Goal: Information Seeking & Learning: Learn about a topic

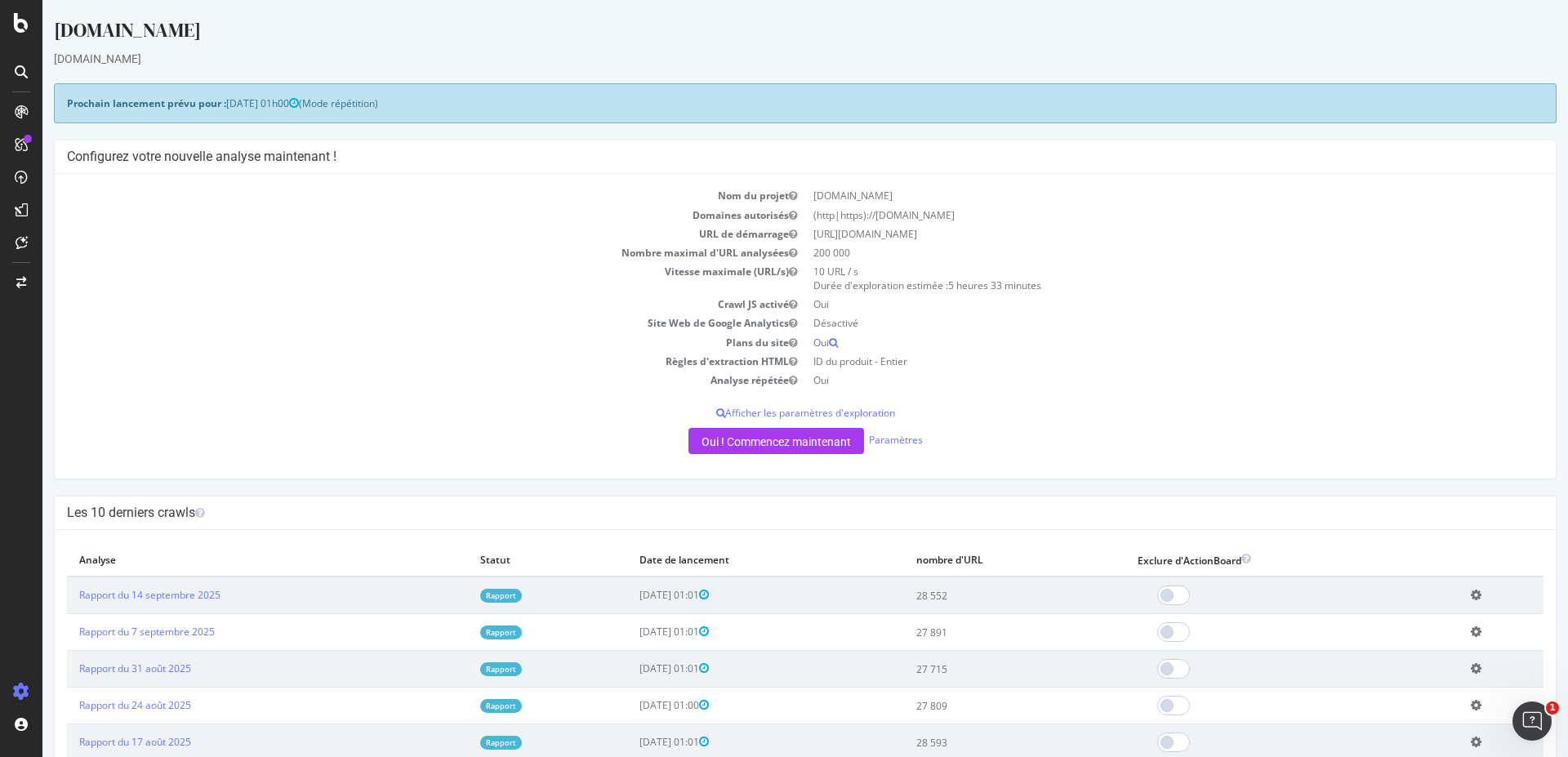
click at [498, 590] on font "Rapport" at bounding box center [500, 595] width 30 height 11
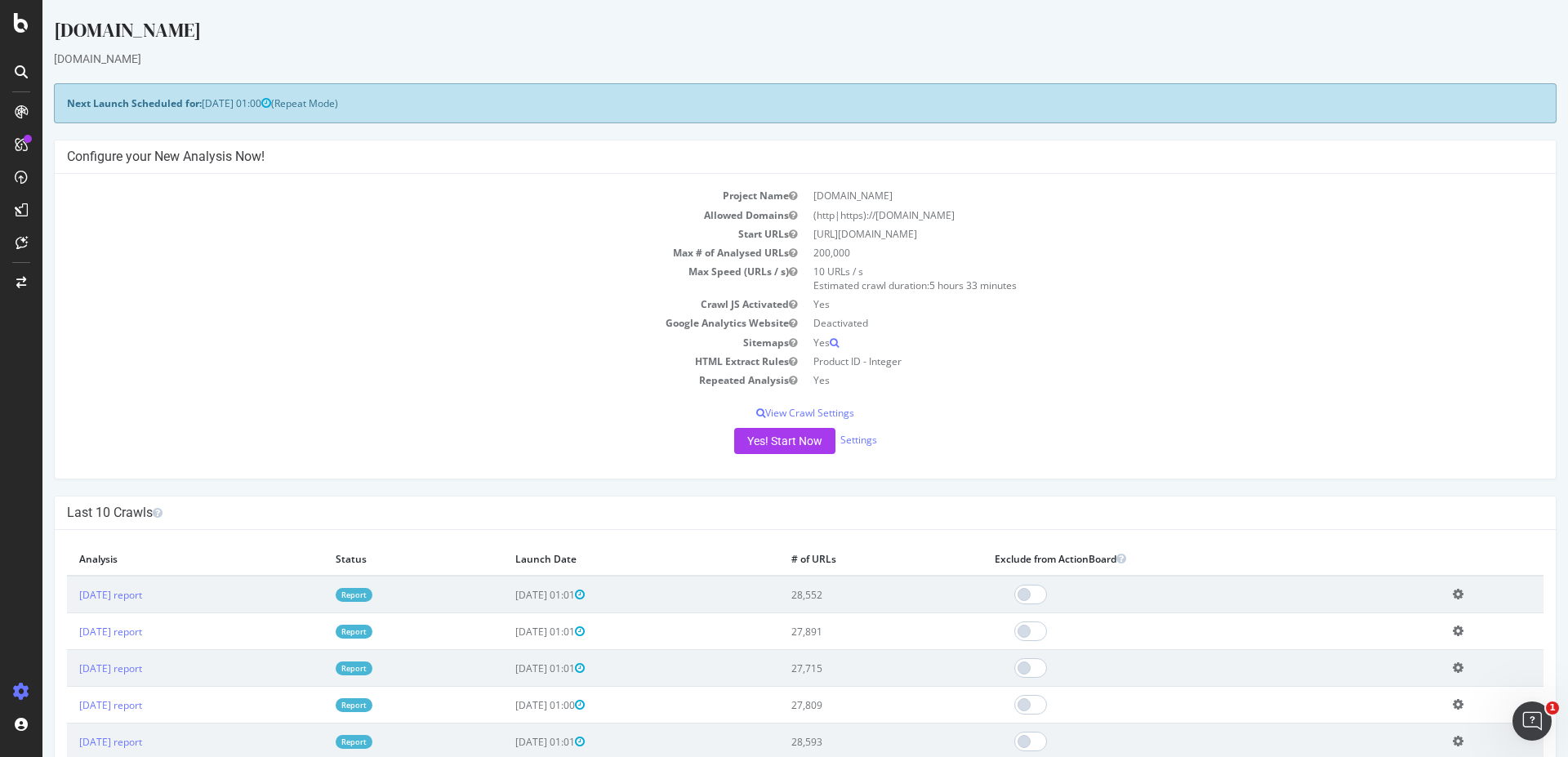
click at [372, 593] on link "Report" at bounding box center [354, 595] width 37 height 14
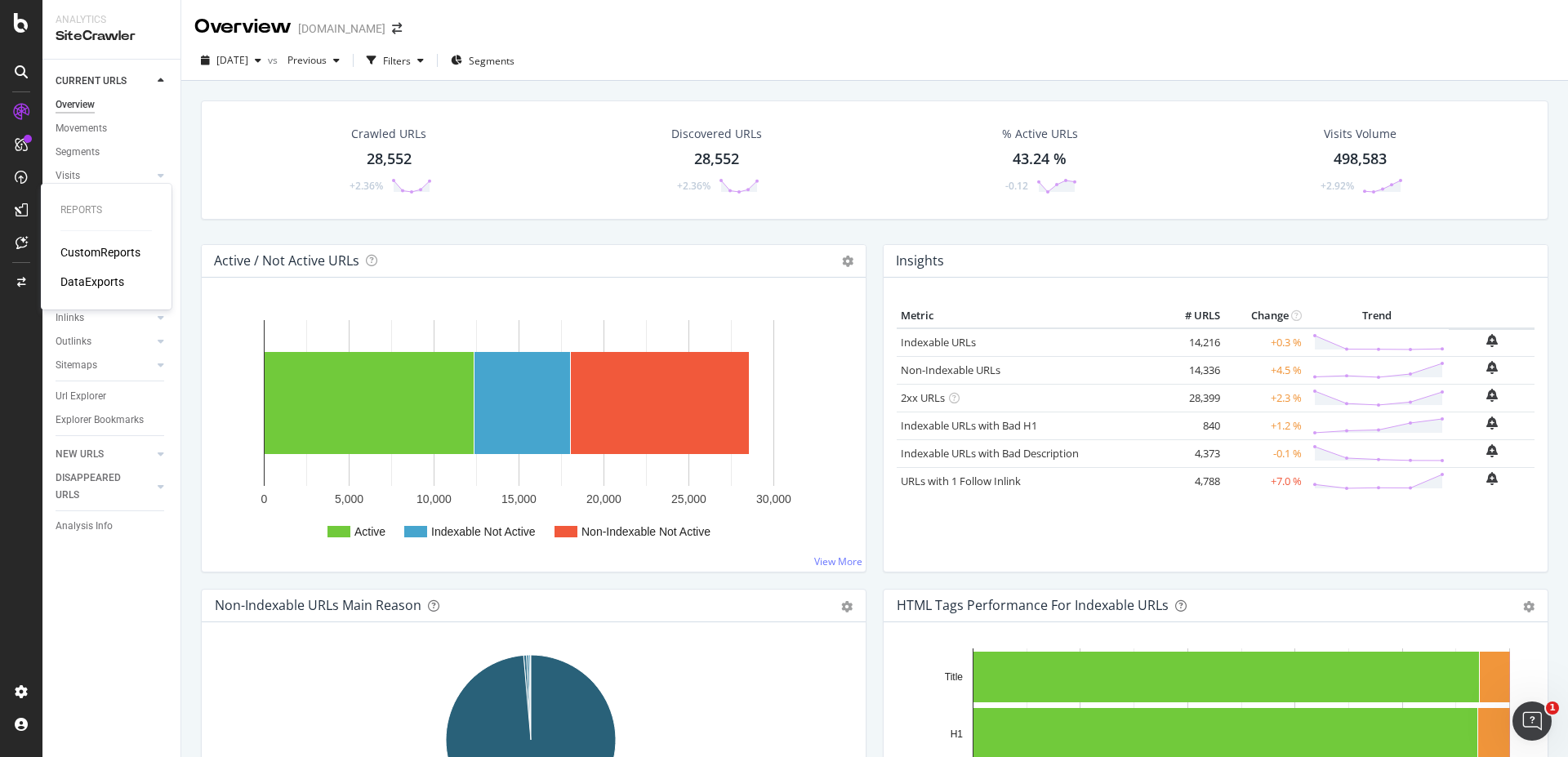
click at [110, 253] on div "CustomReports" at bounding box center [101, 252] width 80 height 17
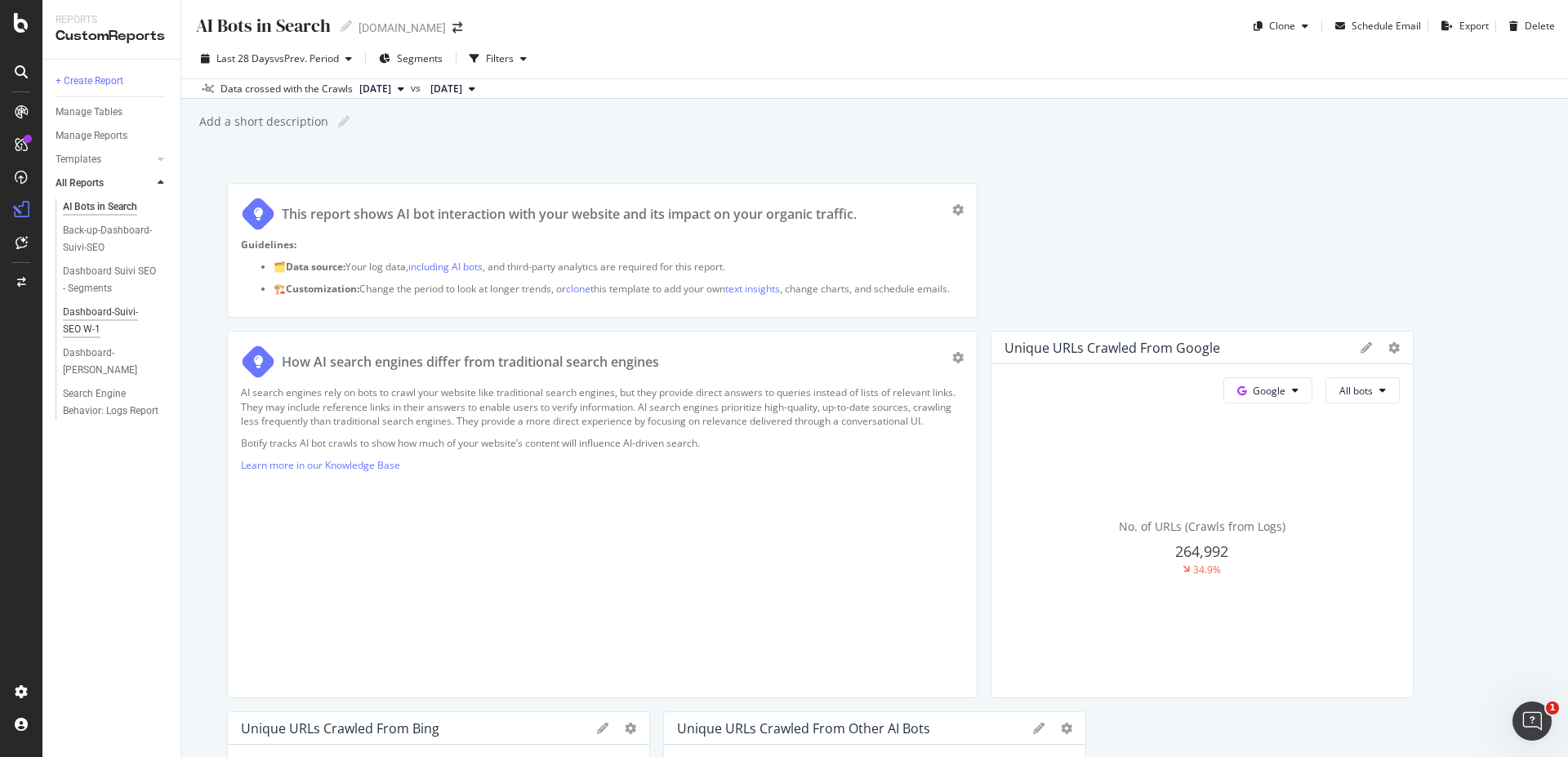
click at [95, 314] on div "Dashboard-Suivi-SEO W-1" at bounding box center [110, 321] width 93 height 34
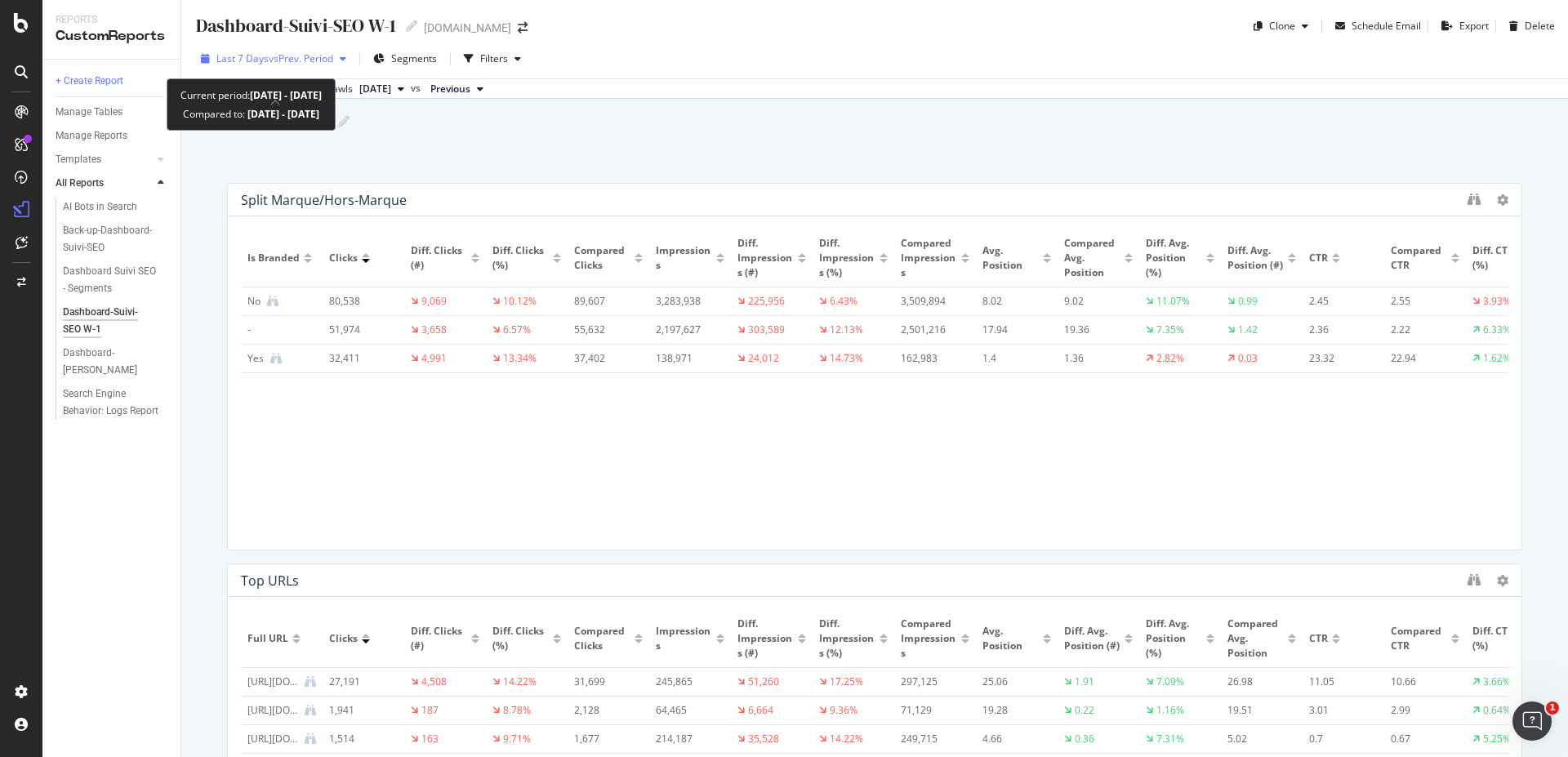
click at [333, 62] on span "vs Prev. Period" at bounding box center [301, 58] width 64 height 14
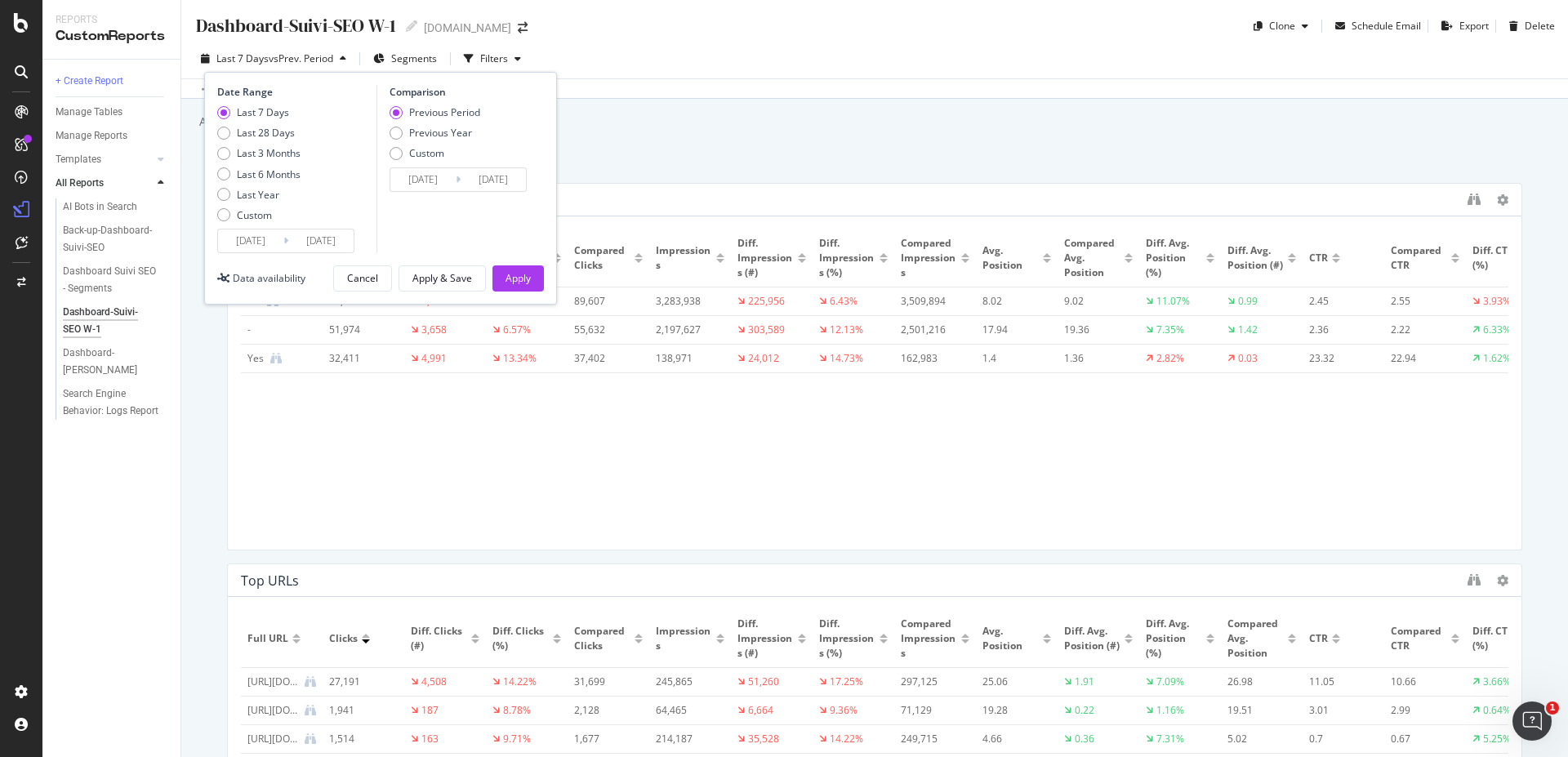
click at [268, 244] on input "2025/09/06" at bounding box center [251, 241] width 65 height 22
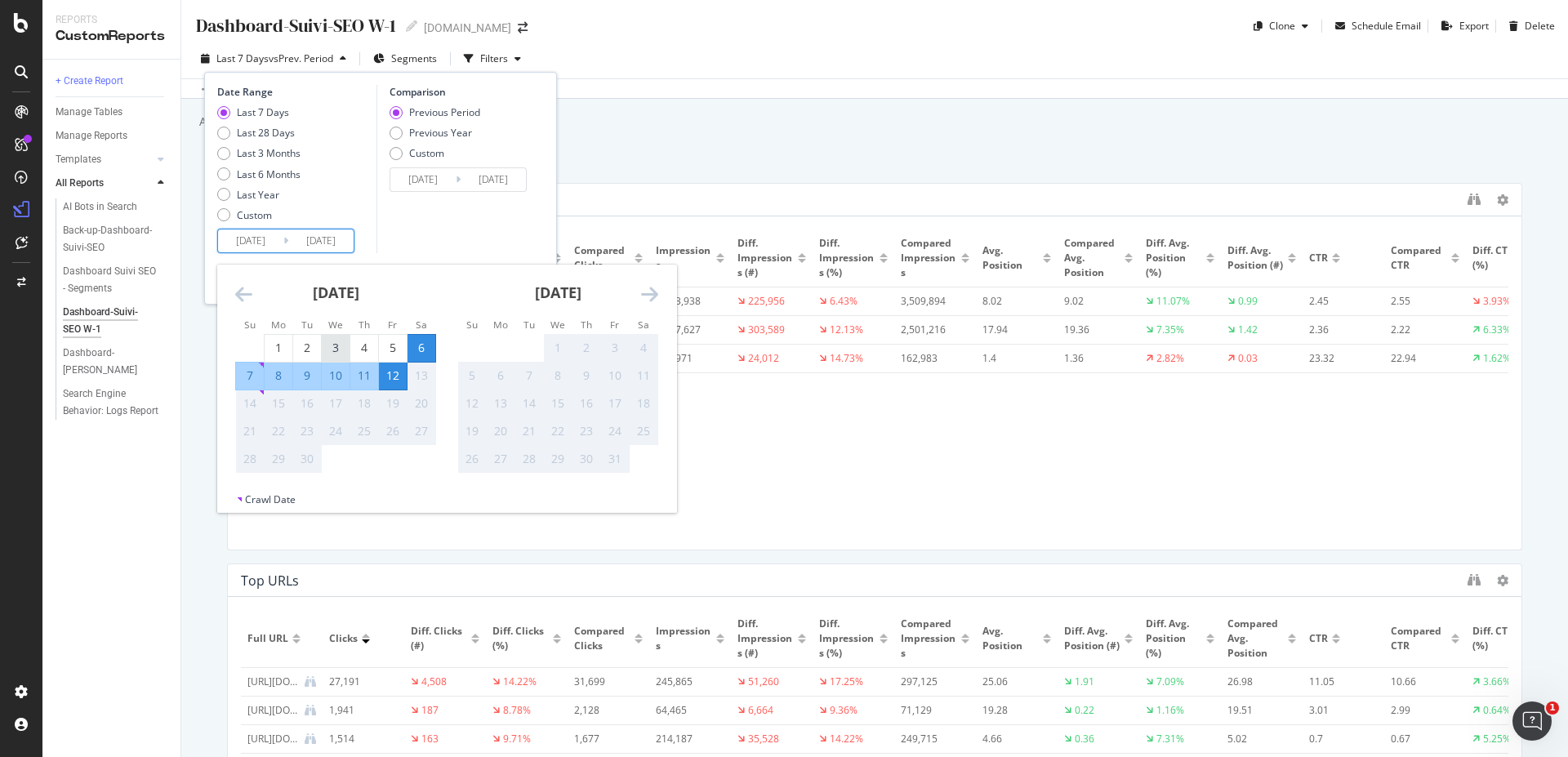
click at [331, 341] on div "3" at bounding box center [335, 348] width 27 height 17
type input "2025/09/03"
type input "2025/08/24"
type input "2025/09/02"
click at [306, 371] on div "9" at bounding box center [306, 376] width 27 height 17
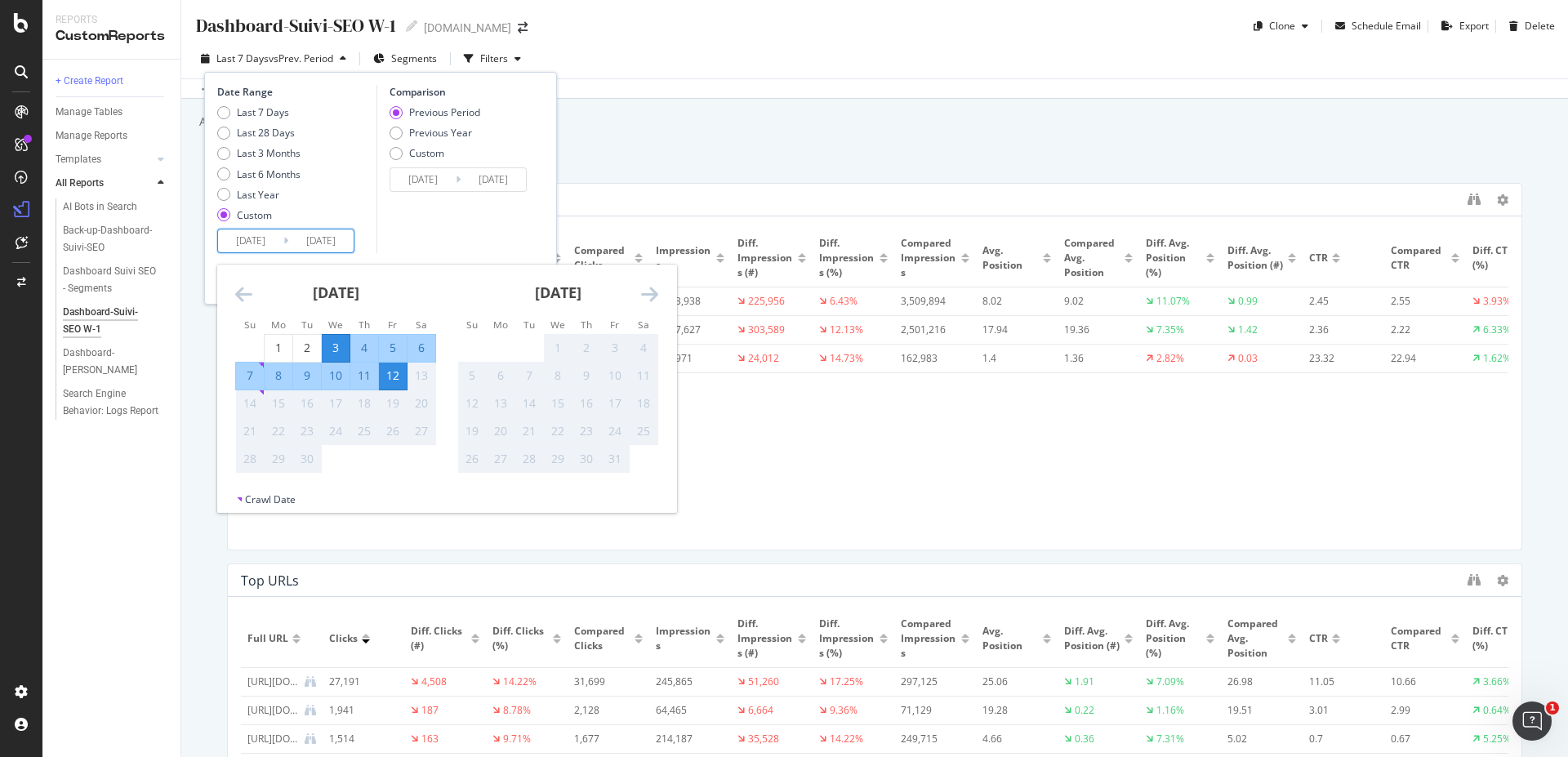
type input "2025/09/09"
type input "2025/08/27"
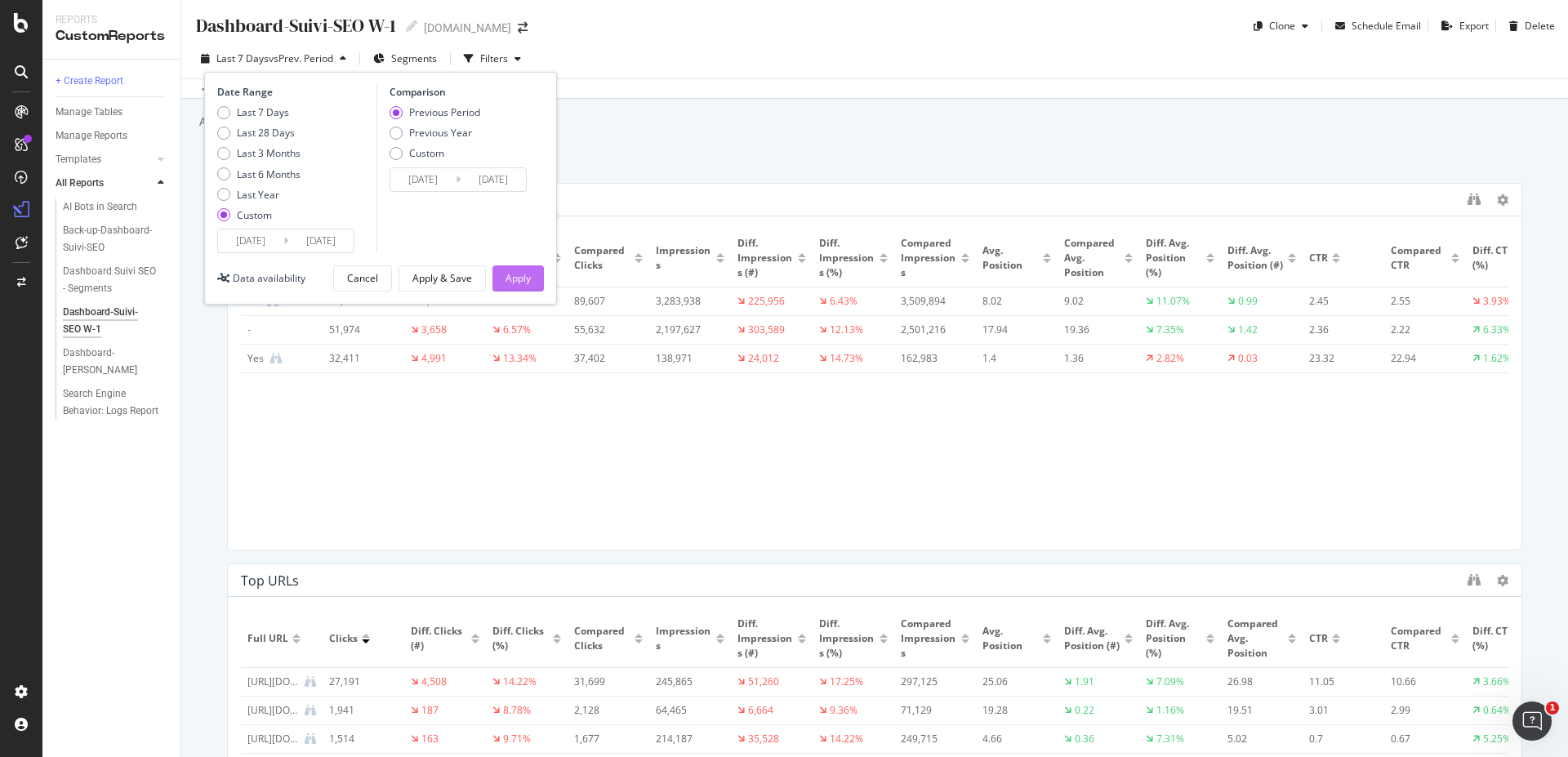
click at [527, 278] on div "Apply" at bounding box center [518, 278] width 25 height 14
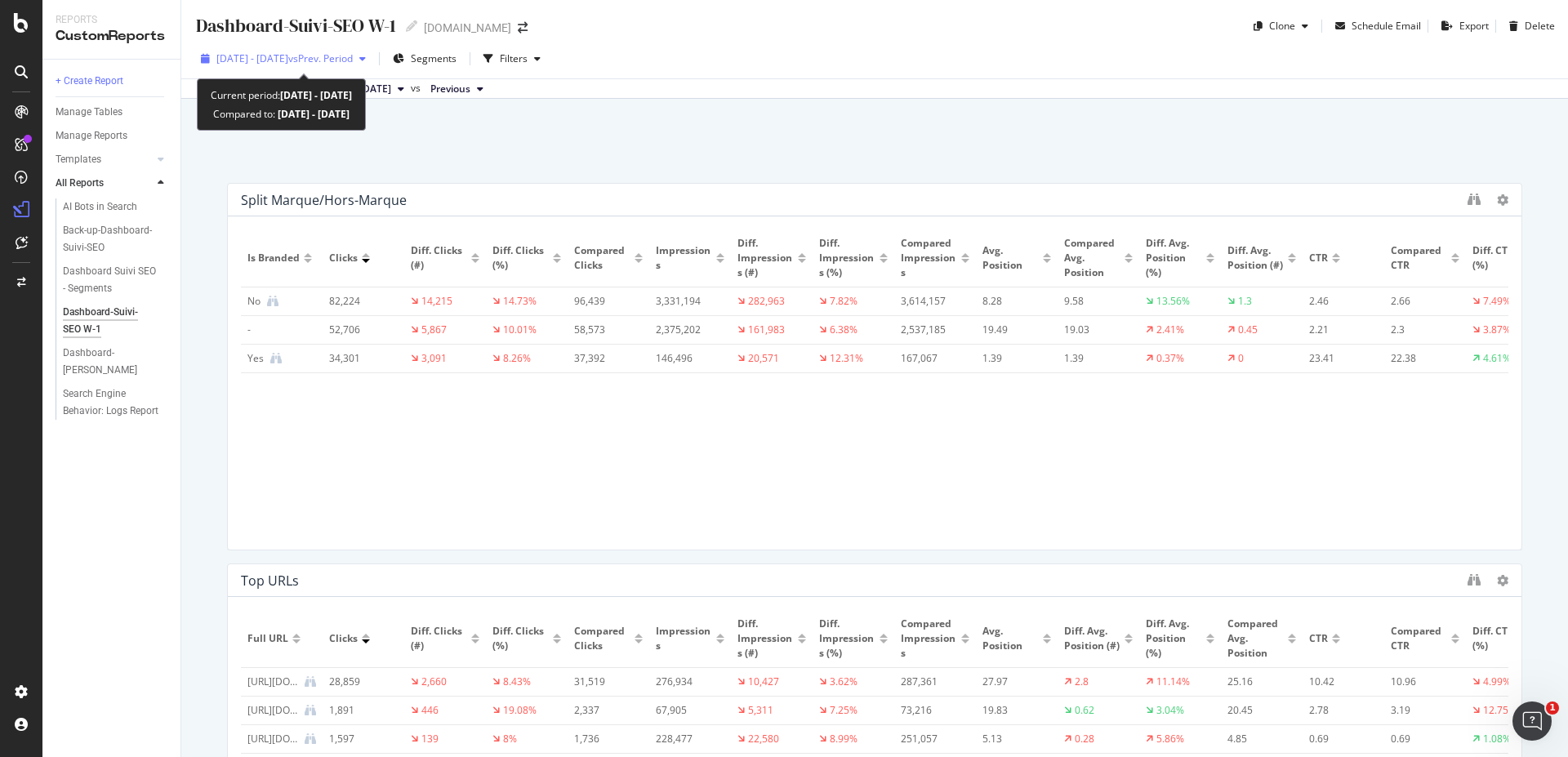
click at [372, 52] on div "2025 Sep. 3rd - Sep. 9th vs Prev. Period" at bounding box center [283, 58] width 178 height 24
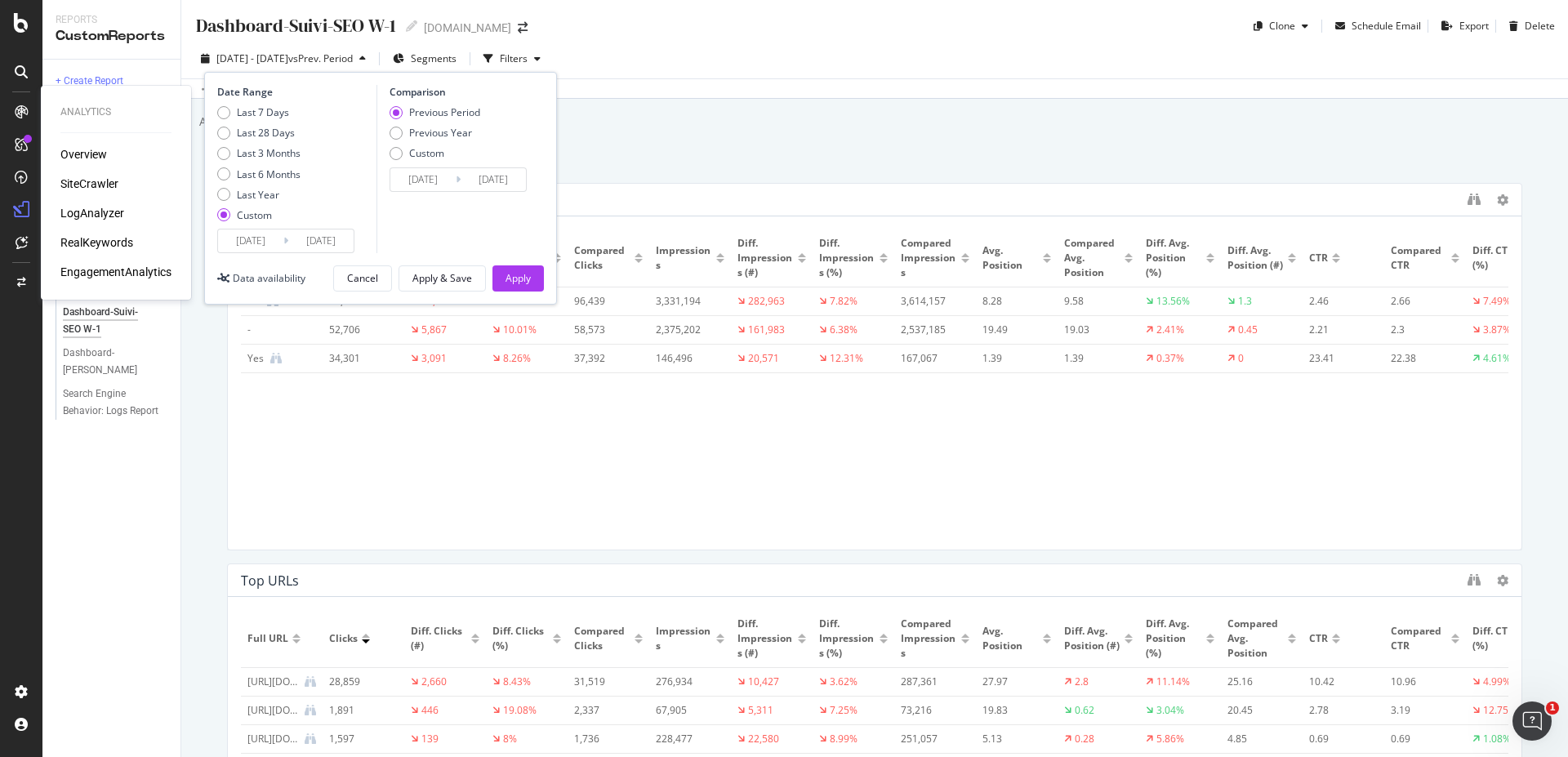
click at [118, 240] on div "RealKeywords" at bounding box center [97, 242] width 72 height 17
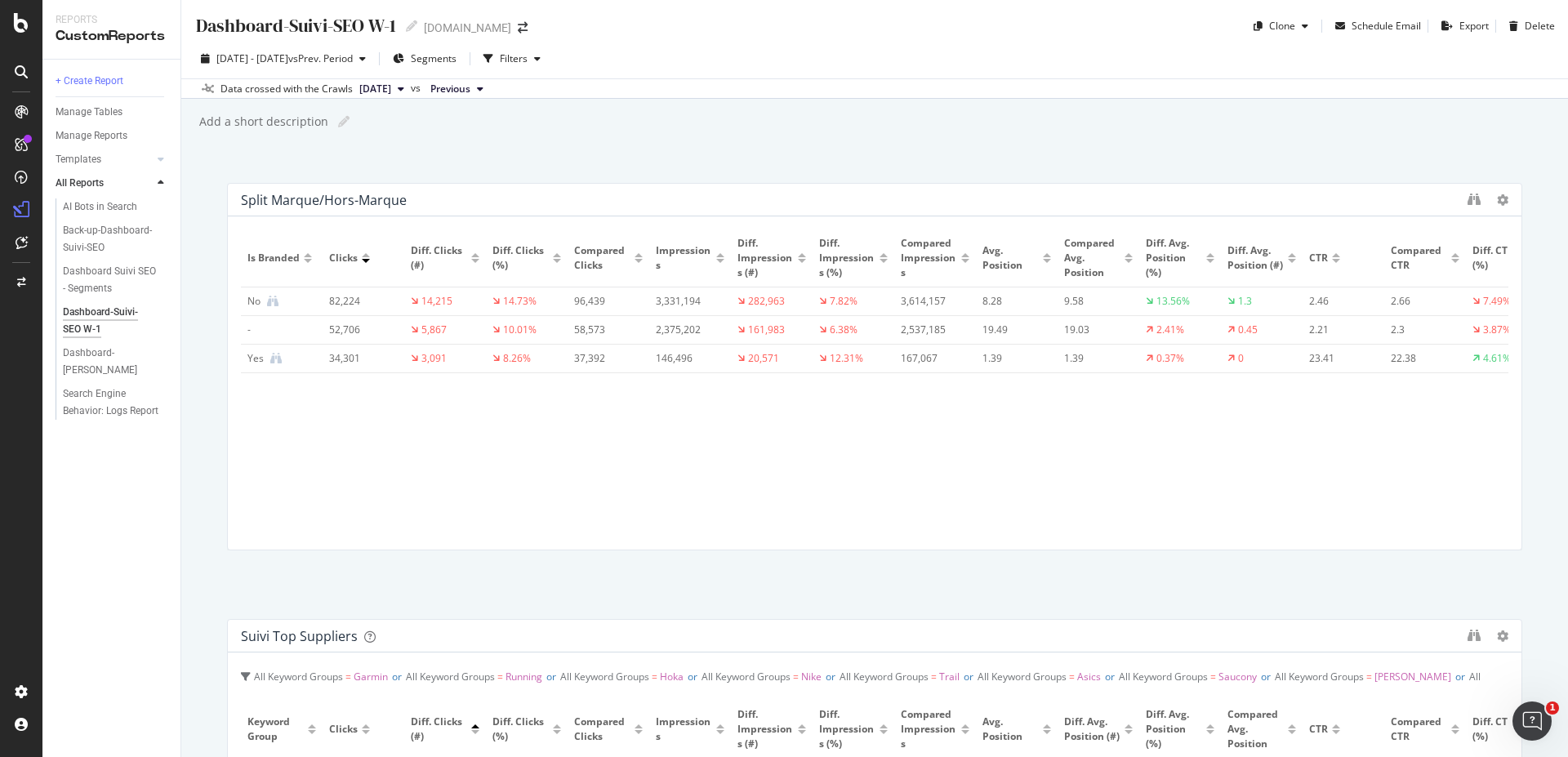
scroll to position [12, 0]
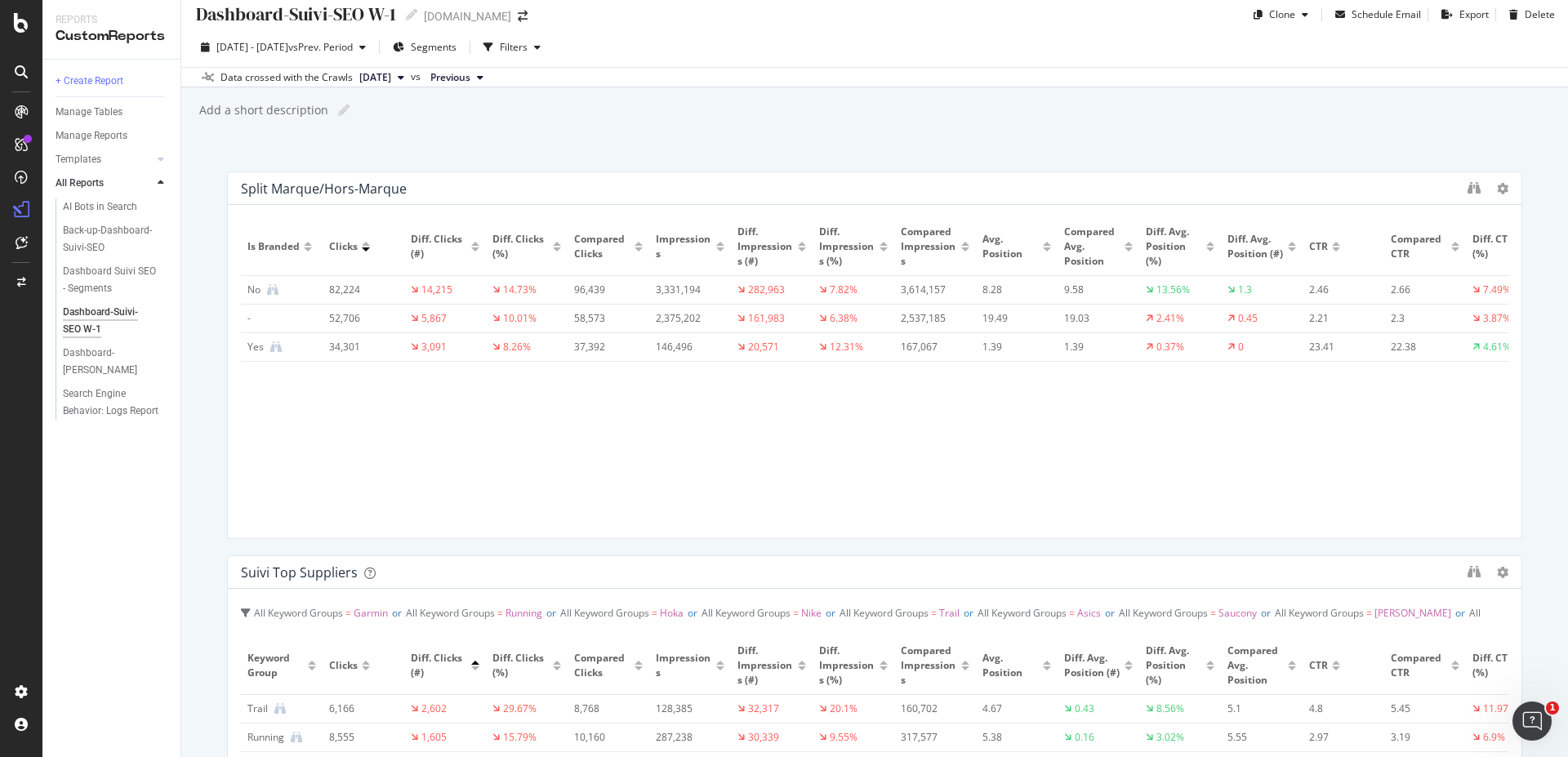
drag, startPoint x: 817, startPoint y: 615, endPoint x: 900, endPoint y: 578, distance: 90.9
click at [900, 578] on div "Suivi Top Suppliers" at bounding box center [849, 573] width 1218 height 17
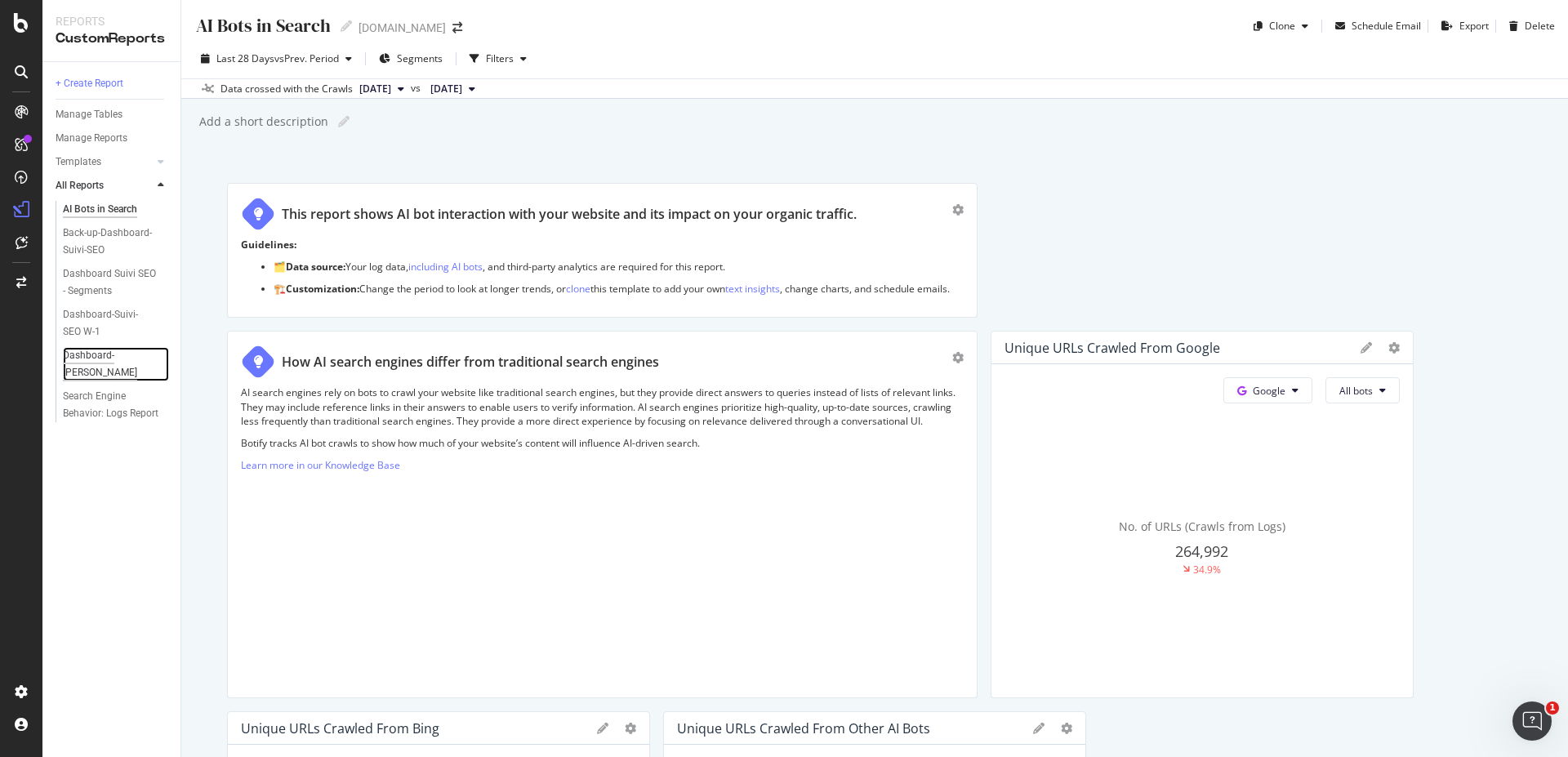
click at [127, 357] on div "Dashboard-[PERSON_NAME]" at bounding box center [110, 364] width 94 height 34
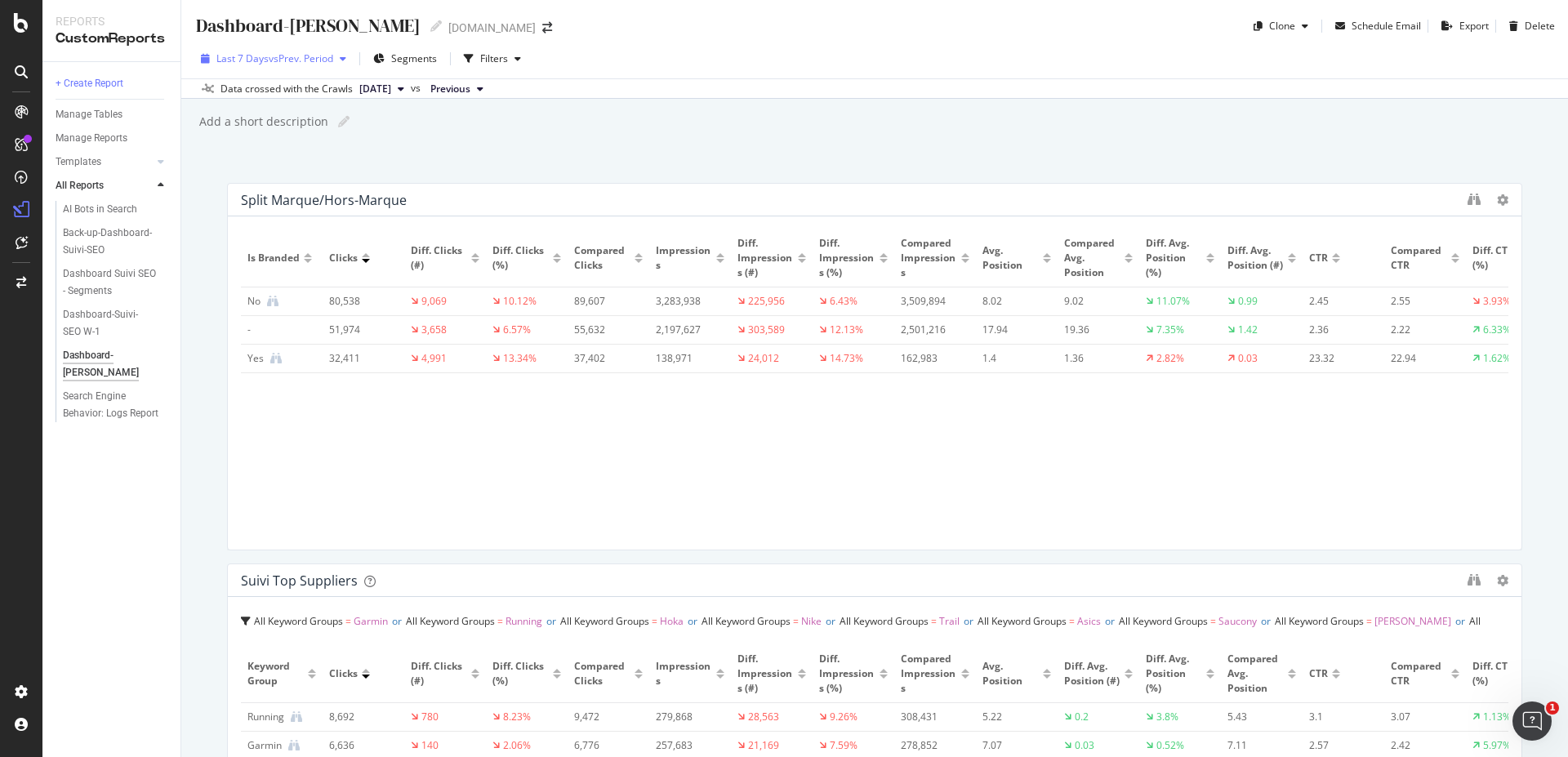
click at [311, 52] on span "vs Prev. Period" at bounding box center [301, 58] width 64 height 14
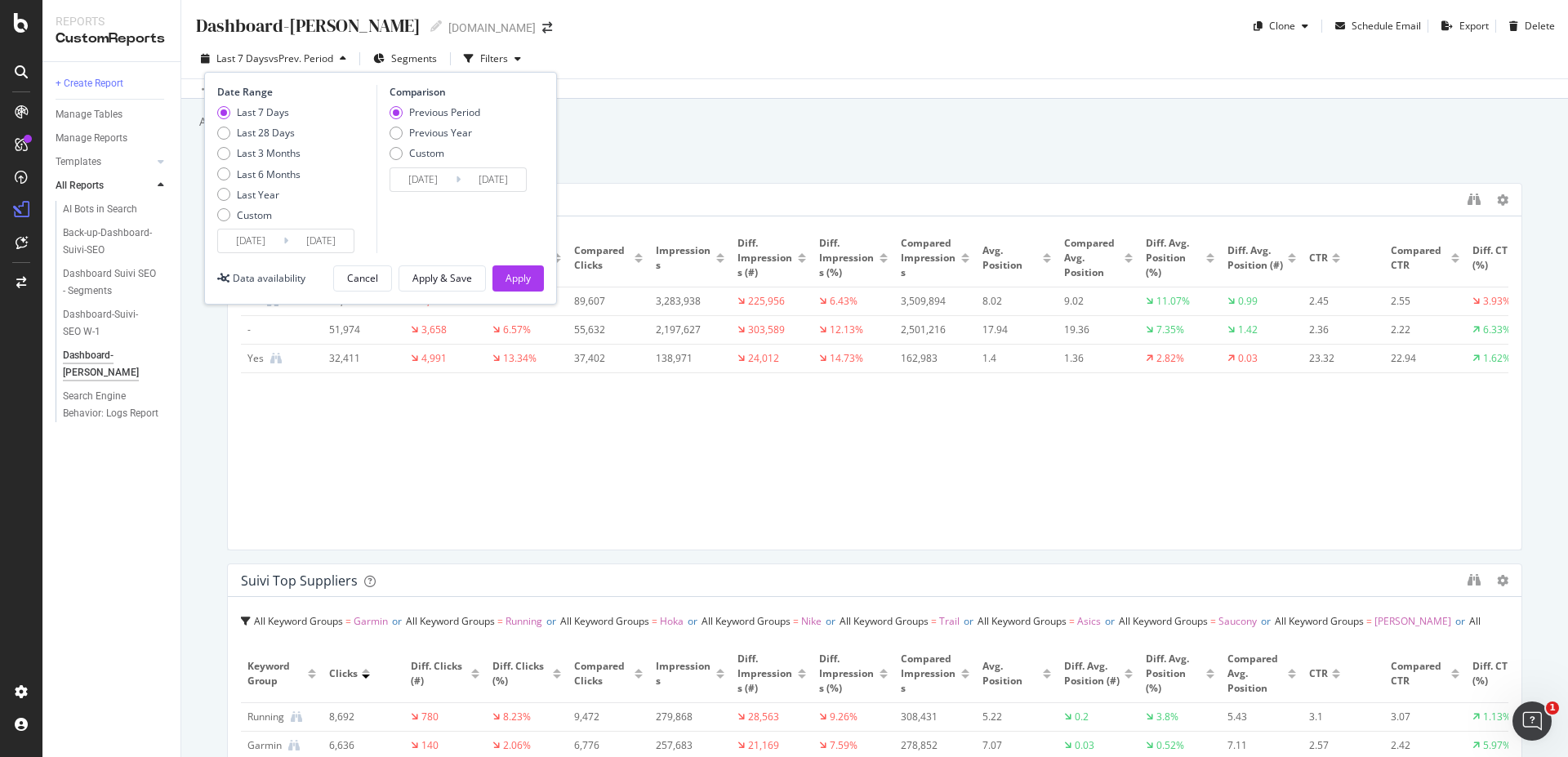
click at [272, 239] on input "2025/09/06" at bounding box center [251, 241] width 65 height 22
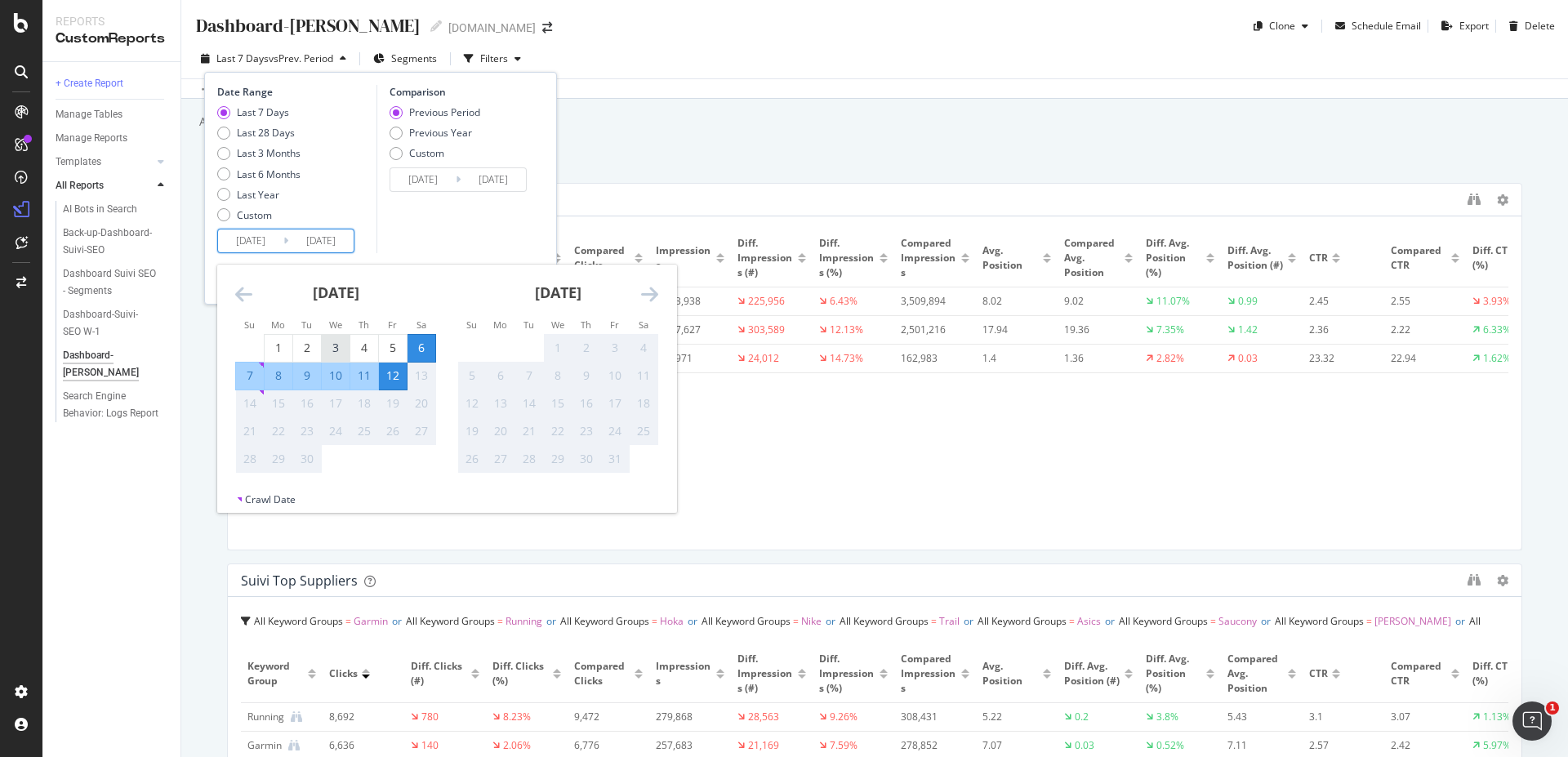
click at [331, 353] on div "3" at bounding box center [335, 348] width 27 height 17
type input "2025/09/03"
type input "2025/08/24"
type input "2025/09/02"
click at [303, 378] on div "9" at bounding box center [306, 376] width 27 height 17
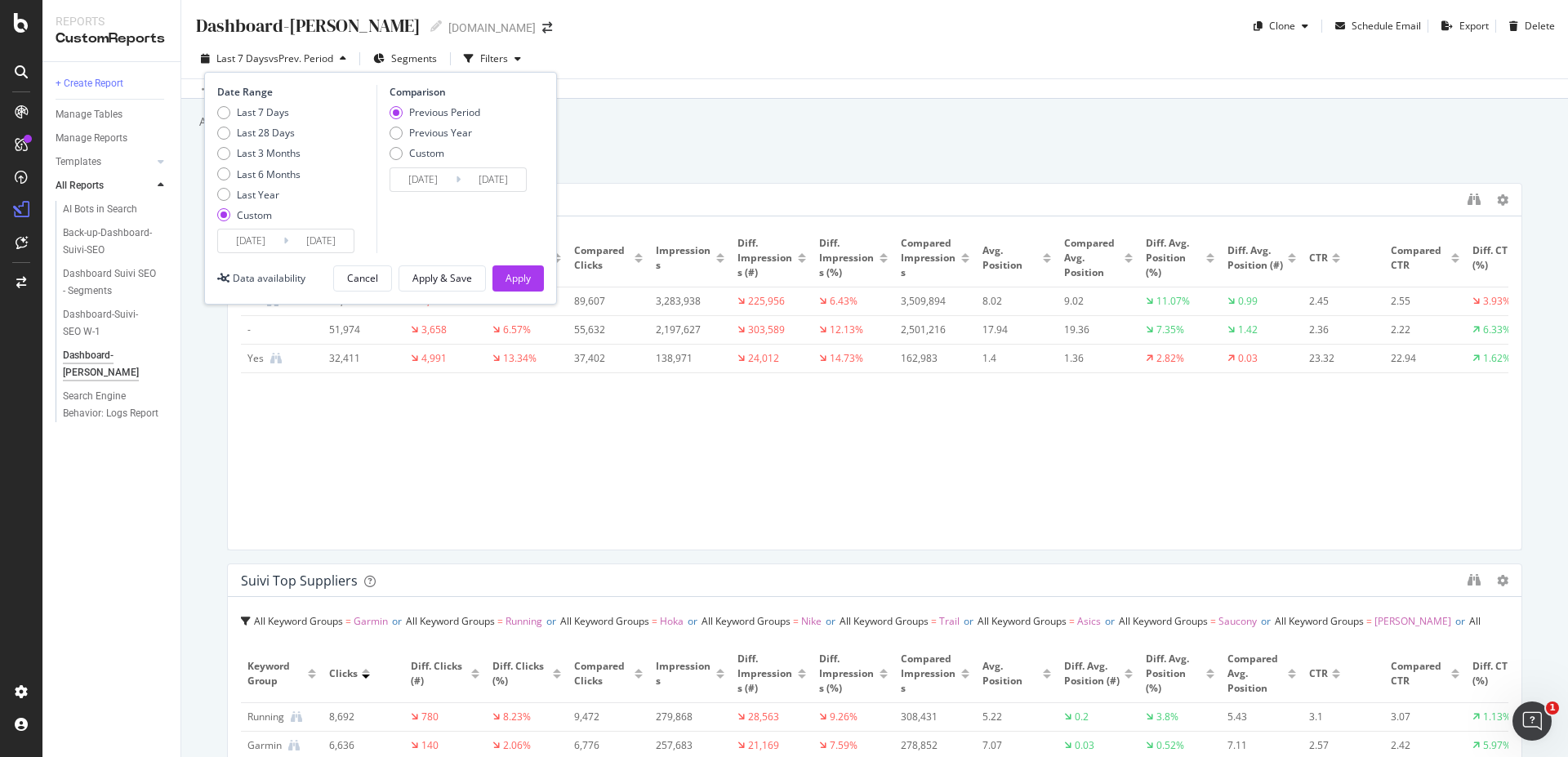
type input "2025/09/09"
click at [440, 137] on div "Previous Year" at bounding box center [441, 132] width 63 height 14
type input "2024/09/04"
type input "2024/09/10"
click at [520, 281] on div "Apply" at bounding box center [518, 278] width 25 height 14
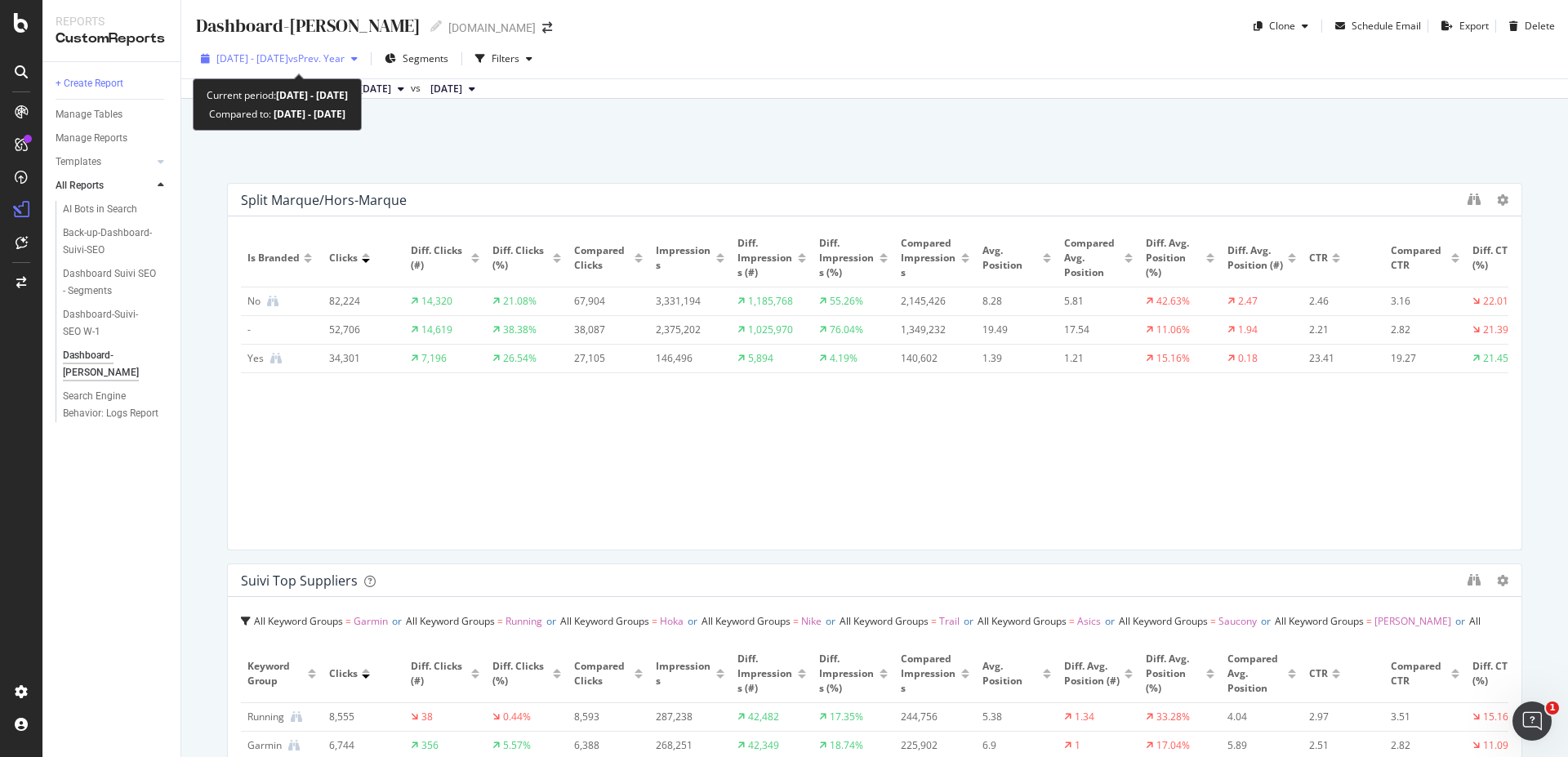
click at [345, 53] on span "vs Prev. Year" at bounding box center [316, 58] width 57 height 14
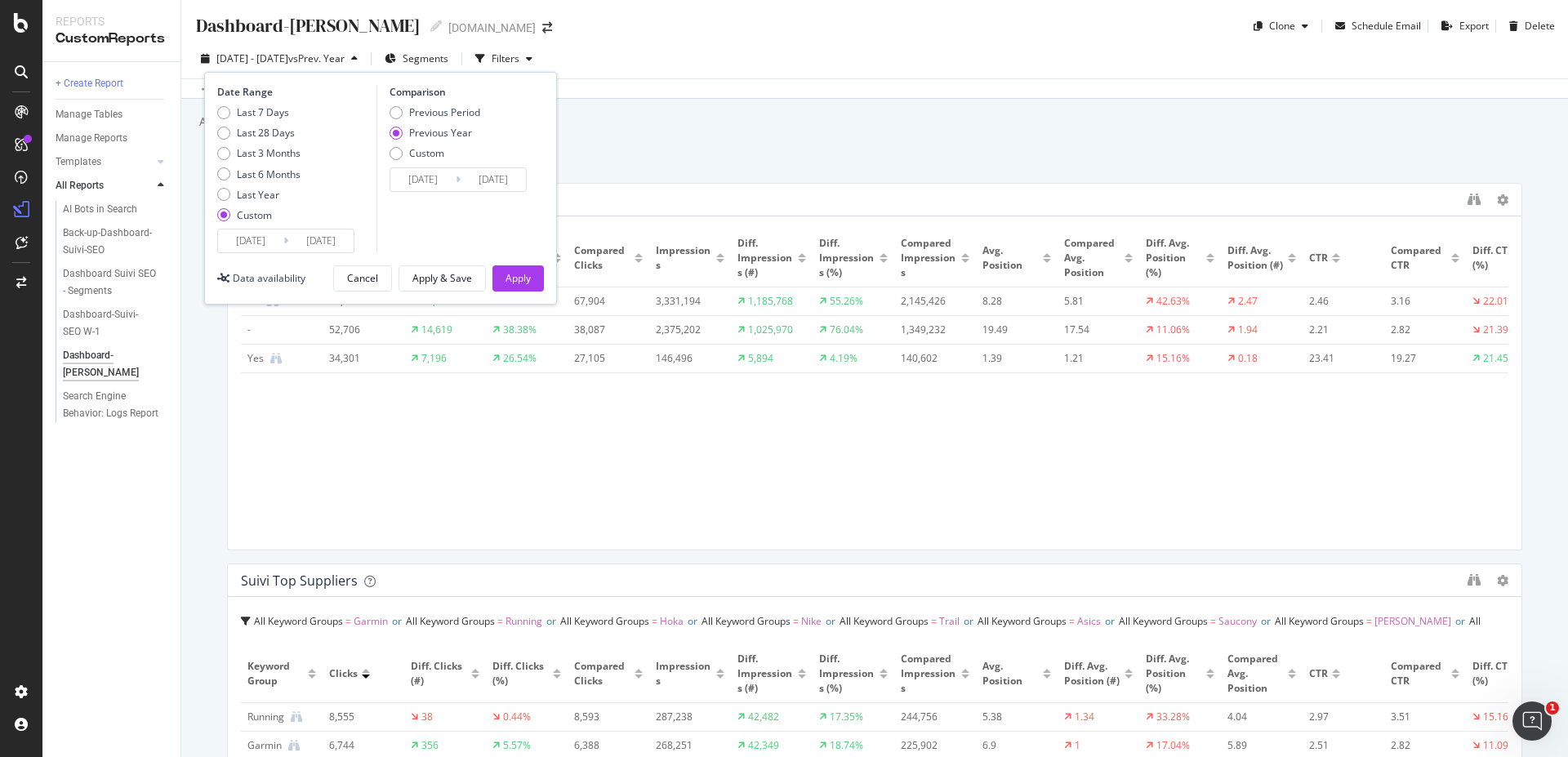
click at [815, 127] on div "Add a short description Add a short description" at bounding box center [882, 121] width 1370 height 24
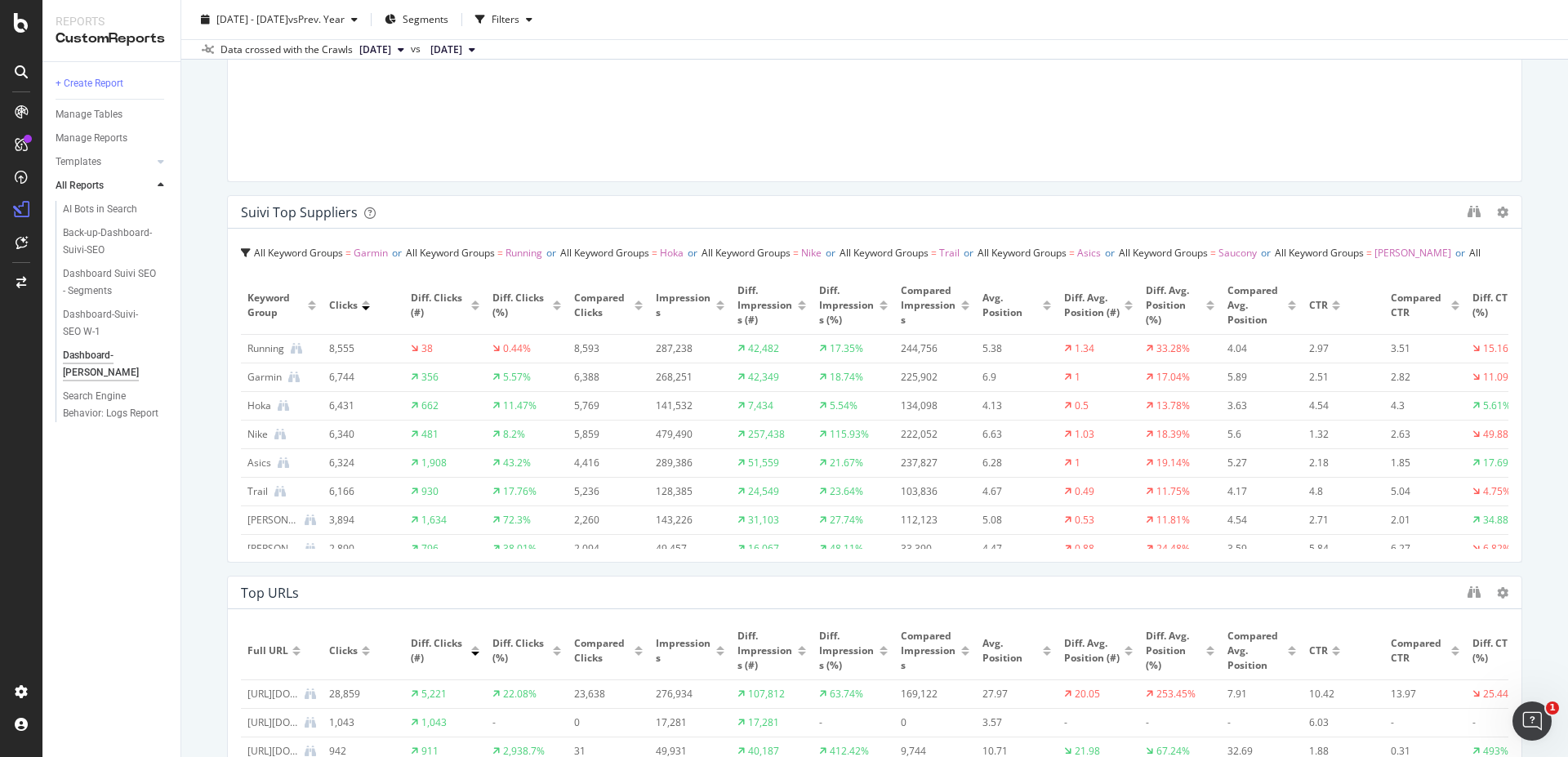
scroll to position [686, 0]
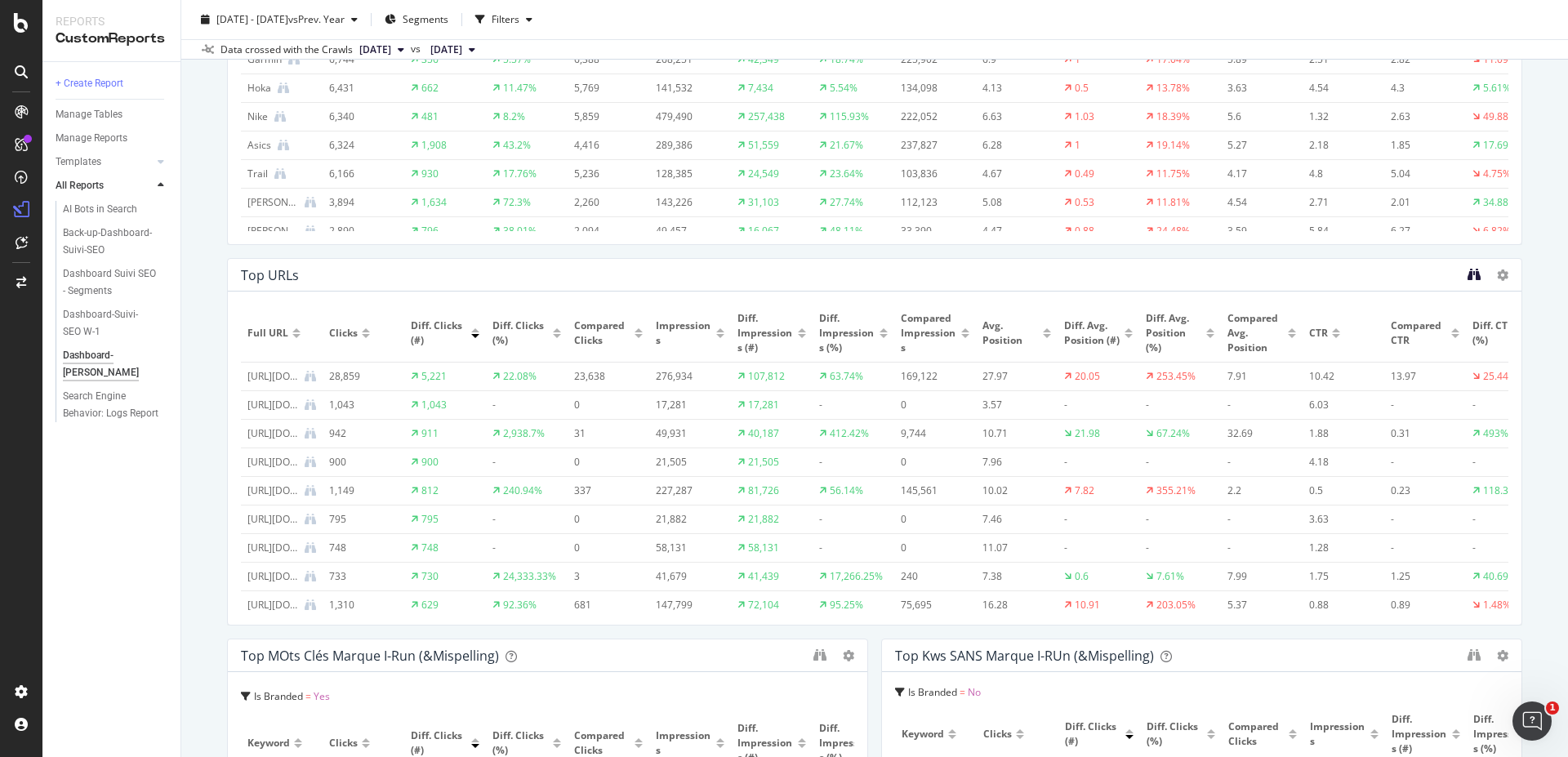
click at [1467, 273] on icon "binoculars" at bounding box center [1474, 275] width 13 height 13
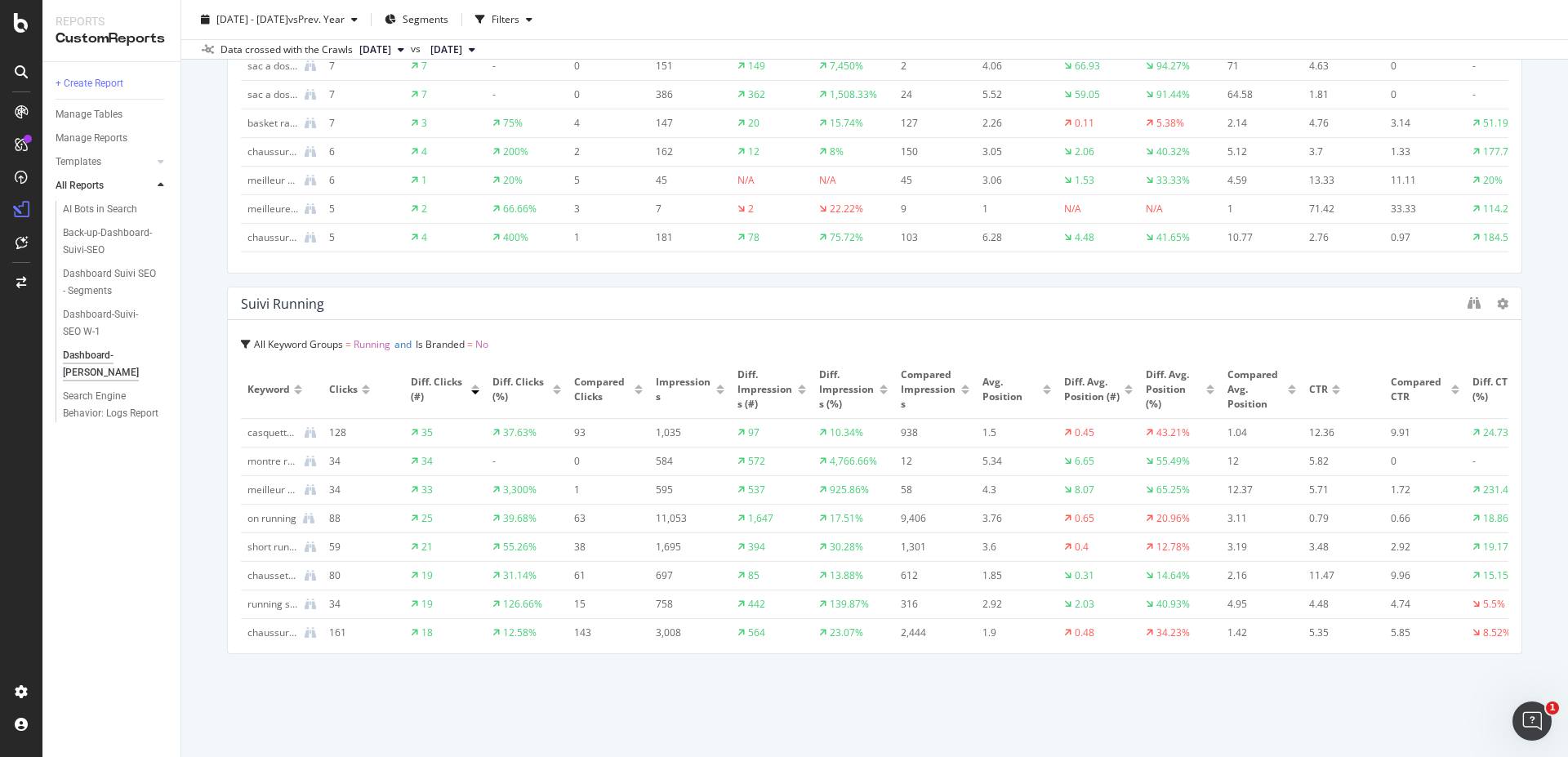
scroll to position [0, 0]
click at [475, 392] on div at bounding box center [475, 394] width 8 height 4
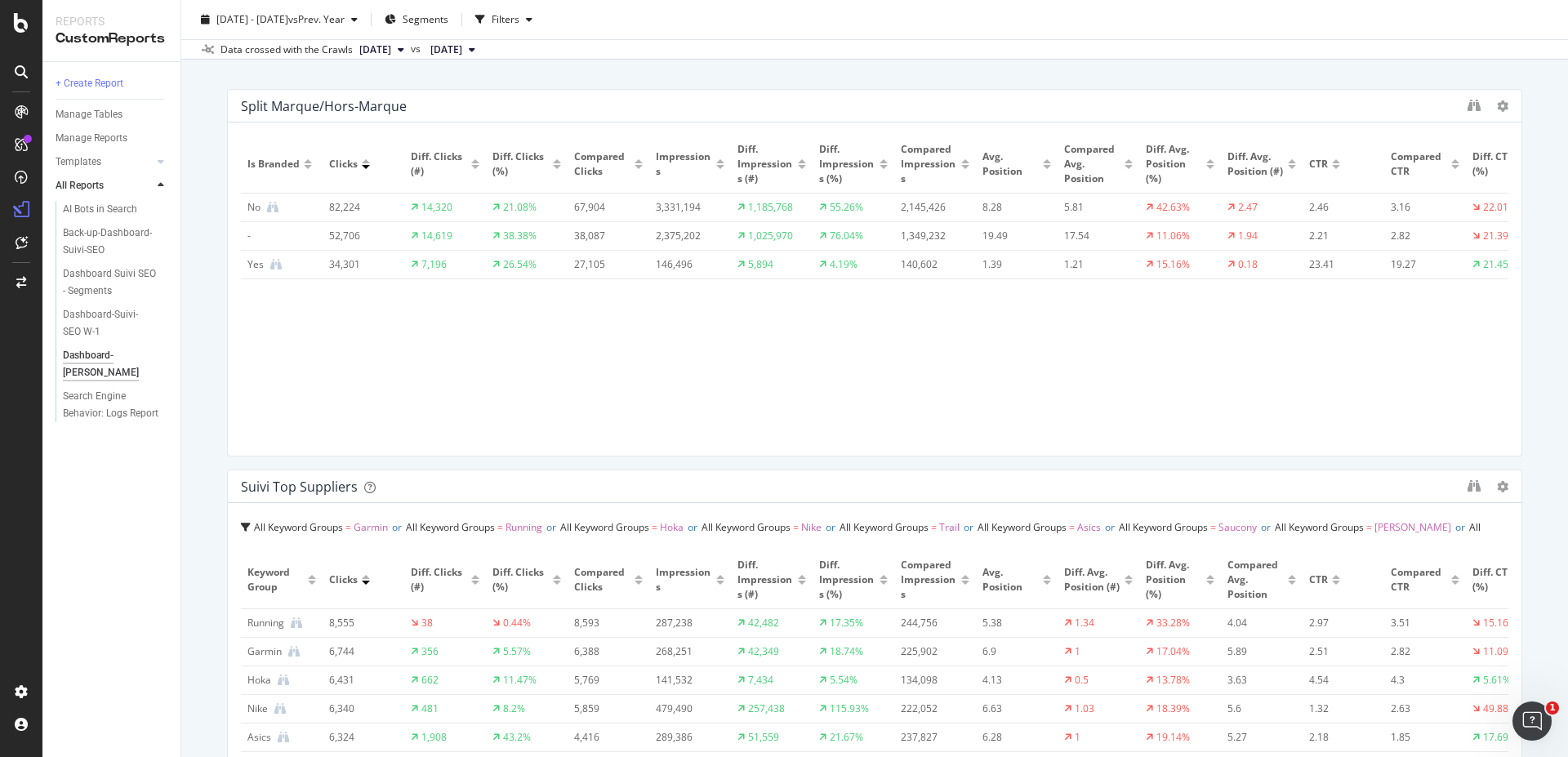
scroll to position [682, 0]
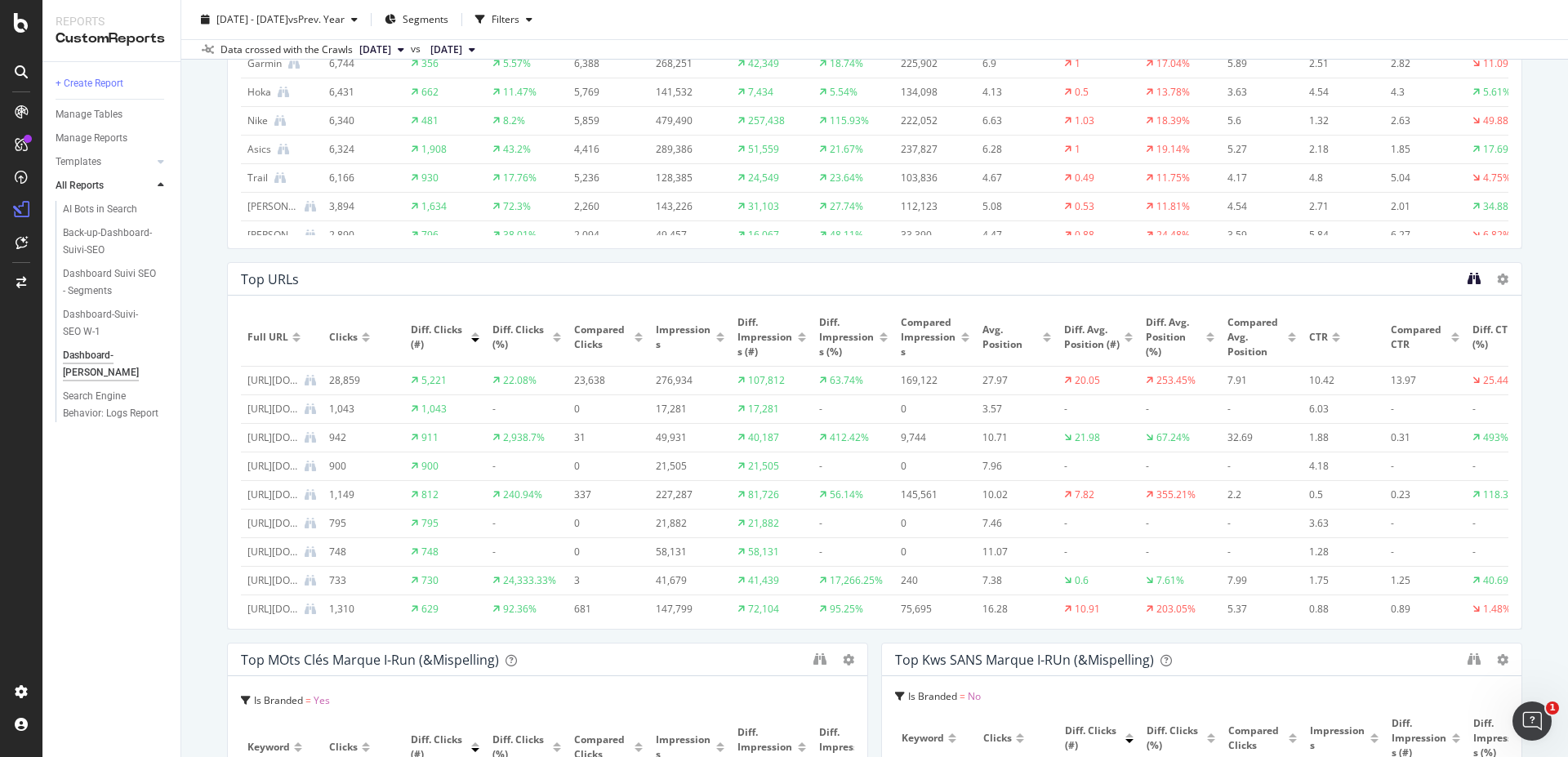
click at [1467, 281] on icon "binoculars" at bounding box center [1474, 279] width 13 height 13
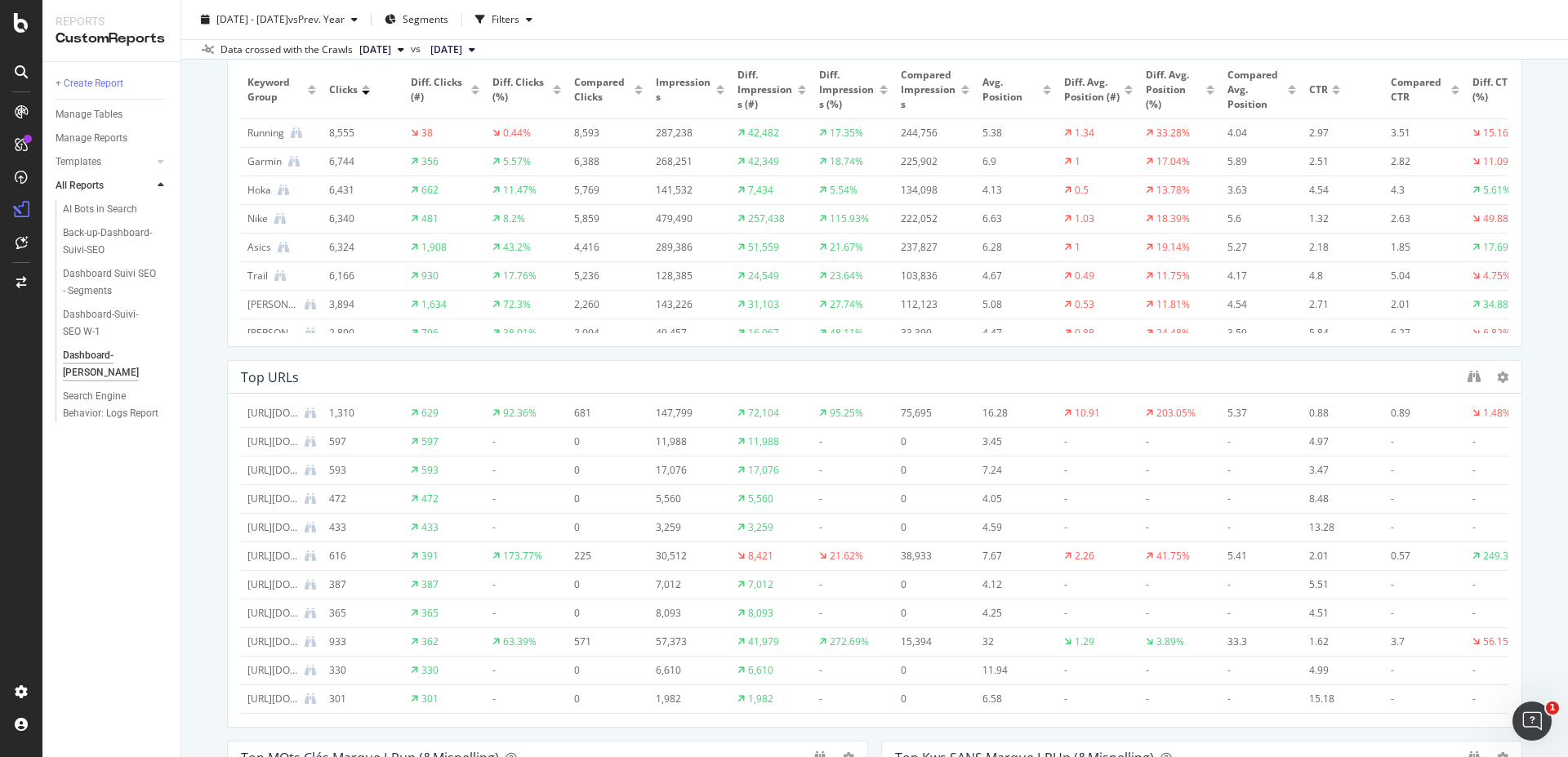
scroll to position [1073, 0]
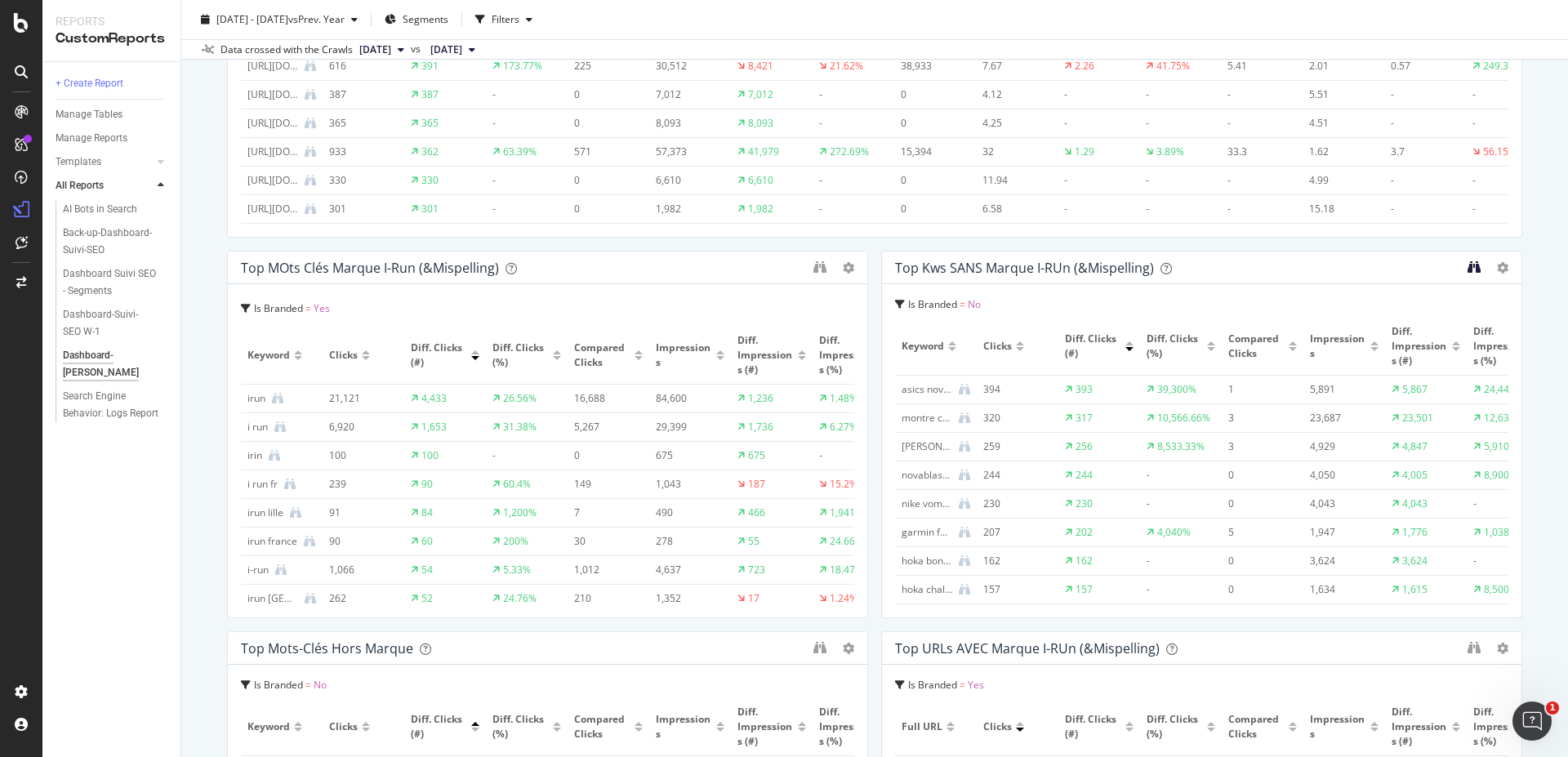
click at [1467, 261] on icon "binoculars" at bounding box center [1474, 267] width 13 height 13
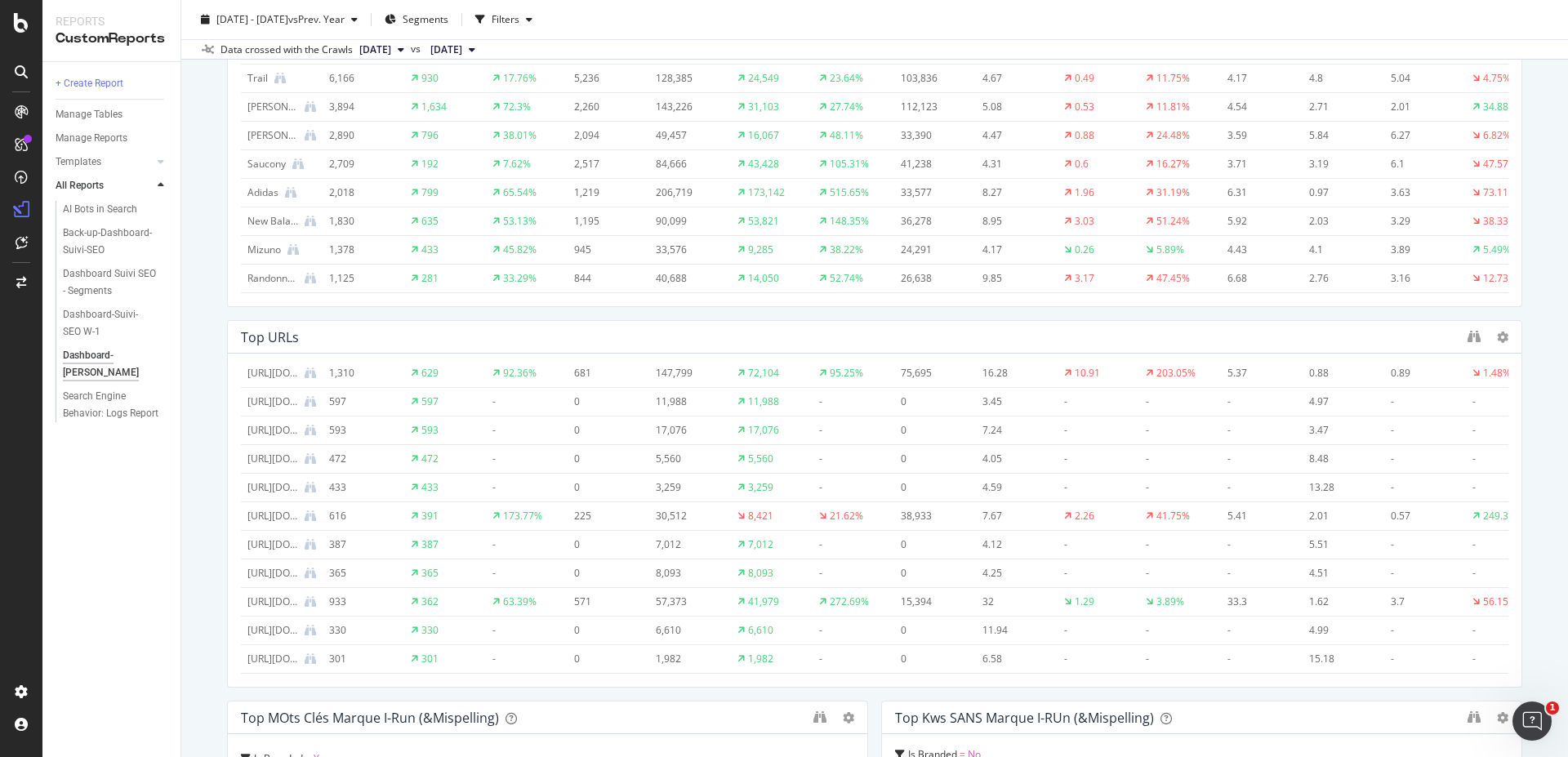
scroll to position [584, 0]
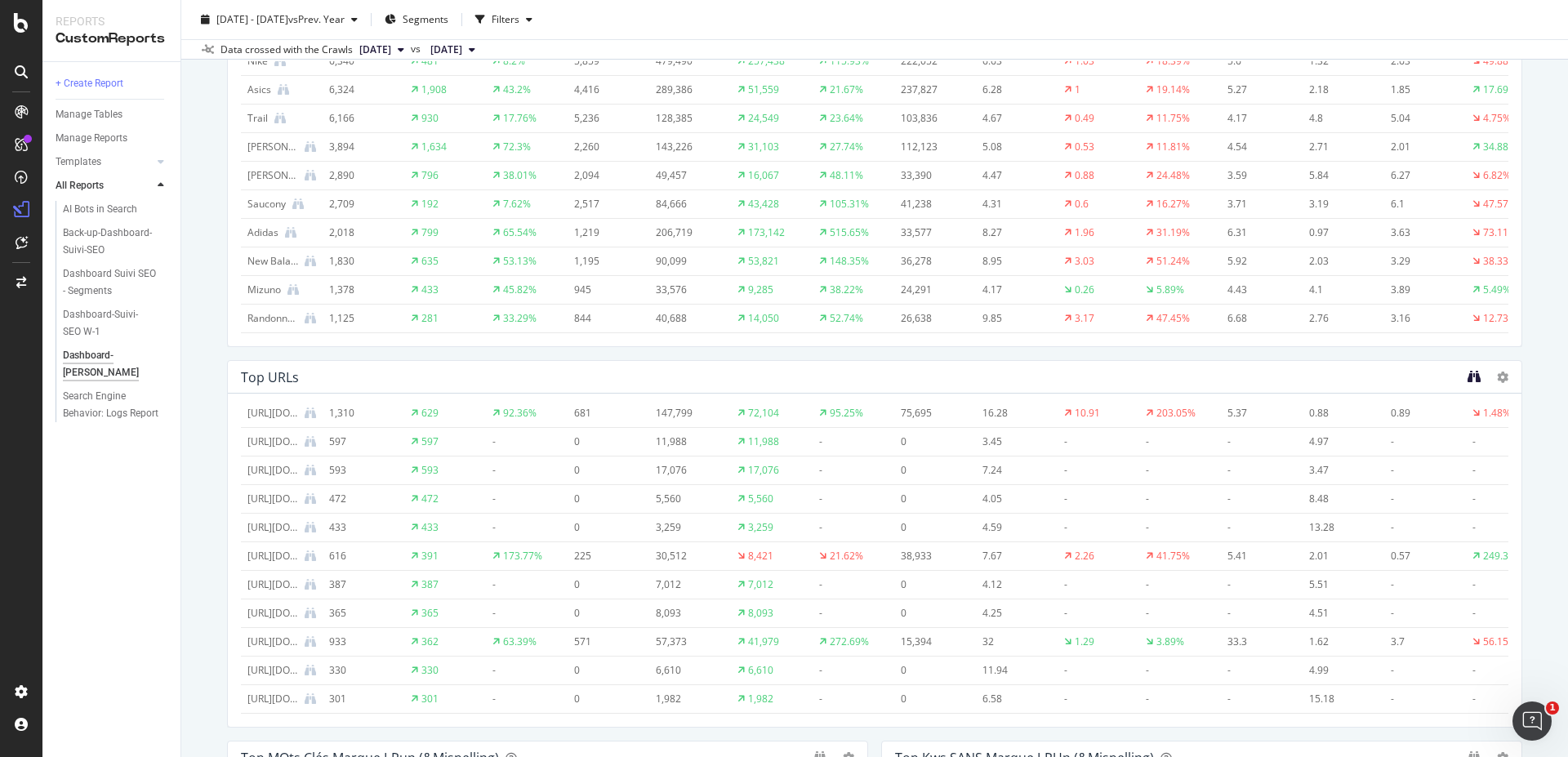
click at [1467, 372] on icon "binoculars" at bounding box center [1474, 376] width 13 height 13
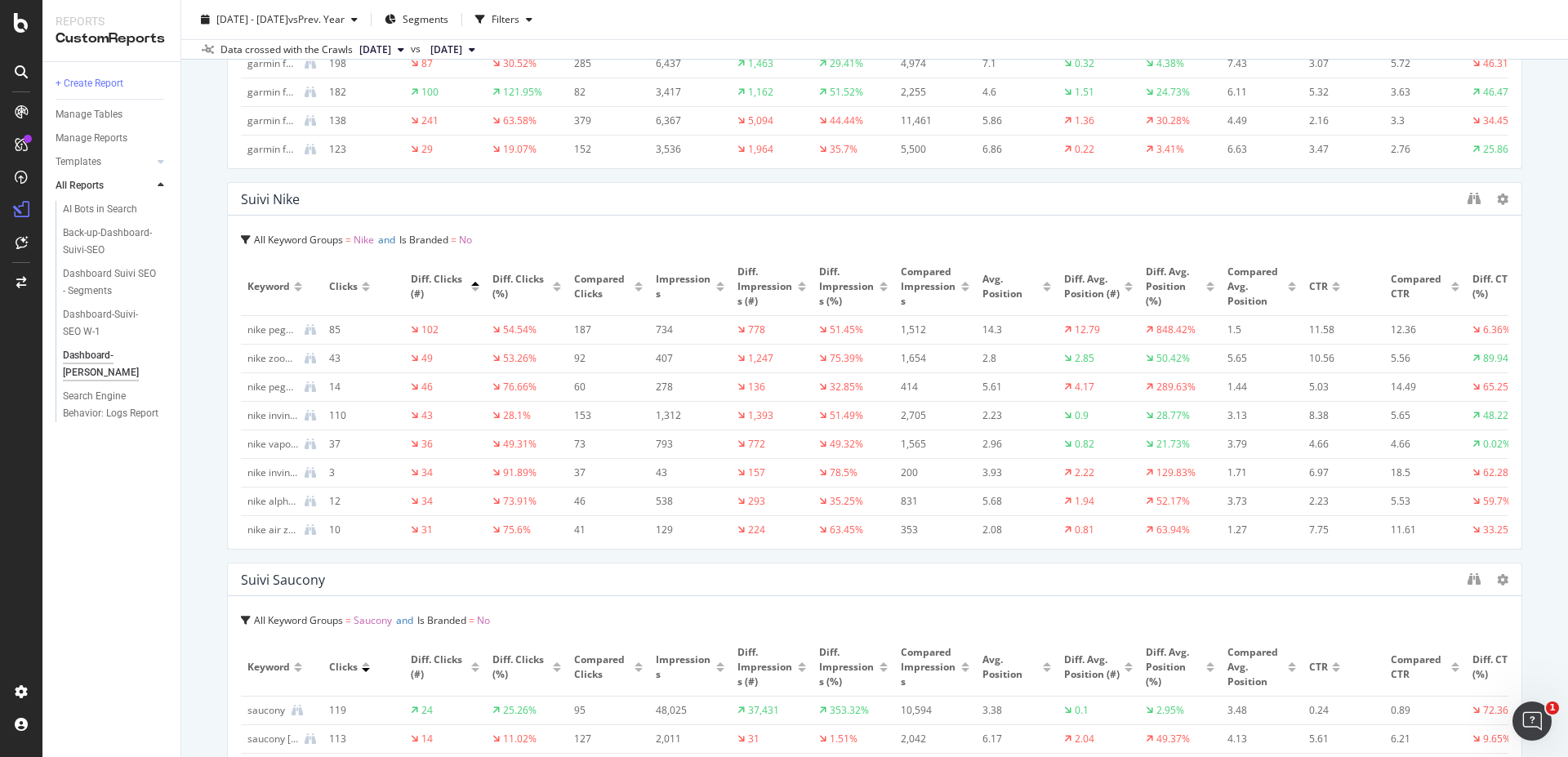
scroll to position [2837, 0]
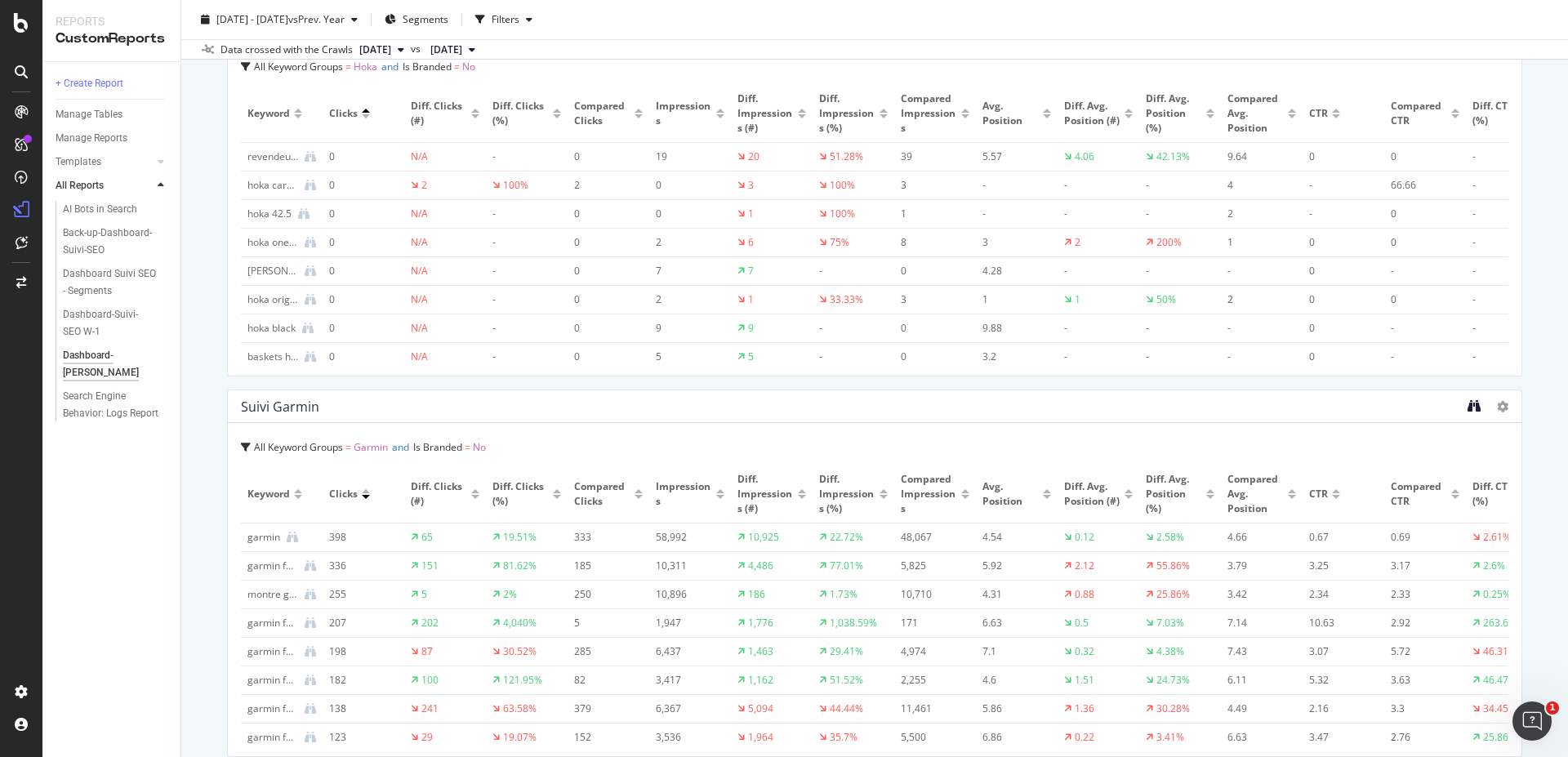
click at [1467, 406] on icon "binoculars" at bounding box center [1474, 406] width 13 height 13
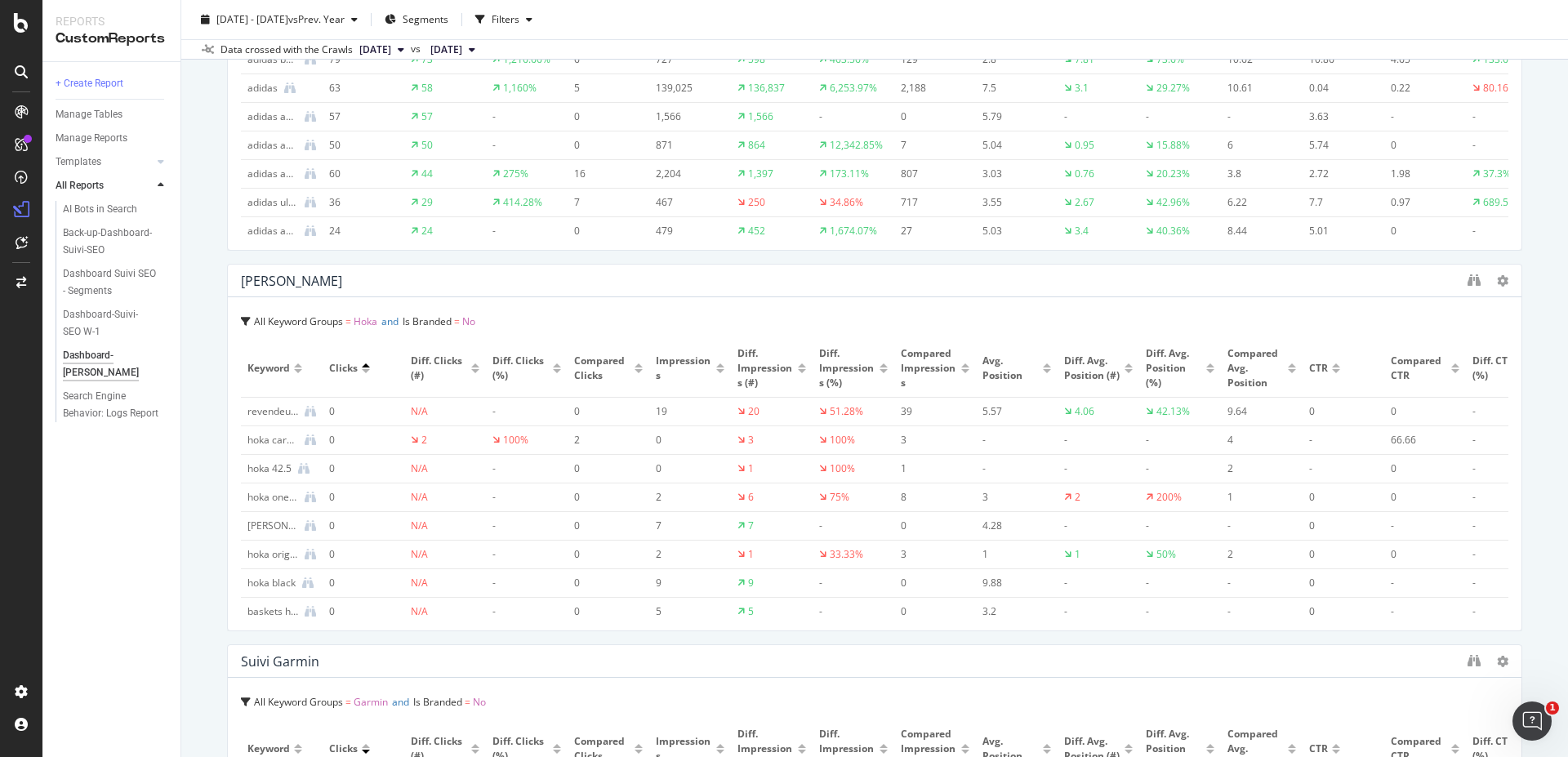
scroll to position [2543, 0]
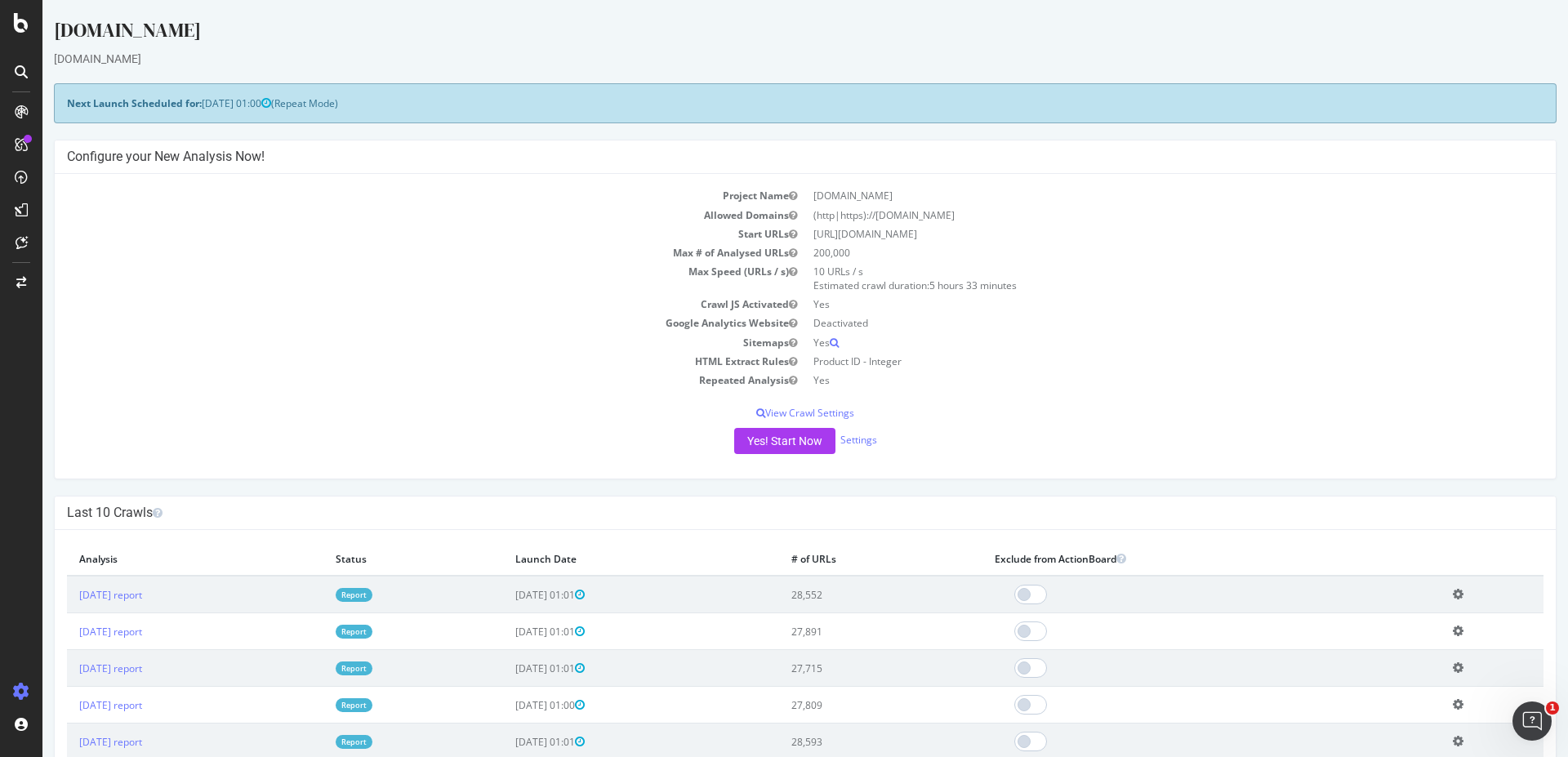
click at [372, 595] on link "Report" at bounding box center [354, 595] width 37 height 14
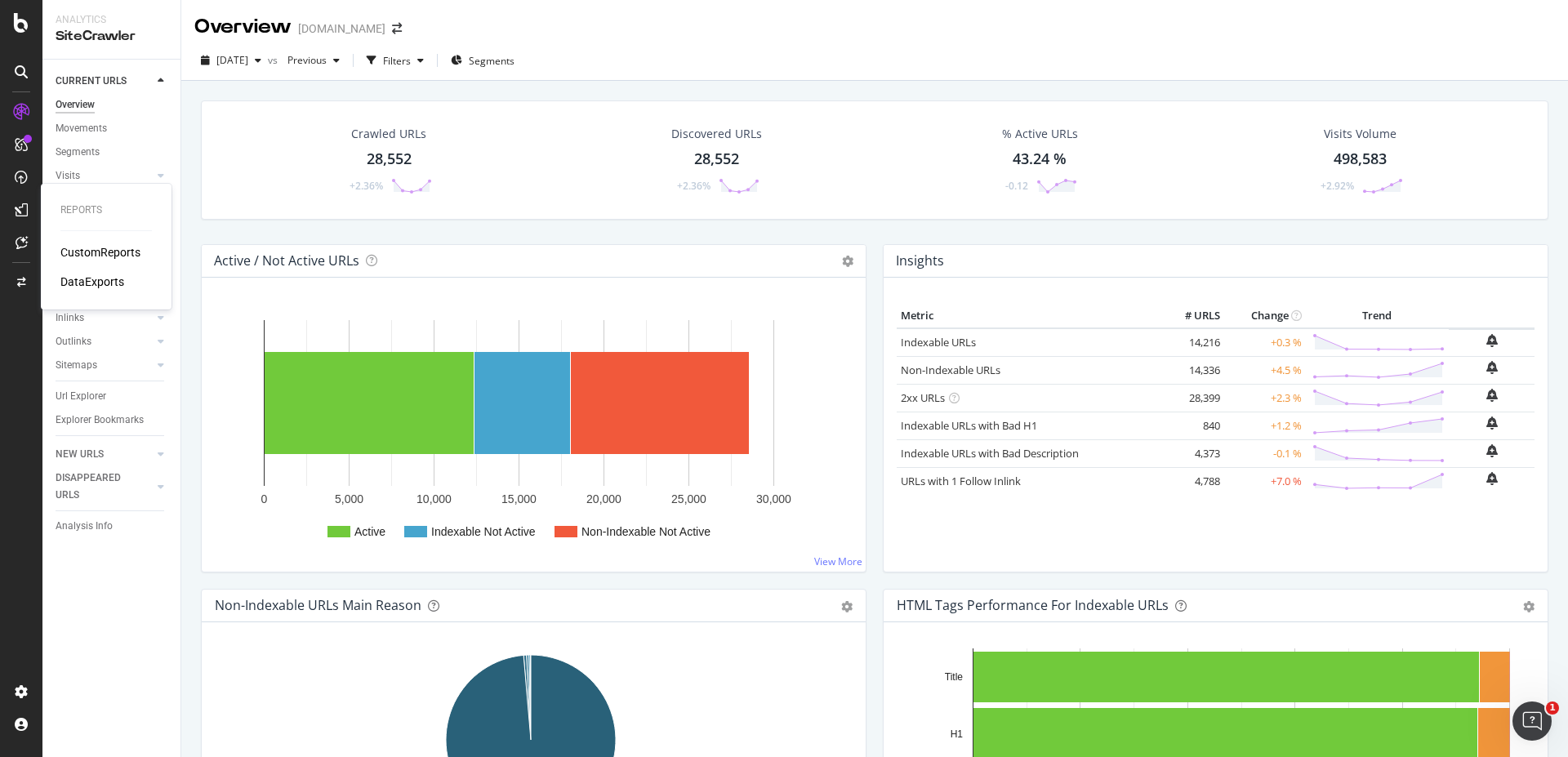
click at [76, 251] on div "CustomReports" at bounding box center [101, 252] width 80 height 17
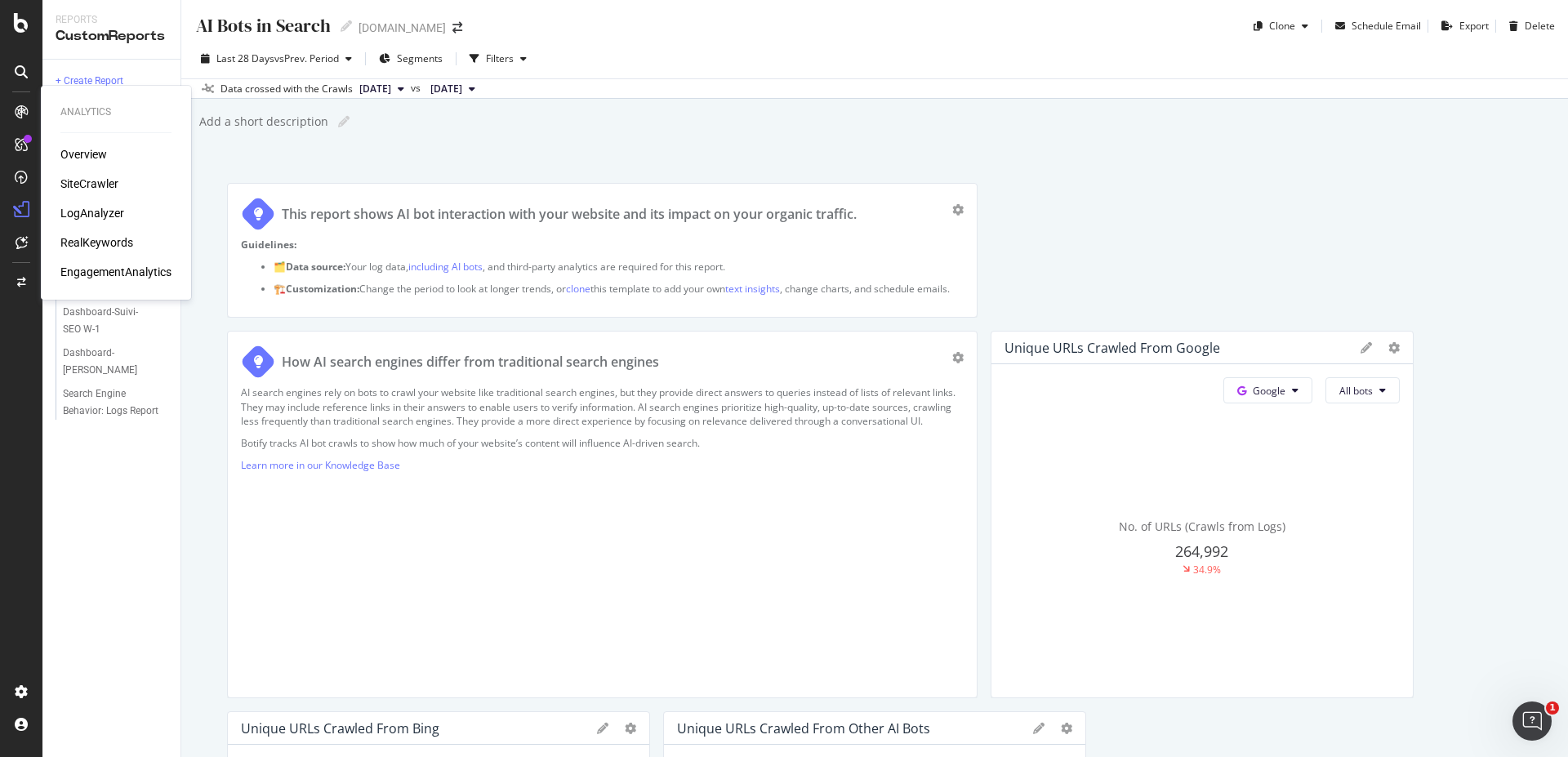
click at [92, 238] on div "RealKeywords" at bounding box center [97, 242] width 72 height 17
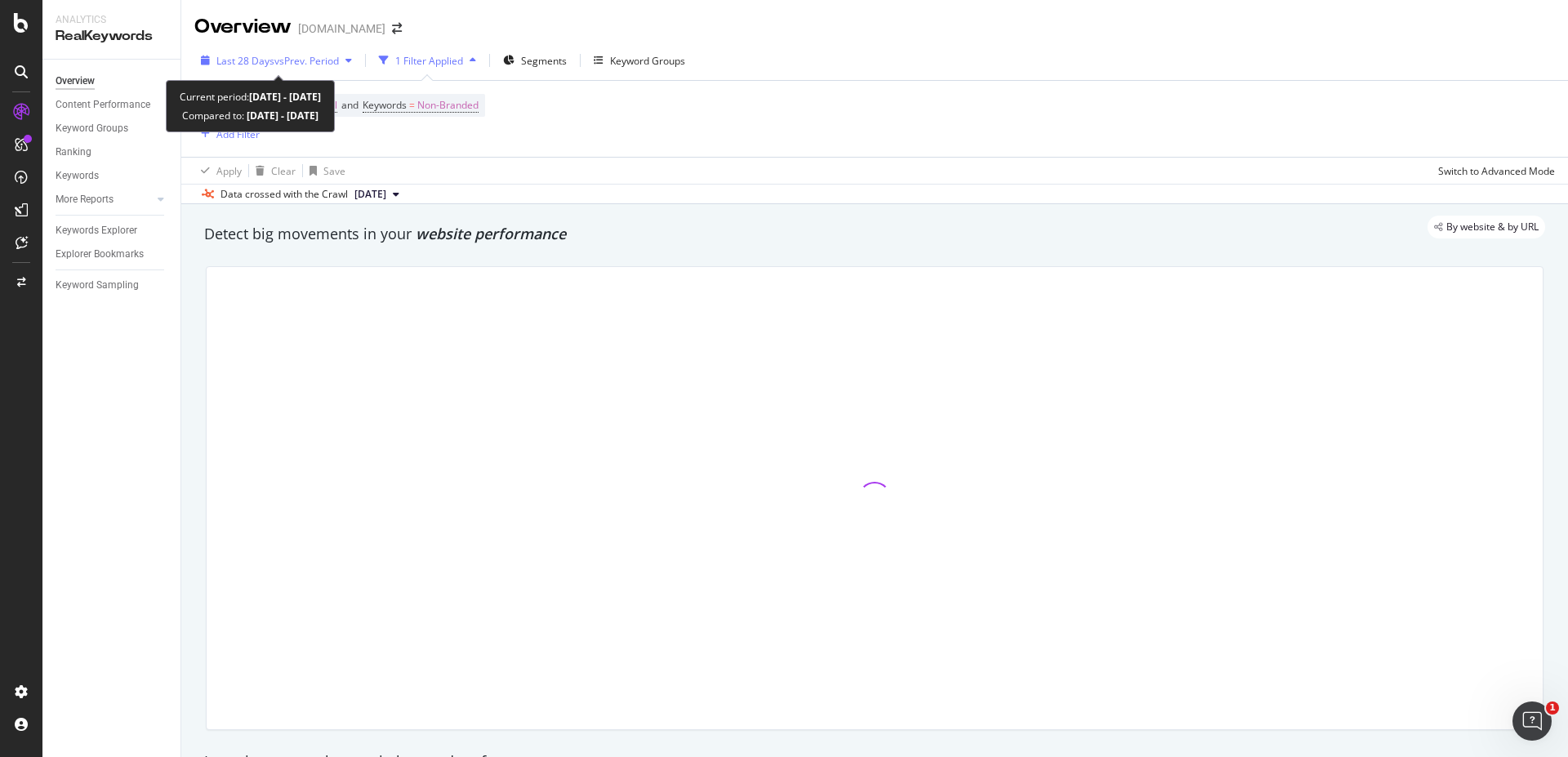
click at [284, 62] on span "vs Prev. Period" at bounding box center [306, 61] width 64 height 14
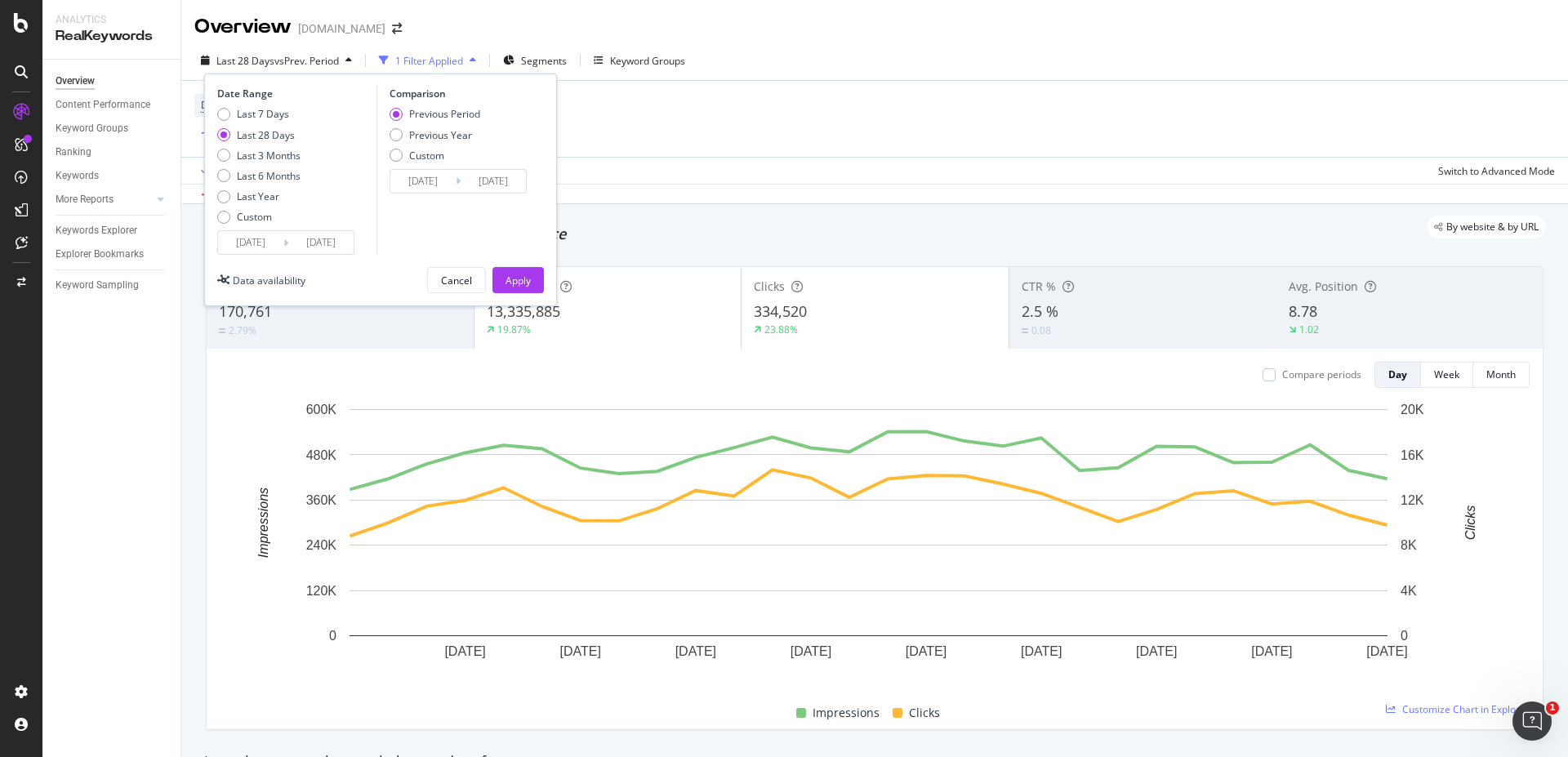
click at [311, 238] on input "2025/09/12" at bounding box center [321, 242] width 65 height 22
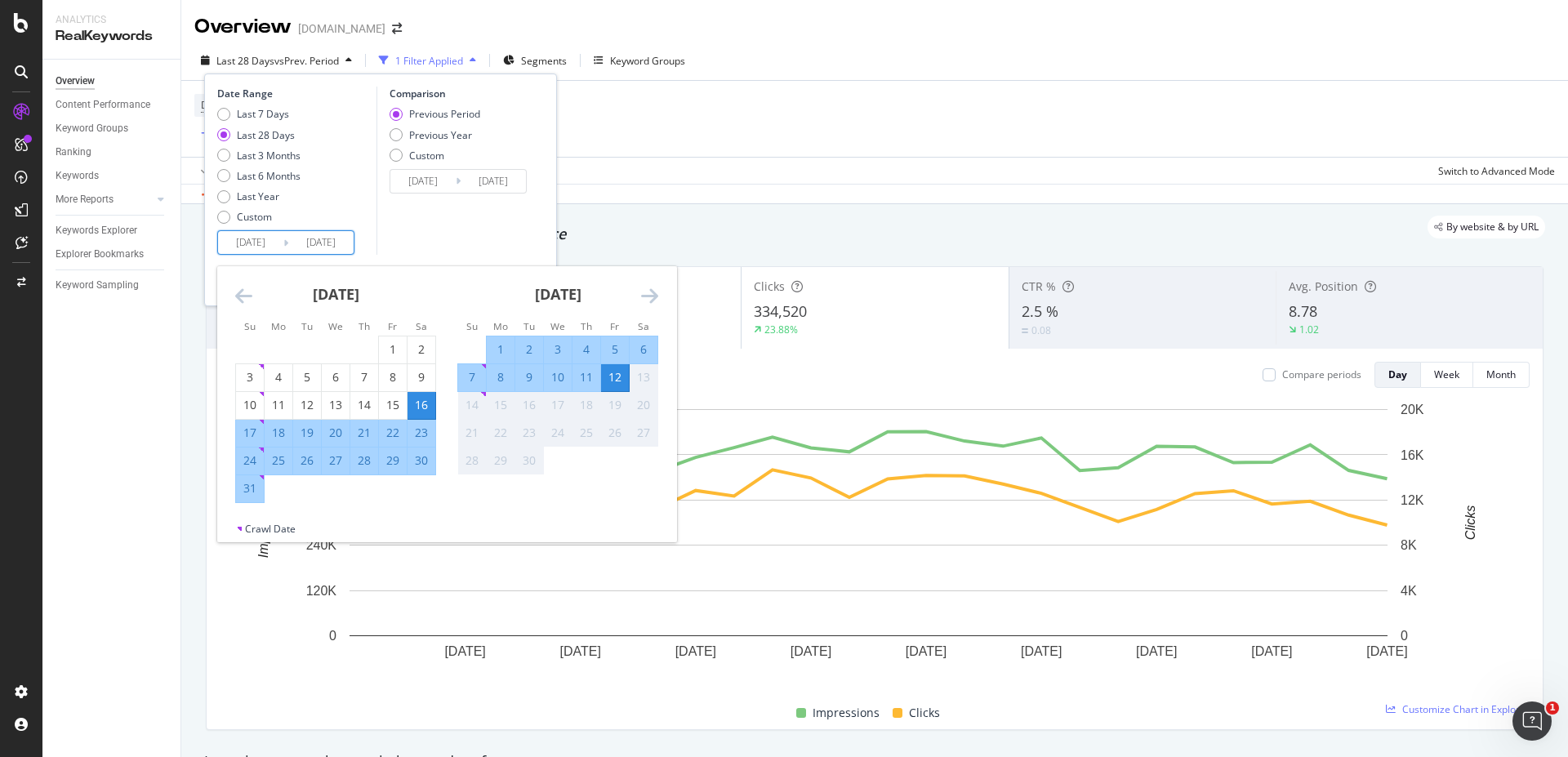
click at [270, 241] on input "2025/08/16" at bounding box center [251, 242] width 65 height 22
click at [261, 242] on input "2025/08/16" at bounding box center [251, 242] width 65 height 22
click at [251, 376] on div "3" at bounding box center [249, 377] width 27 height 17
type input "[DATE]"
type input "2025/06/23"
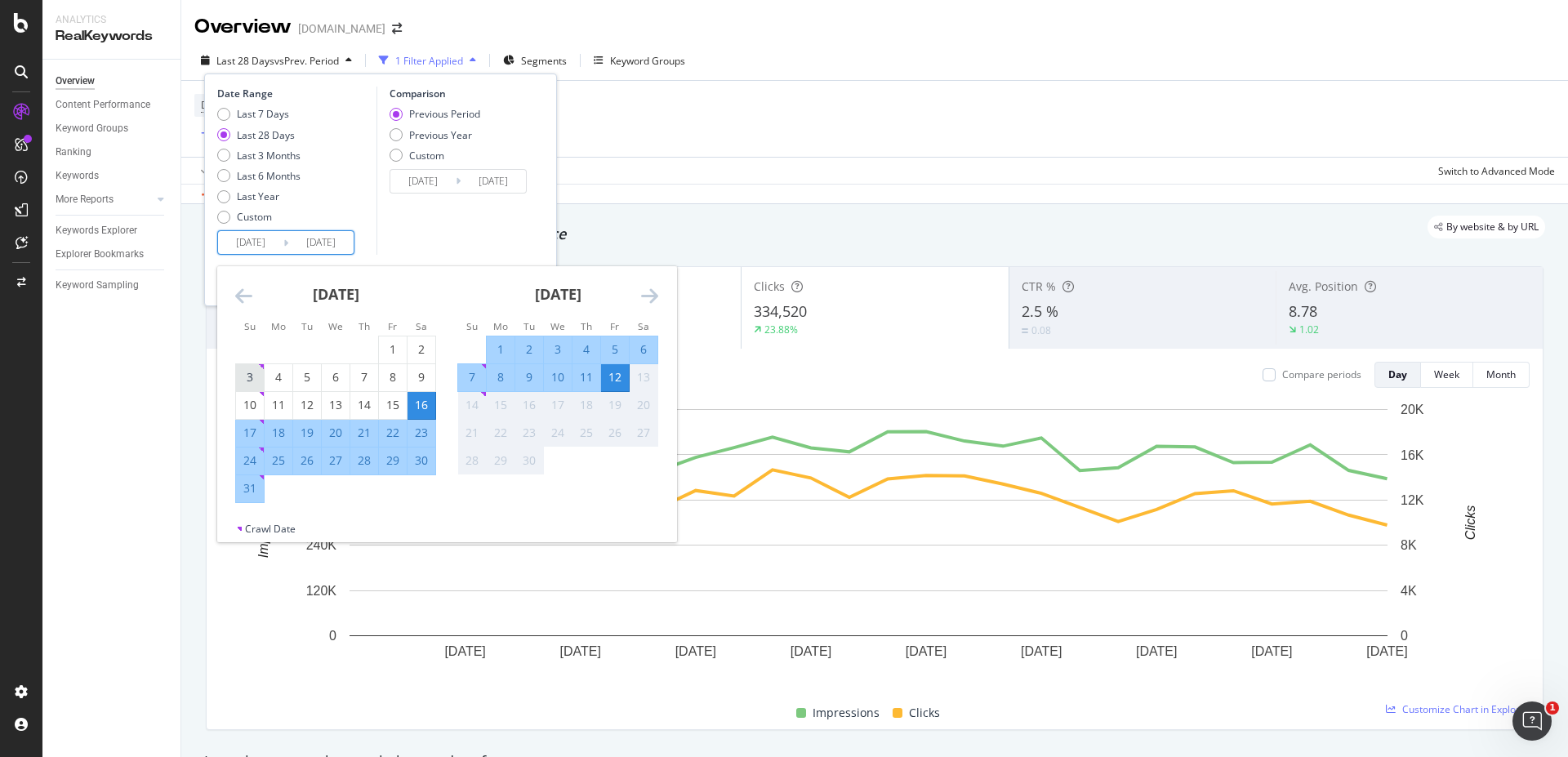
type input "[DATE]"
click at [423, 376] on div "9" at bounding box center [421, 377] width 27 height 17
type input "[DATE]"
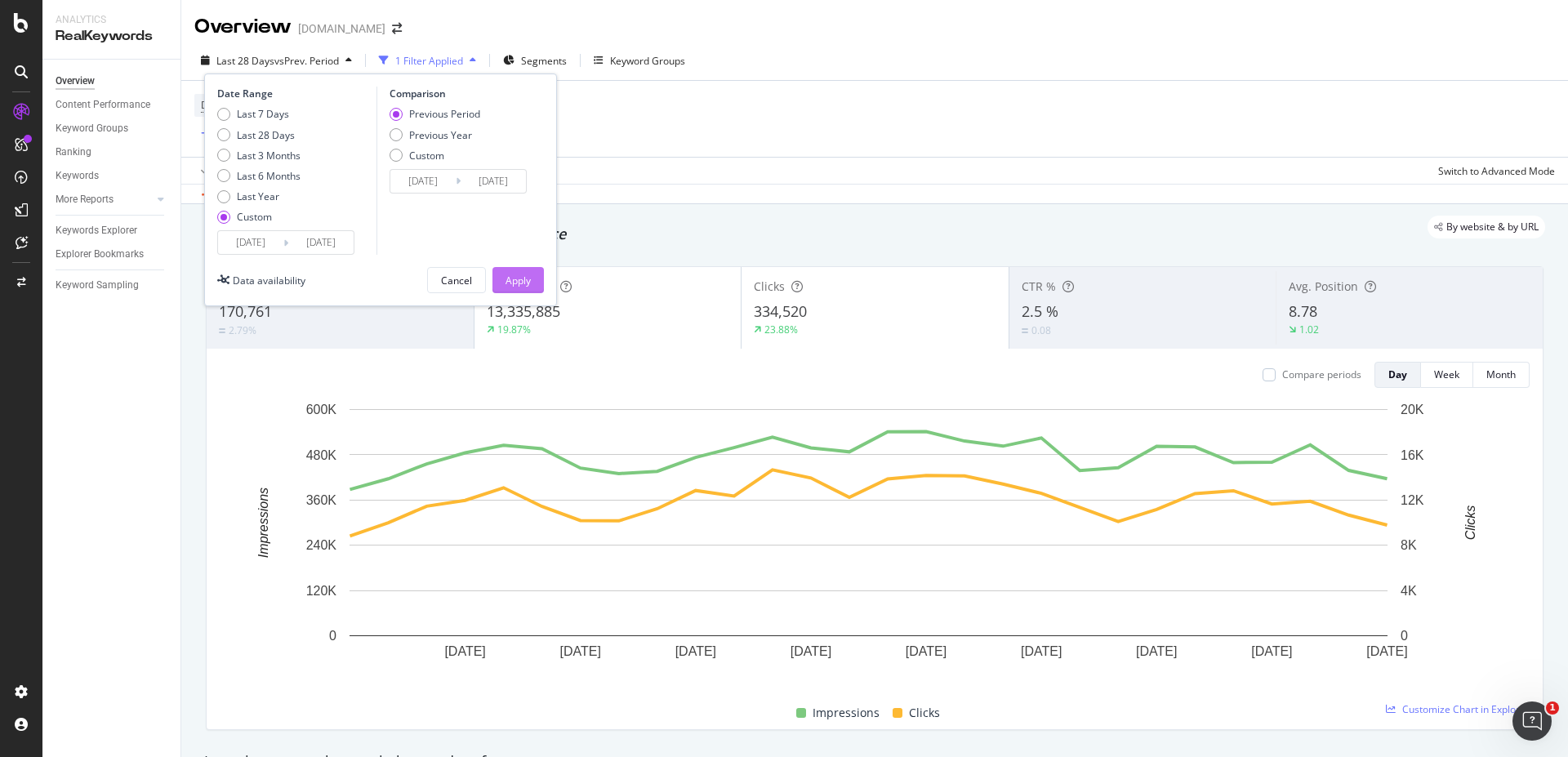
click at [518, 281] on div "Apply" at bounding box center [518, 280] width 25 height 14
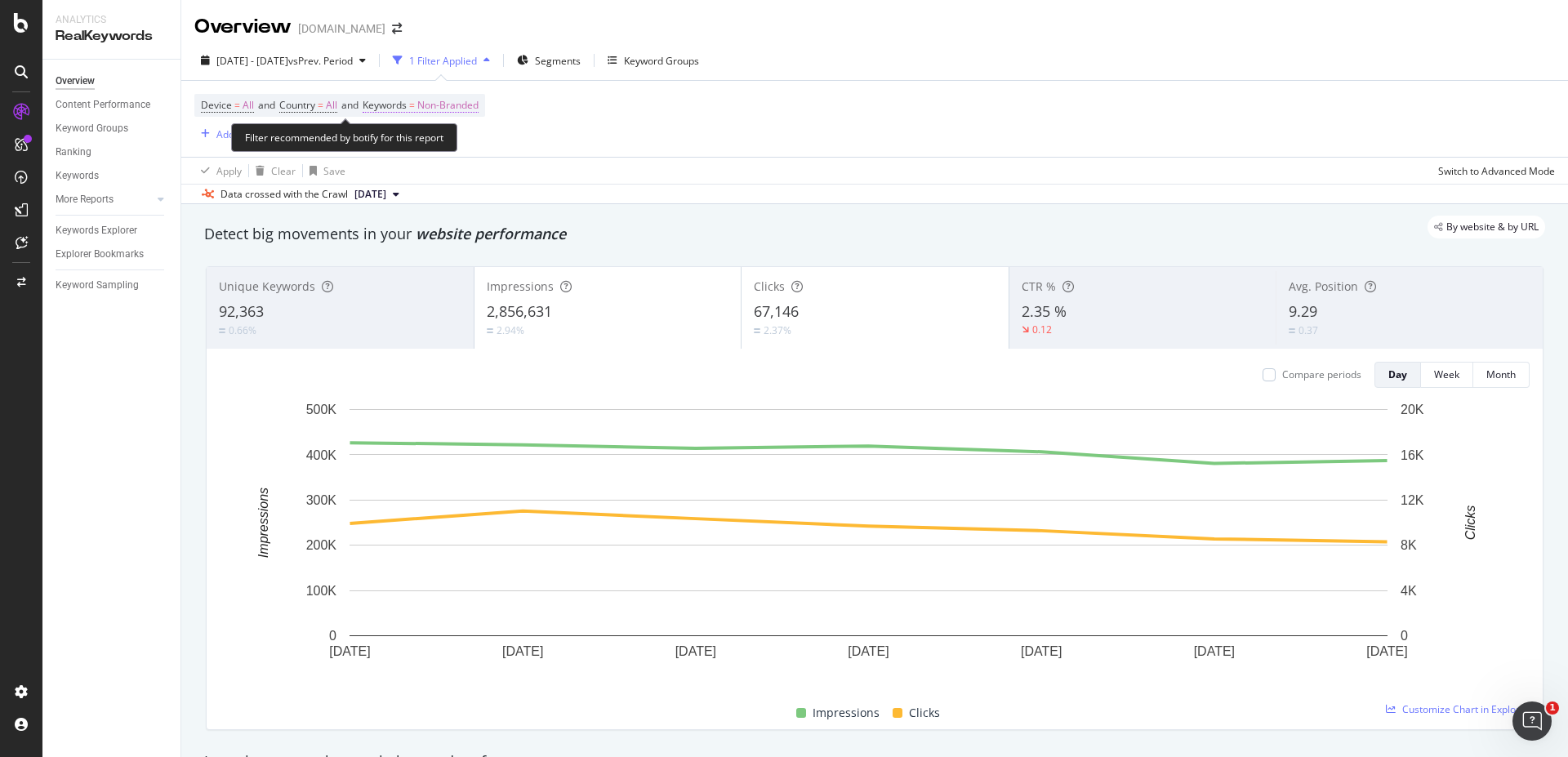
click at [434, 105] on span "Non-Branded" at bounding box center [448, 105] width 62 height 22
click at [431, 147] on span "Non-Branded" at bounding box center [420, 143] width 67 height 14
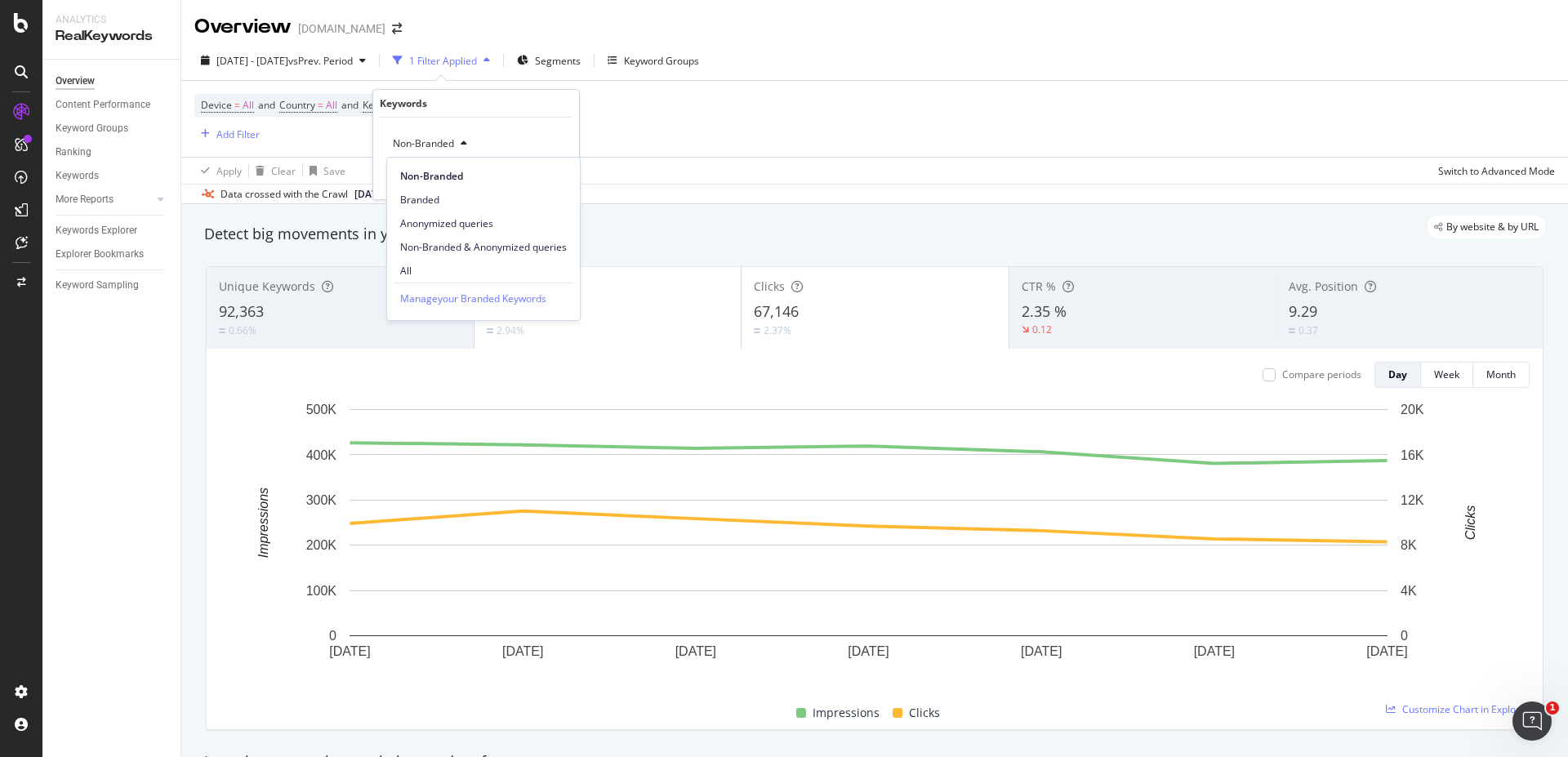
drag, startPoint x: 413, startPoint y: 249, endPoint x: 412, endPoint y: 258, distance: 9.1
click at [412, 257] on div "Non-Branded & Anonymized queries" at bounding box center [483, 247] width 192 height 23
click at [749, 77] on div "2025 Aug. 3rd - Aug. 9th vs Prev. Period 1 Filter Applied Segments Keyword Grou…" at bounding box center [874, 63] width 1386 height 32
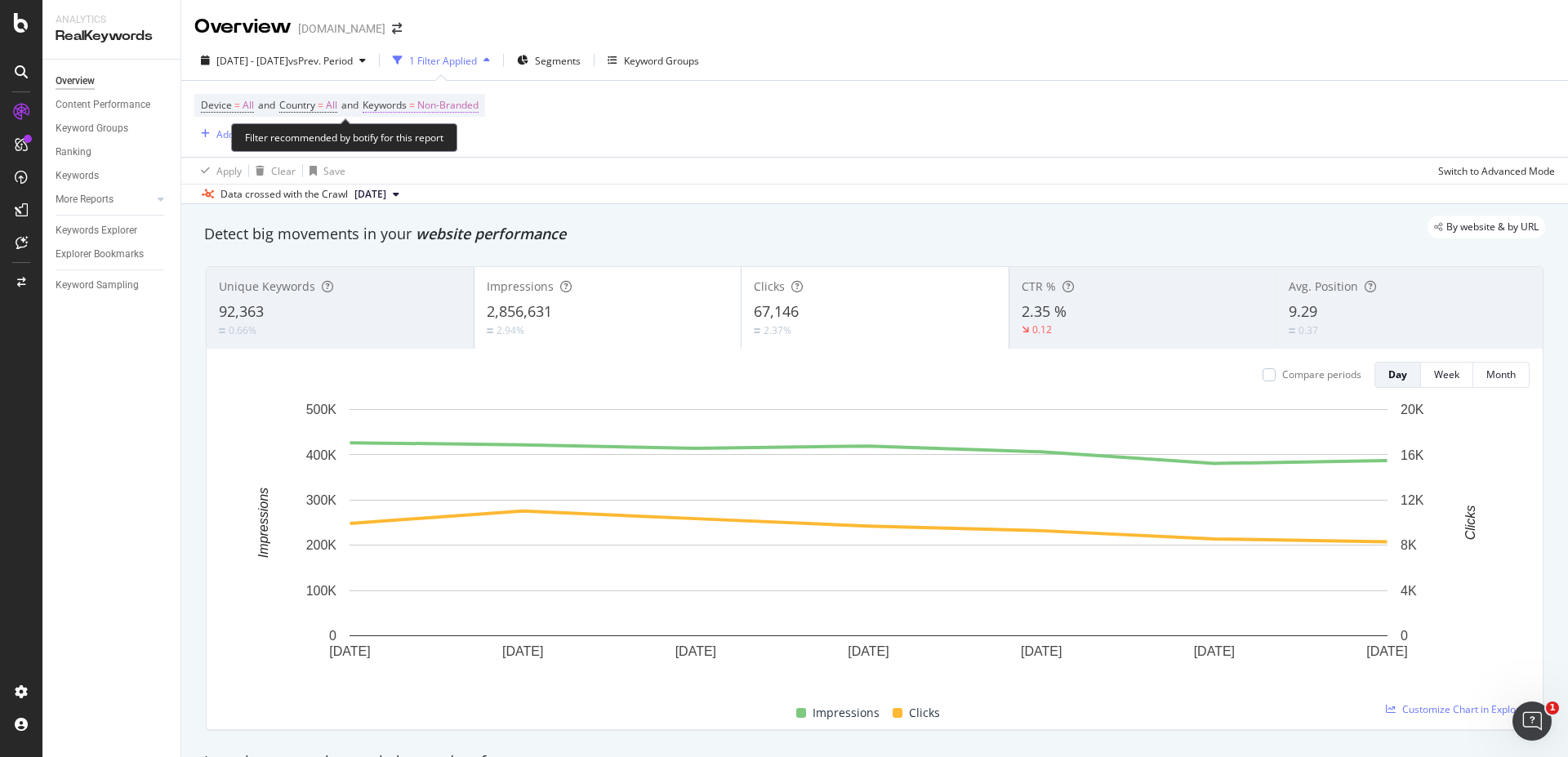
click at [461, 102] on span "Non-Branded" at bounding box center [448, 105] width 62 height 22
click at [418, 147] on span "Non-Branded" at bounding box center [420, 143] width 67 height 14
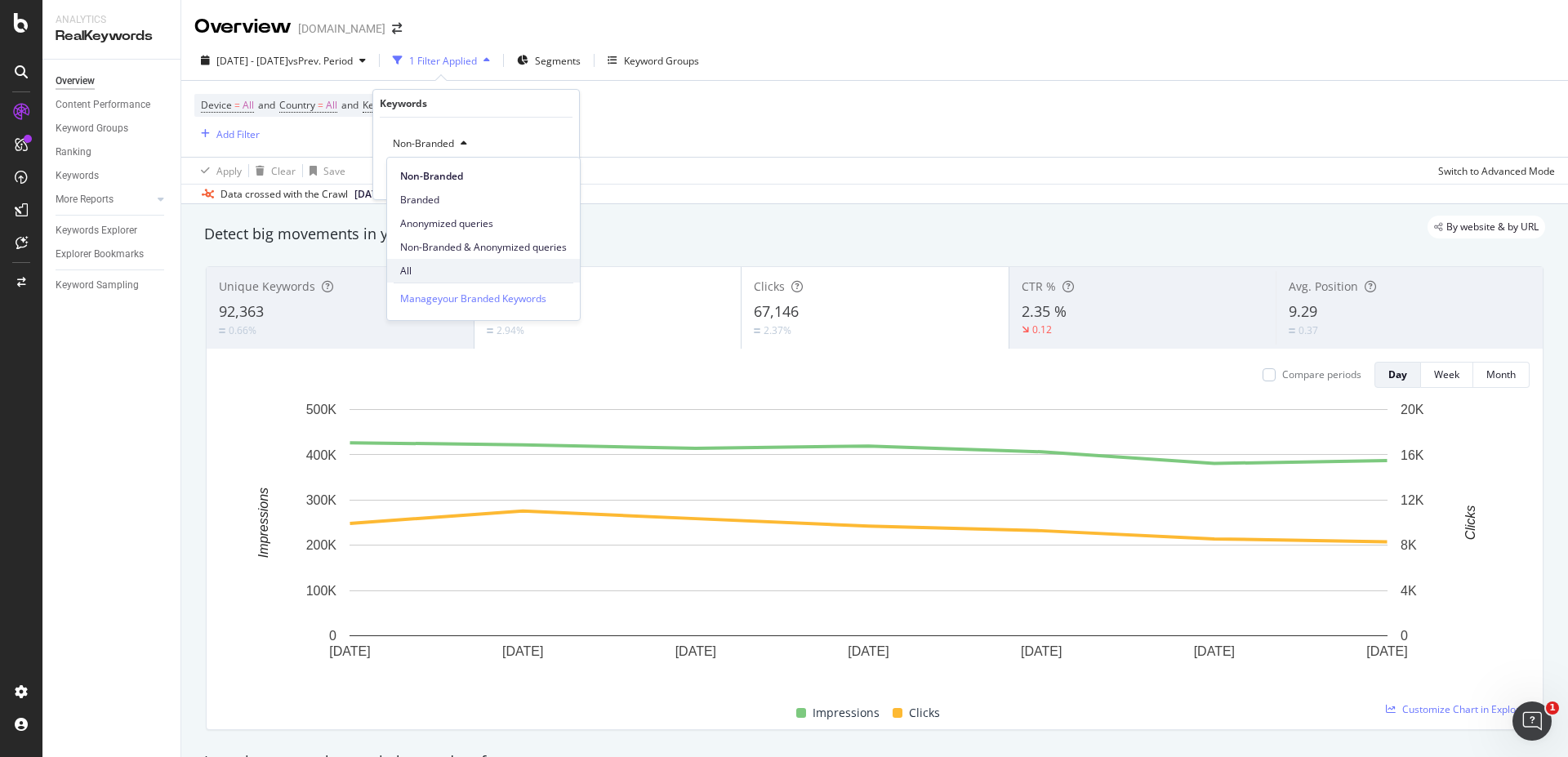
click at [431, 271] on span "All" at bounding box center [483, 271] width 167 height 15
click at [538, 172] on div "Apply" at bounding box center [542, 178] width 47 height 15
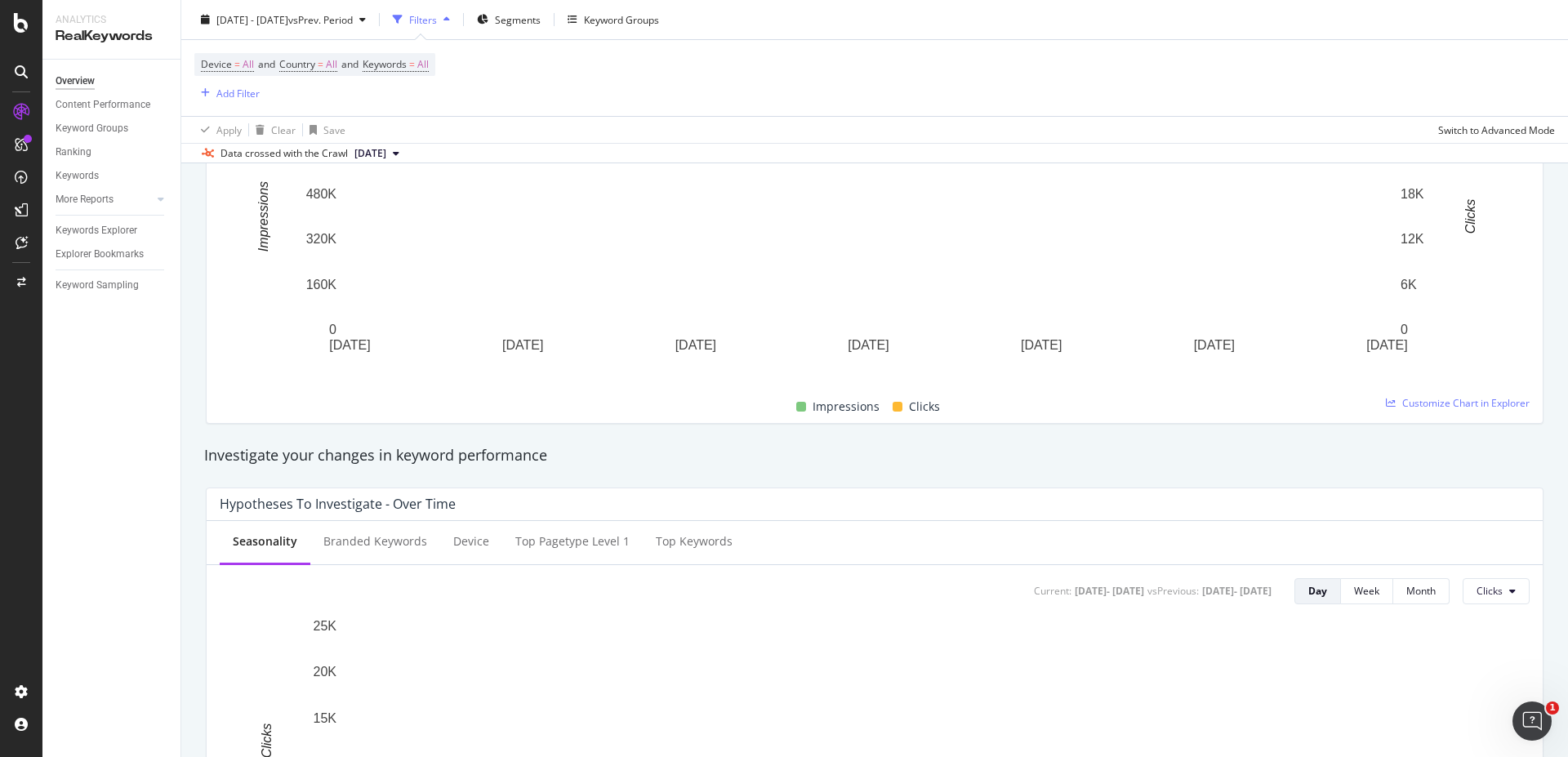
scroll to position [490, 0]
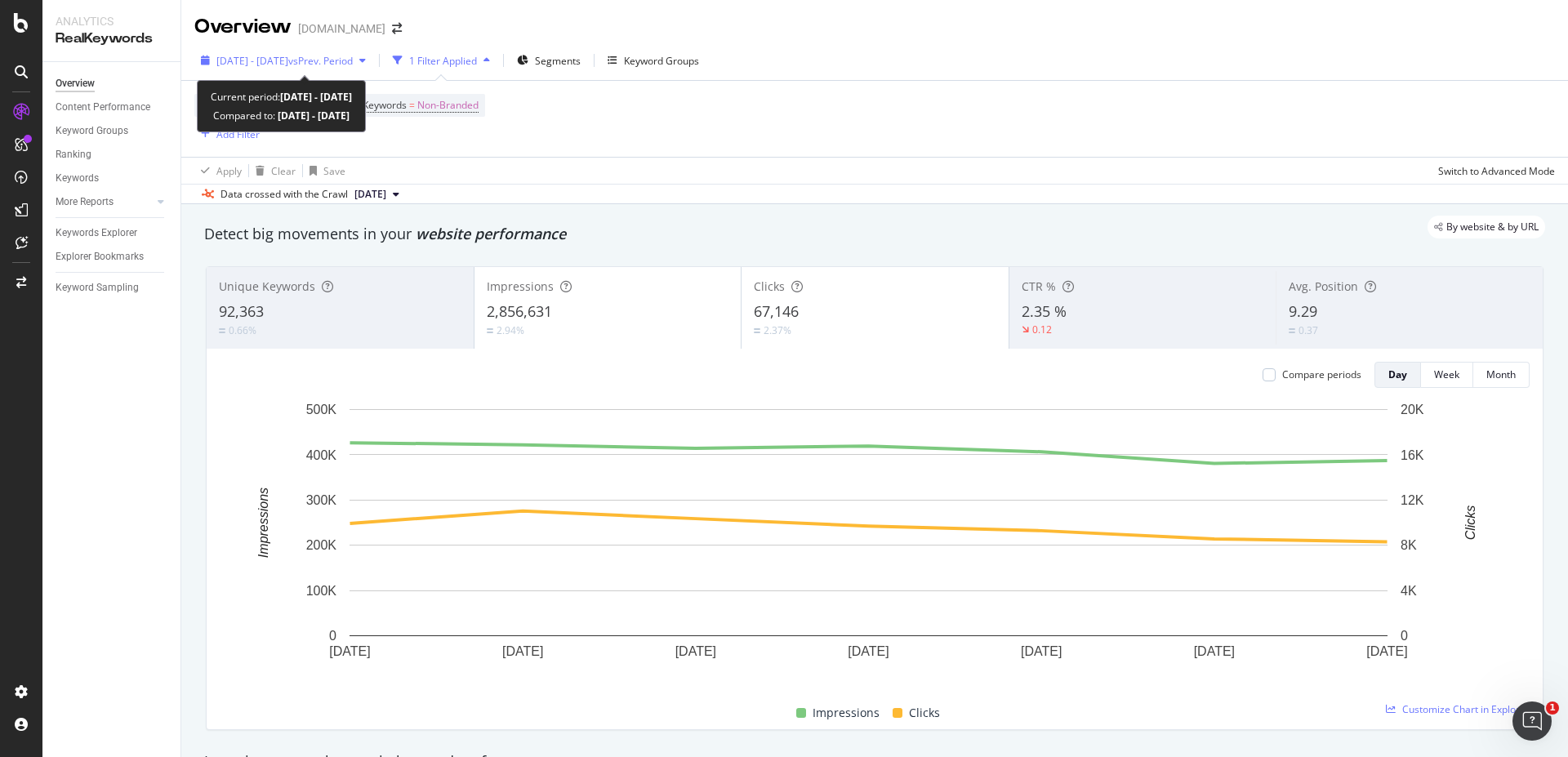
click at [326, 57] on span "vs Prev. Period" at bounding box center [320, 61] width 64 height 14
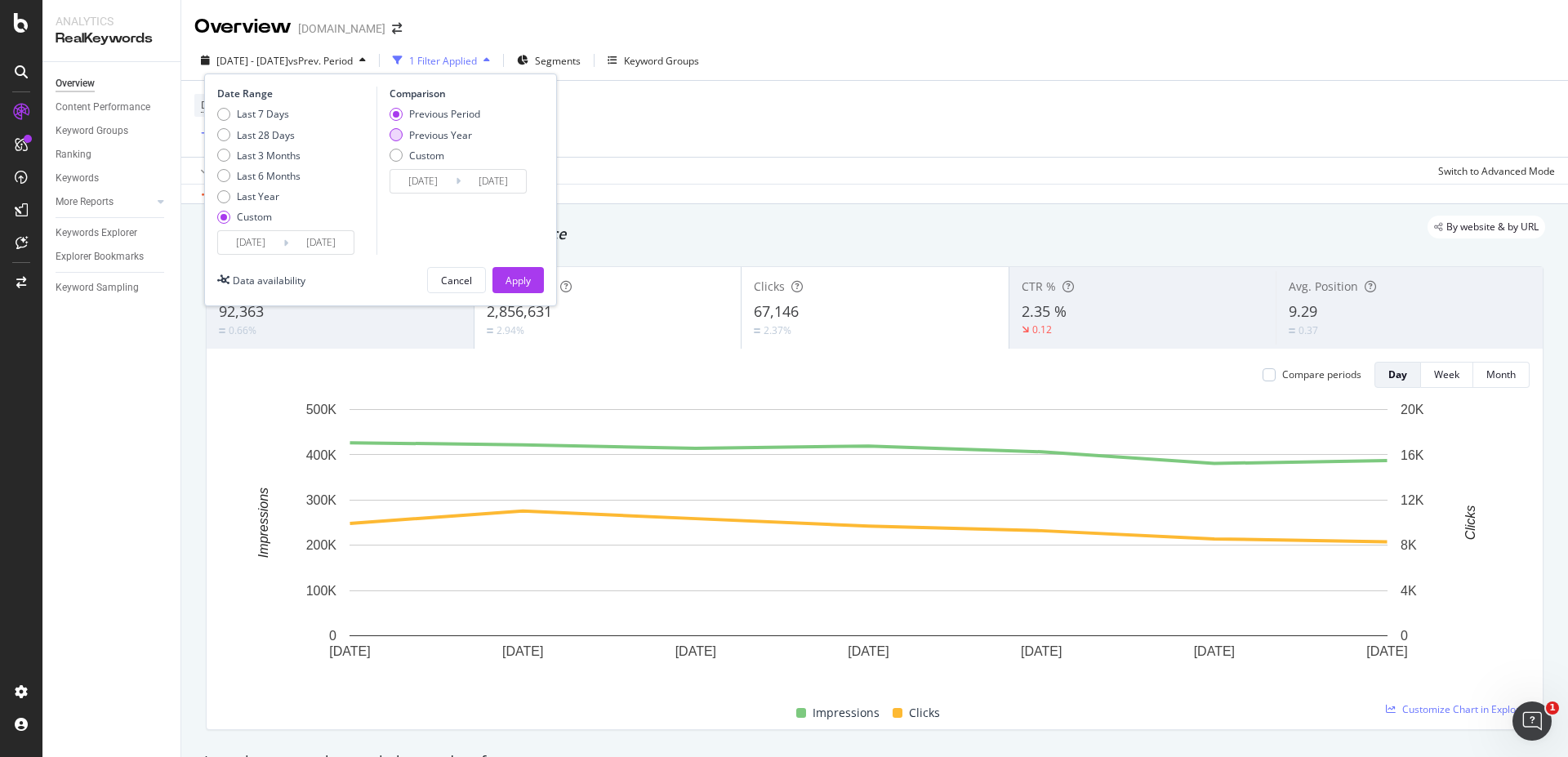
click at [454, 139] on div "Previous Year" at bounding box center [441, 135] width 63 height 14
type input "[DATE]"
click at [518, 277] on div "Apply" at bounding box center [518, 280] width 25 height 14
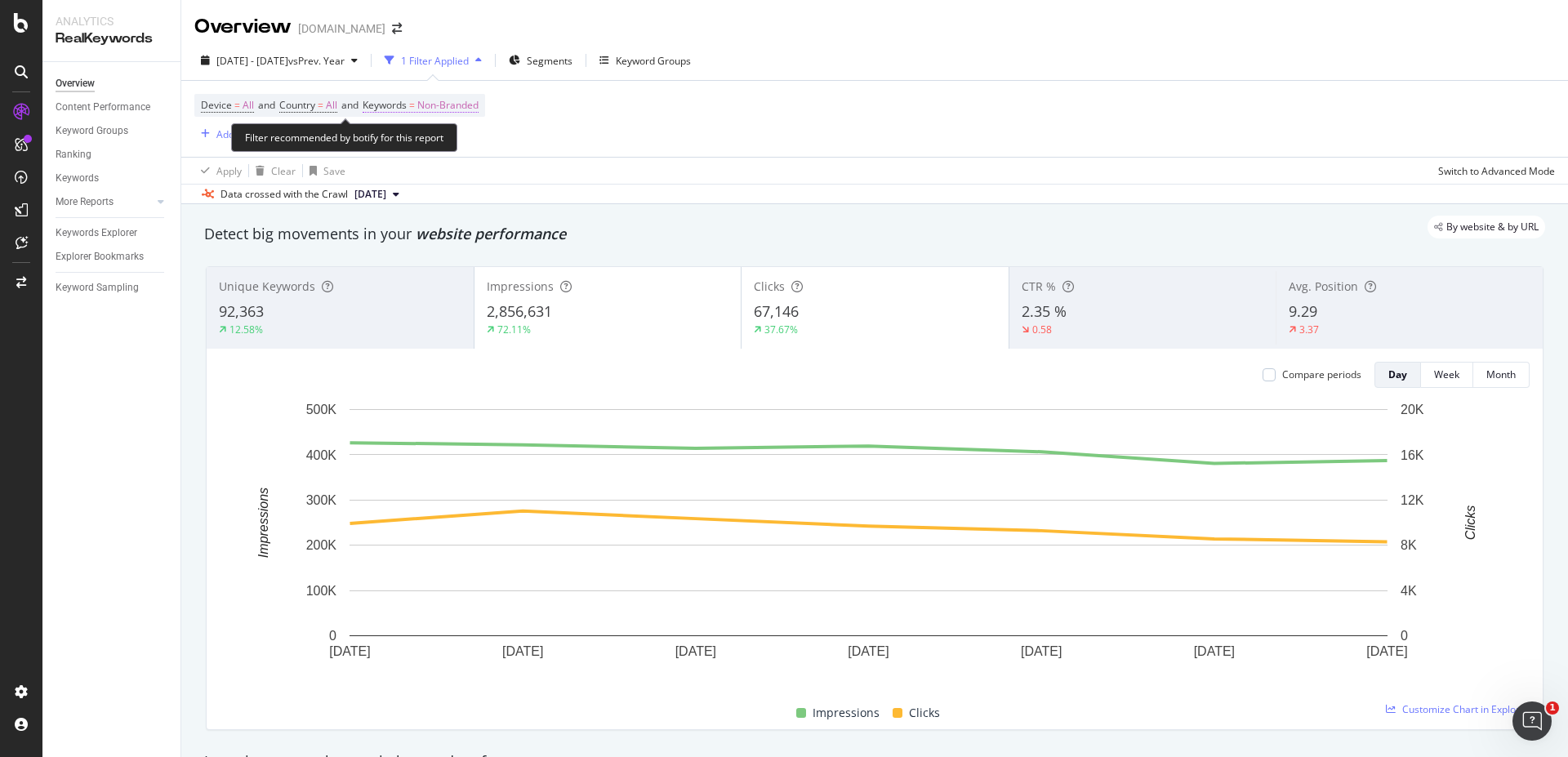
click at [446, 97] on span "Non-Branded" at bounding box center [448, 105] width 62 height 22
click at [452, 147] on span "Non-Branded" at bounding box center [420, 143] width 67 height 14
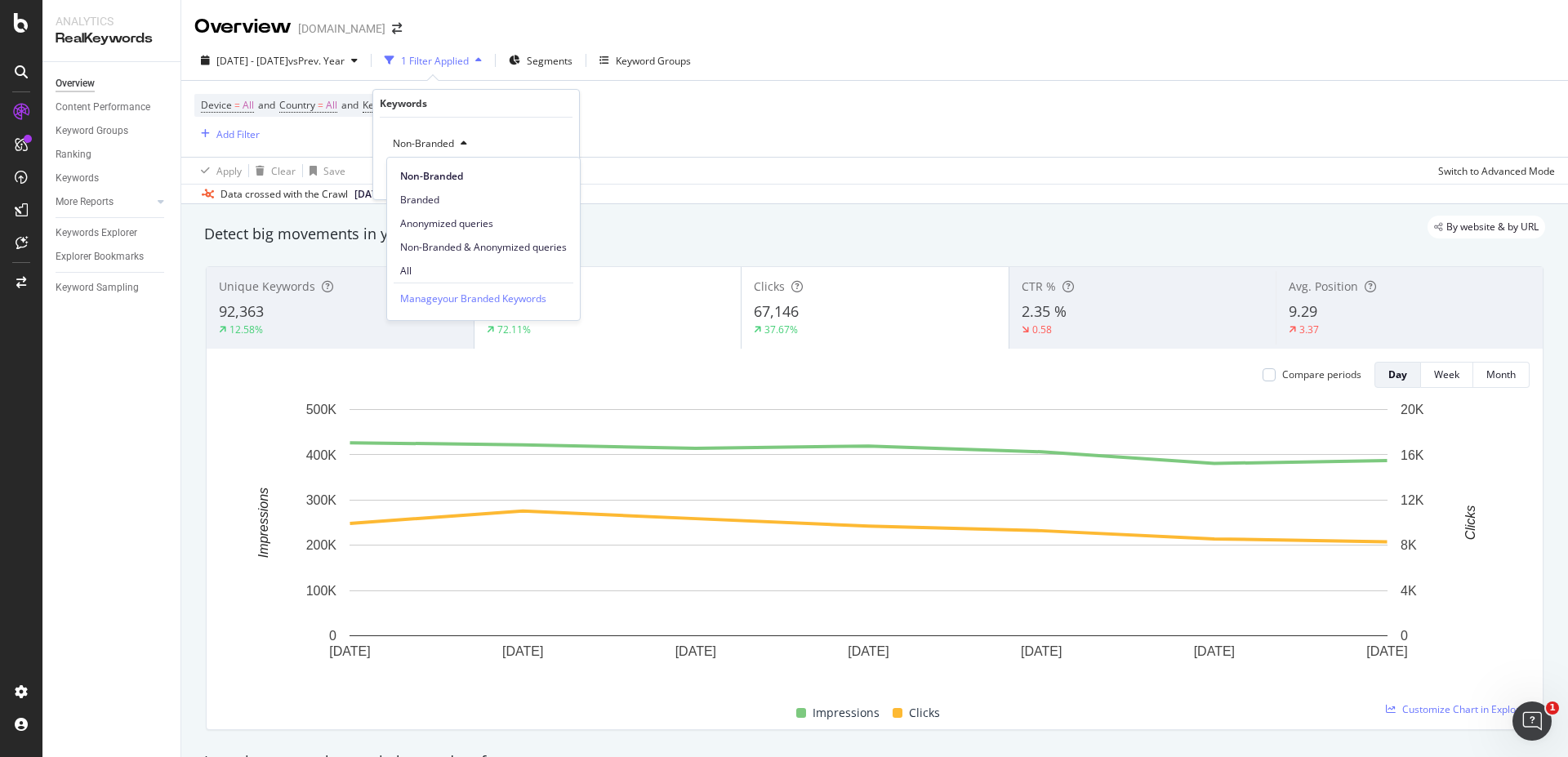
drag, startPoint x: 421, startPoint y: 271, endPoint x: 431, endPoint y: 265, distance: 11.7
click at [421, 271] on span "All" at bounding box center [483, 271] width 167 height 15
click at [549, 179] on div "Apply" at bounding box center [553, 178] width 25 height 14
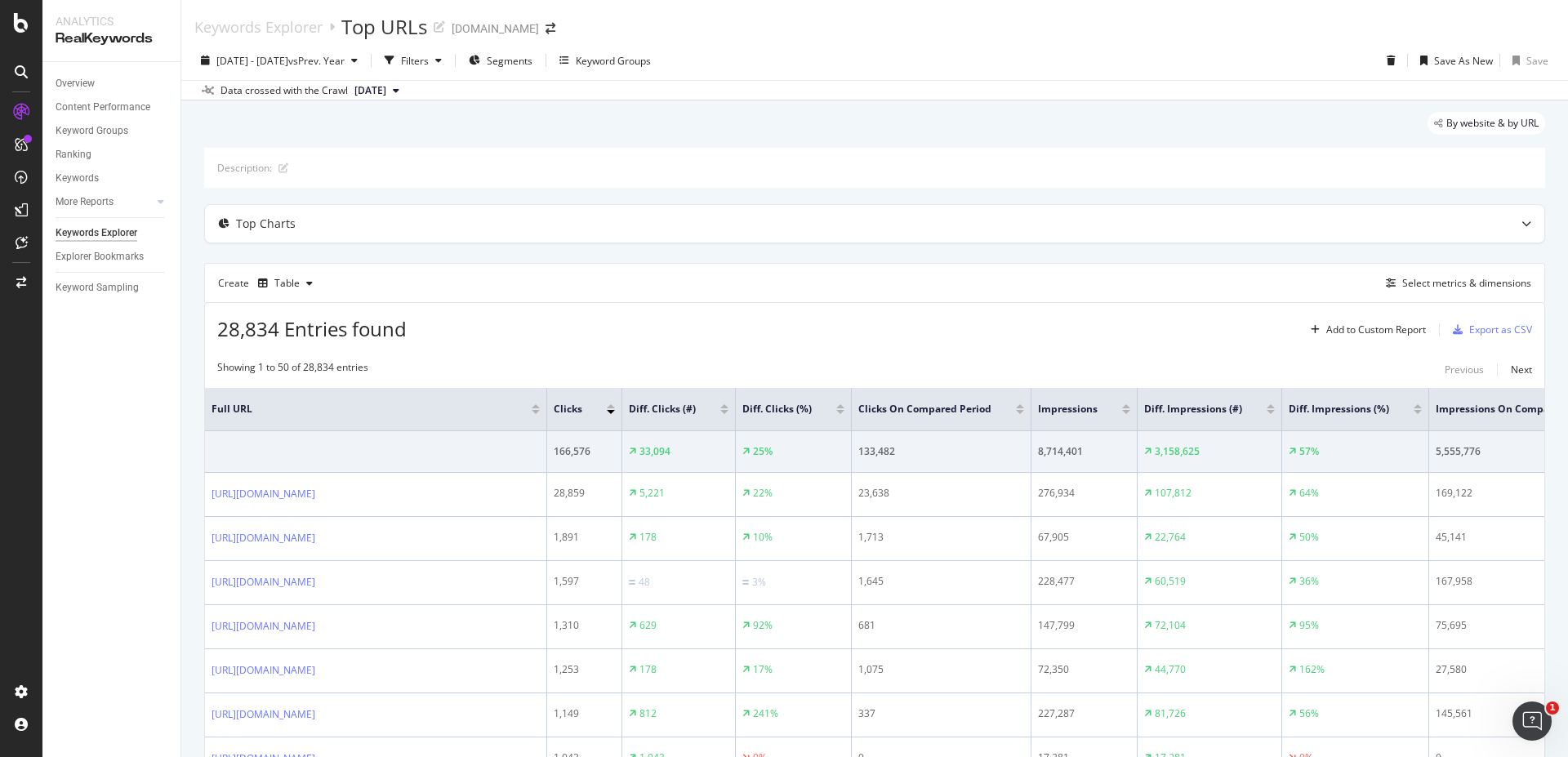
click at [729, 410] on div at bounding box center [724, 411] width 8 height 4
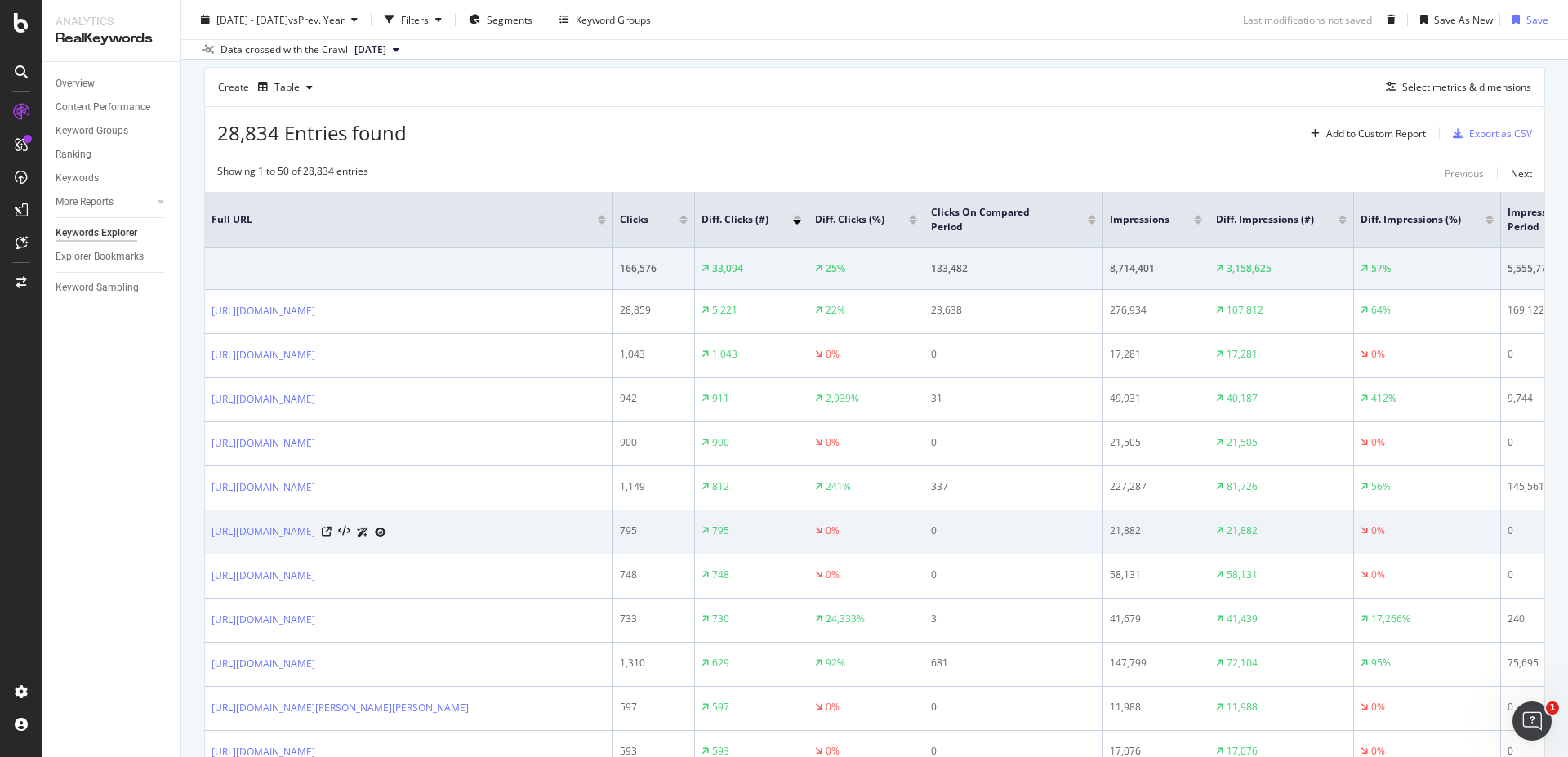
scroll to position [294, 0]
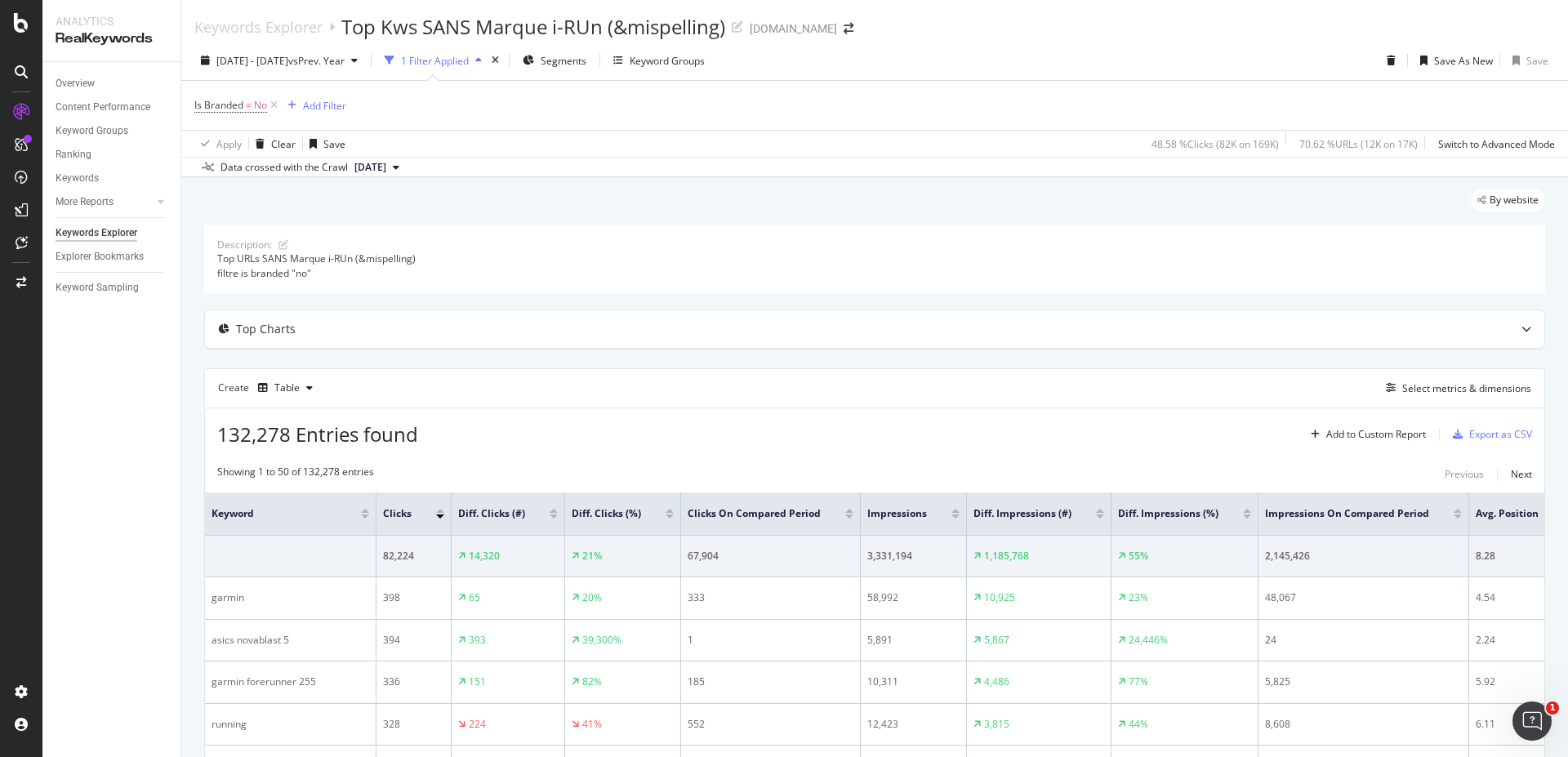
click at [550, 512] on div at bounding box center [554, 510] width 8 height 4
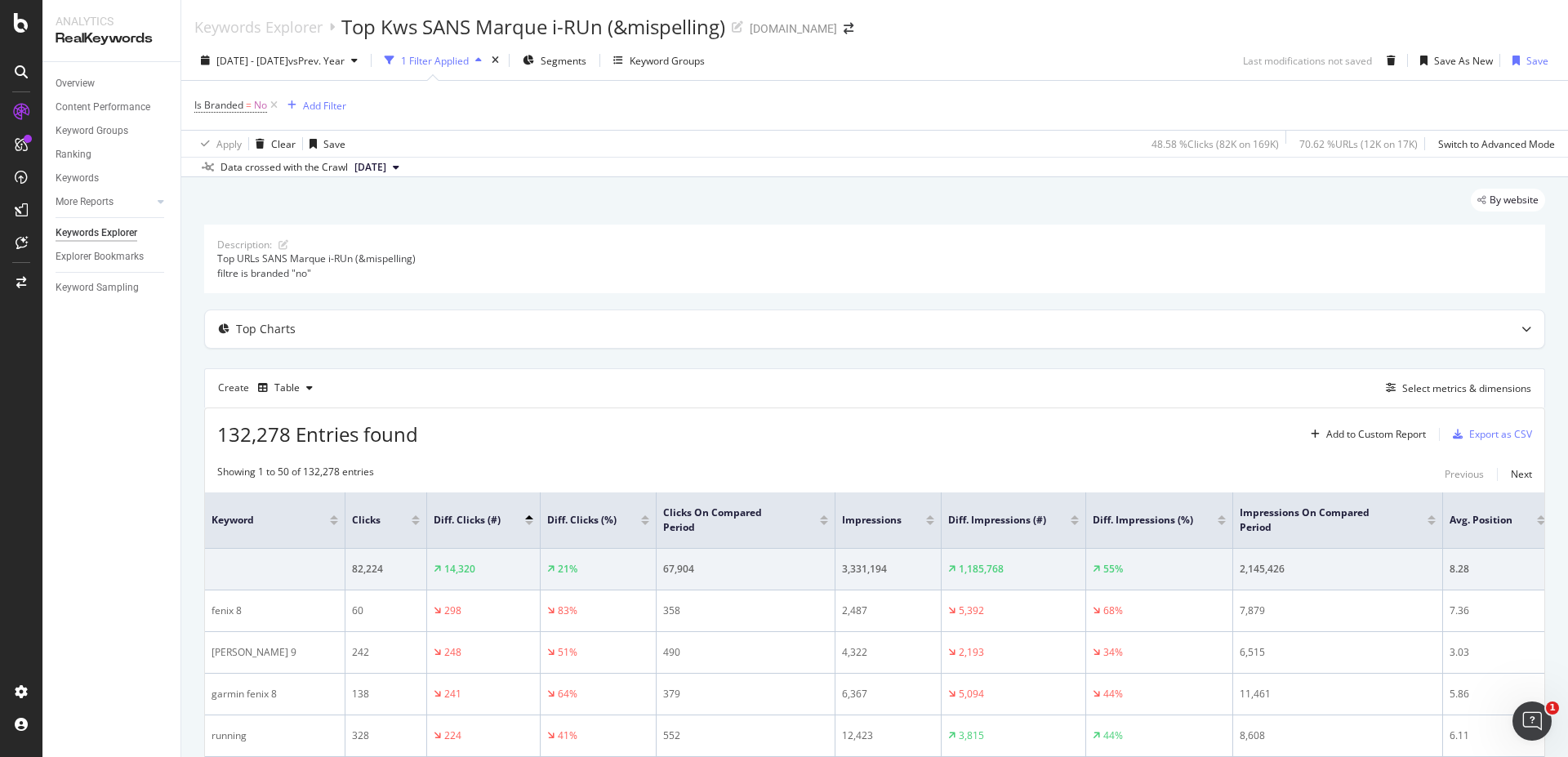
click at [528, 522] on div at bounding box center [529, 523] width 8 height 4
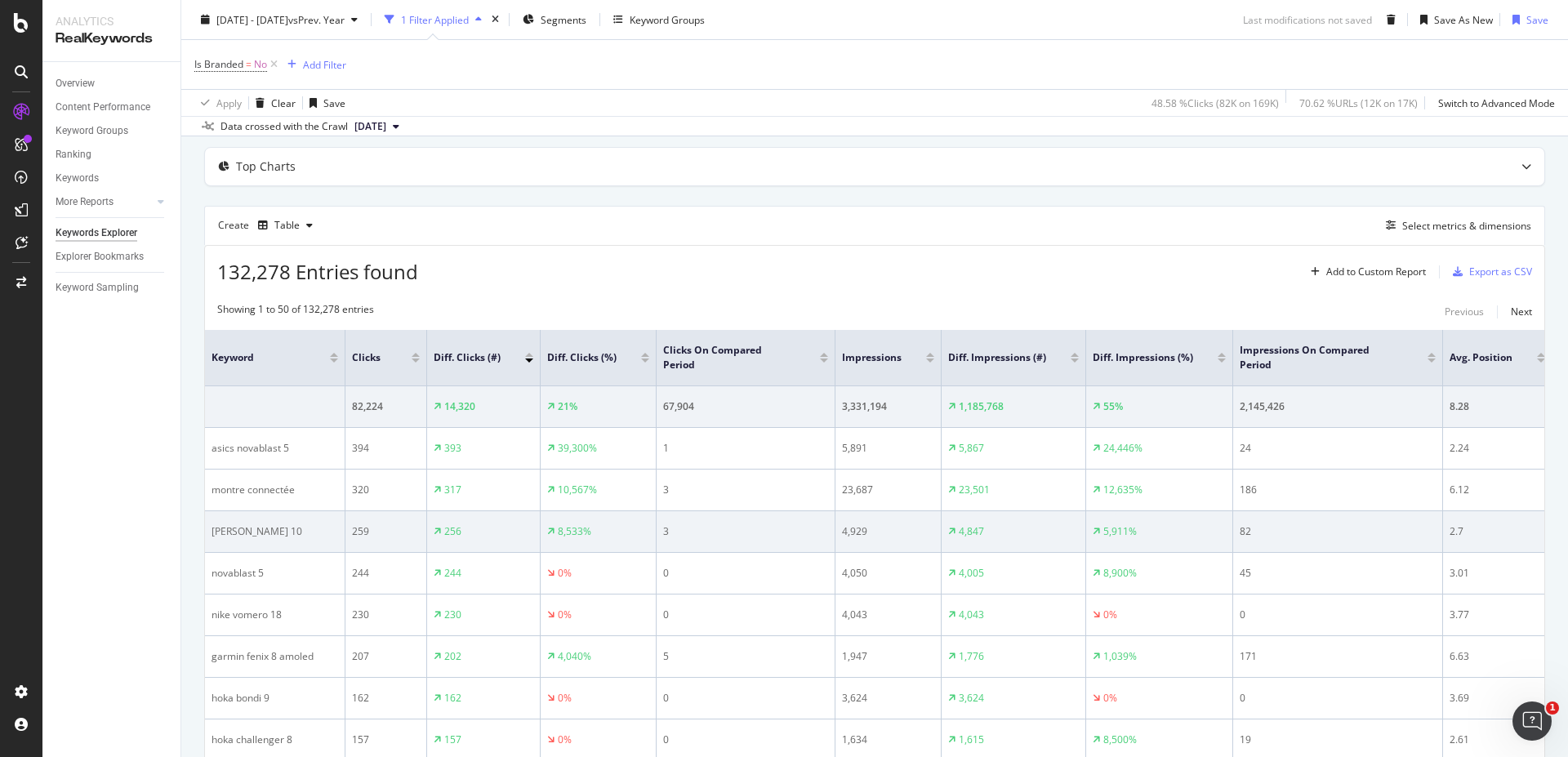
scroll to position [196, 0]
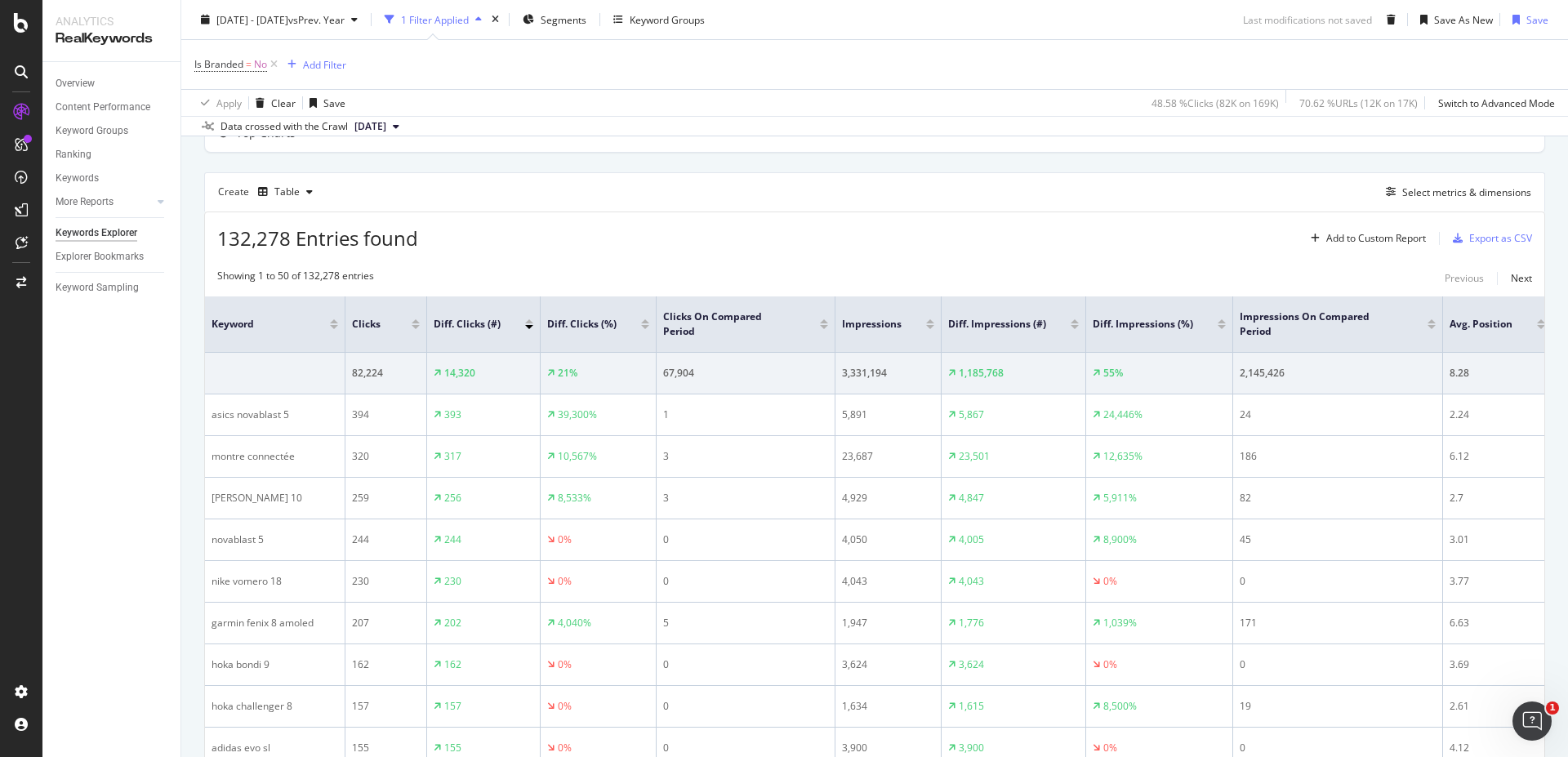
click at [529, 319] on div at bounding box center [529, 321] width 8 height 4
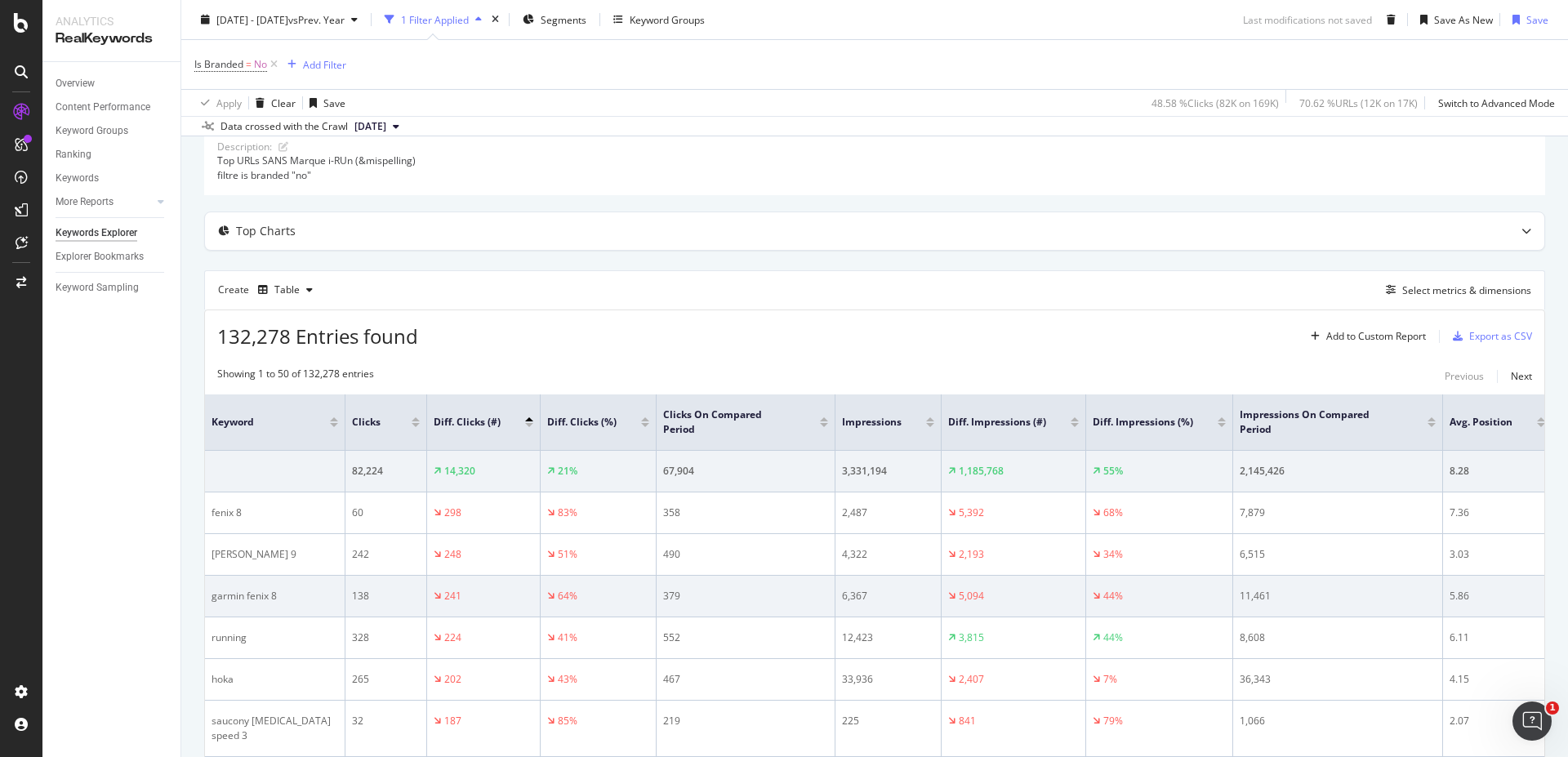
scroll to position [196, 0]
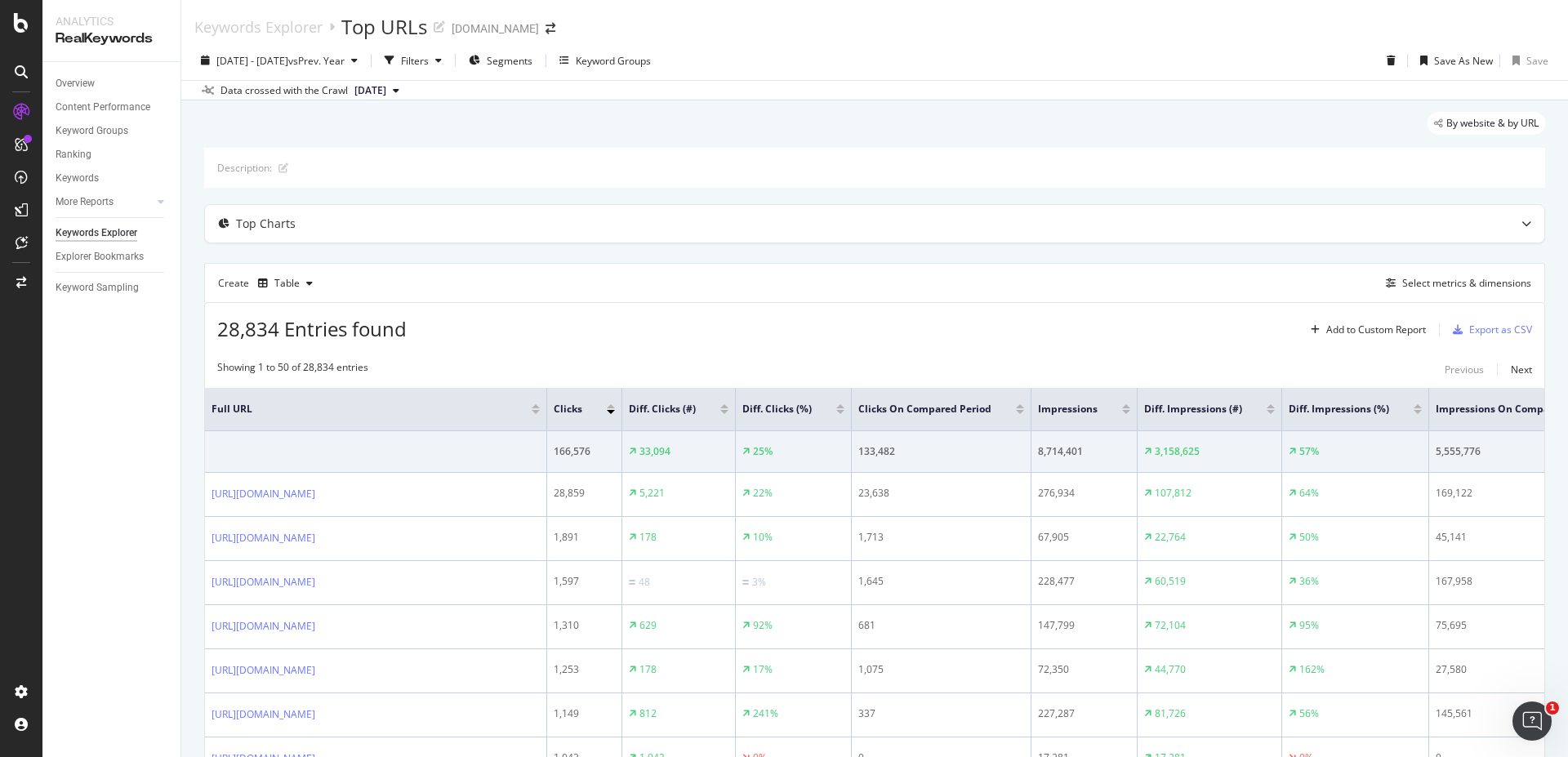
click at [615, 411] on div at bounding box center [611, 411] width 8 height 4
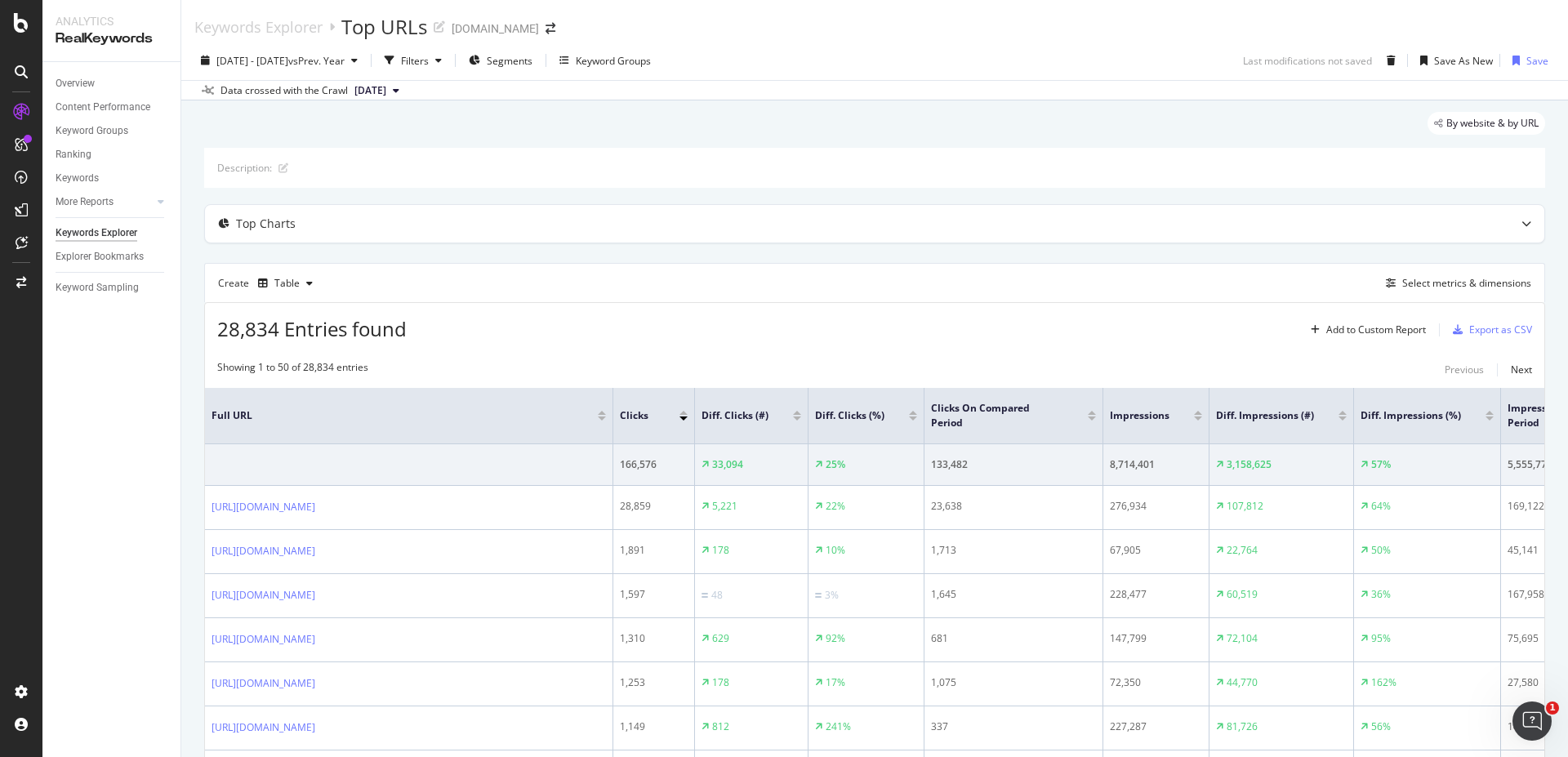
click at [796, 416] on div at bounding box center [797, 418] width 8 height 4
click at [794, 414] on div at bounding box center [797, 412] width 8 height 4
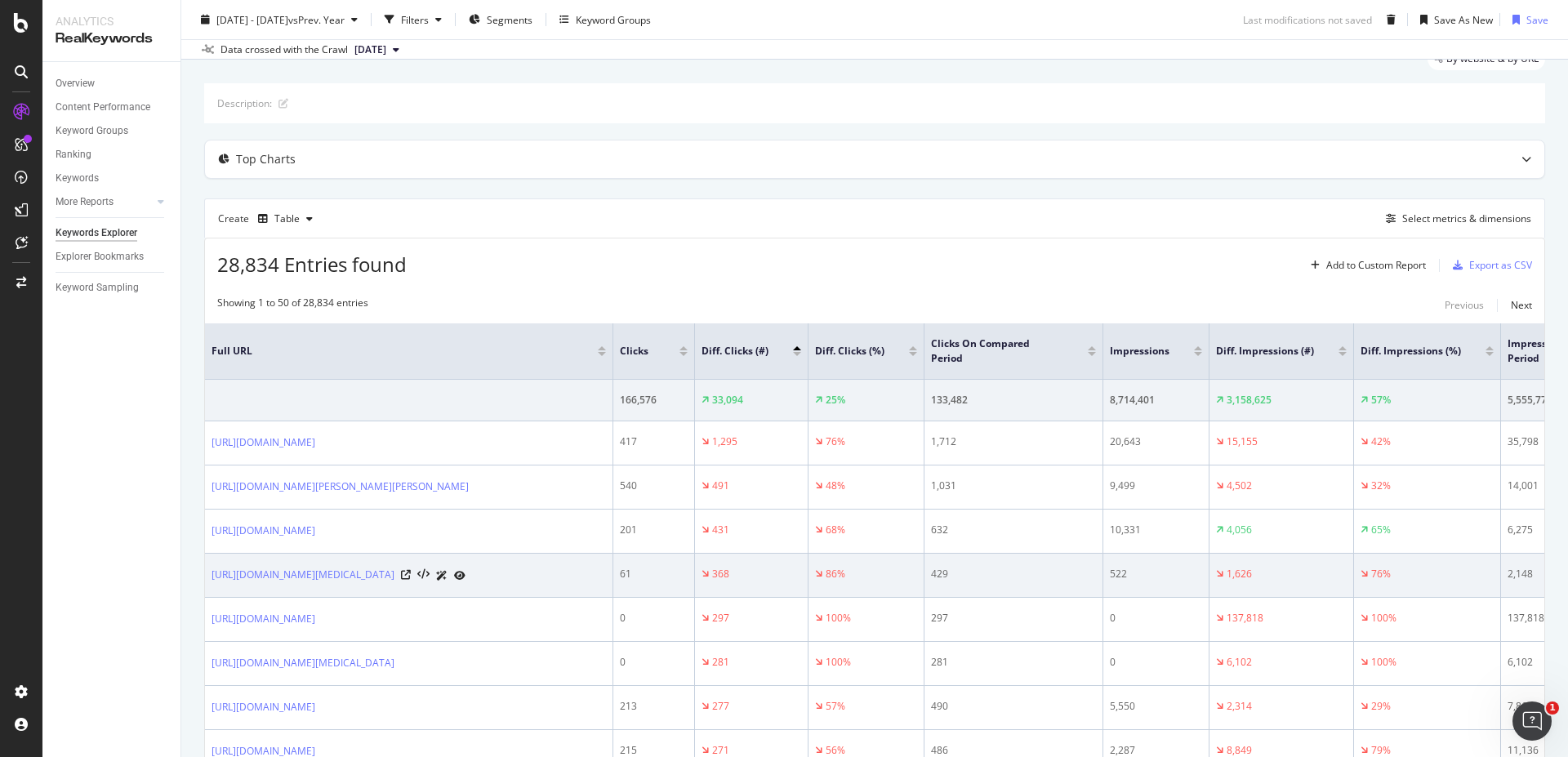
scroll to position [98, 0]
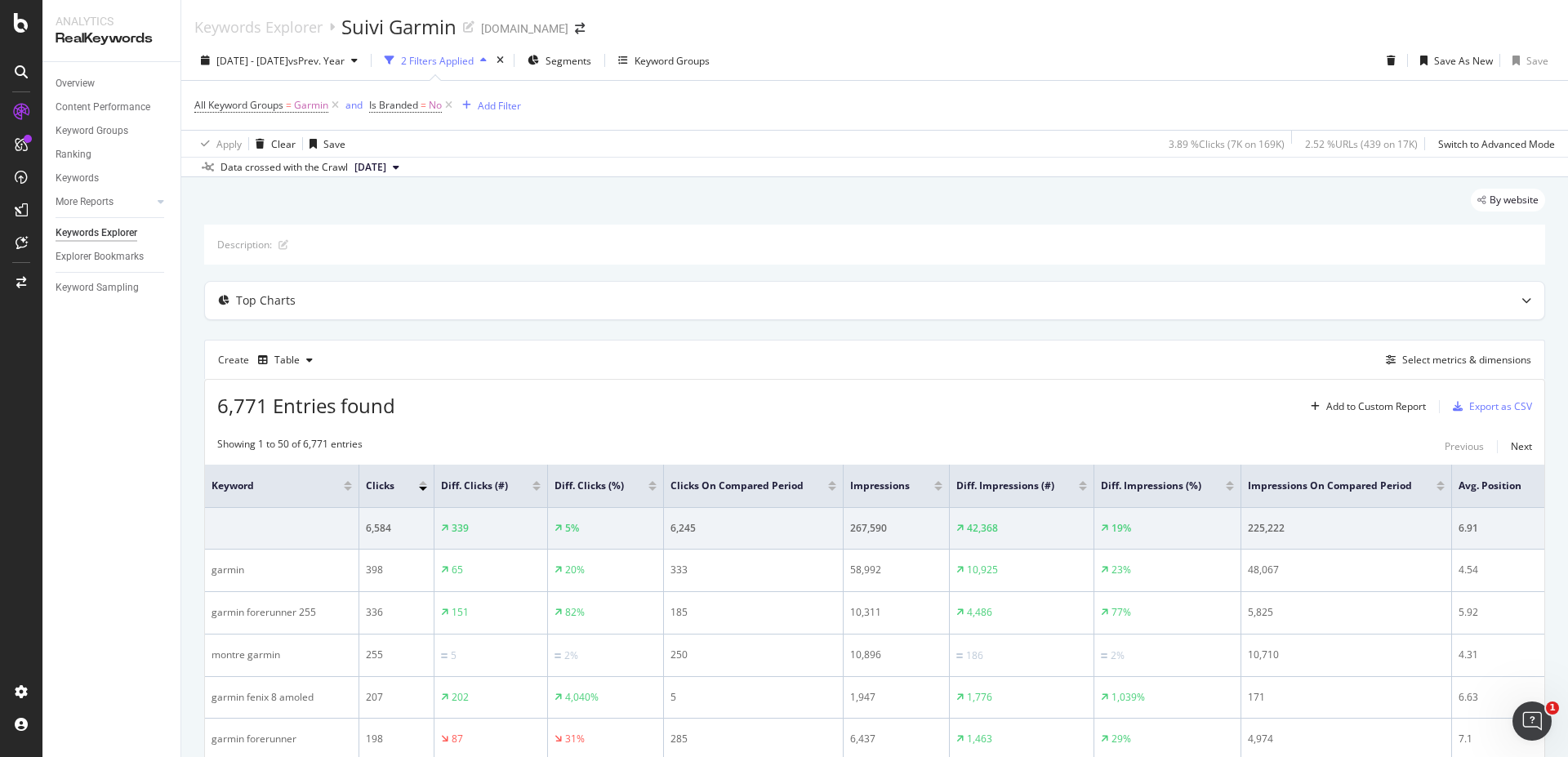
click at [535, 484] on div at bounding box center [536, 483] width 8 height 4
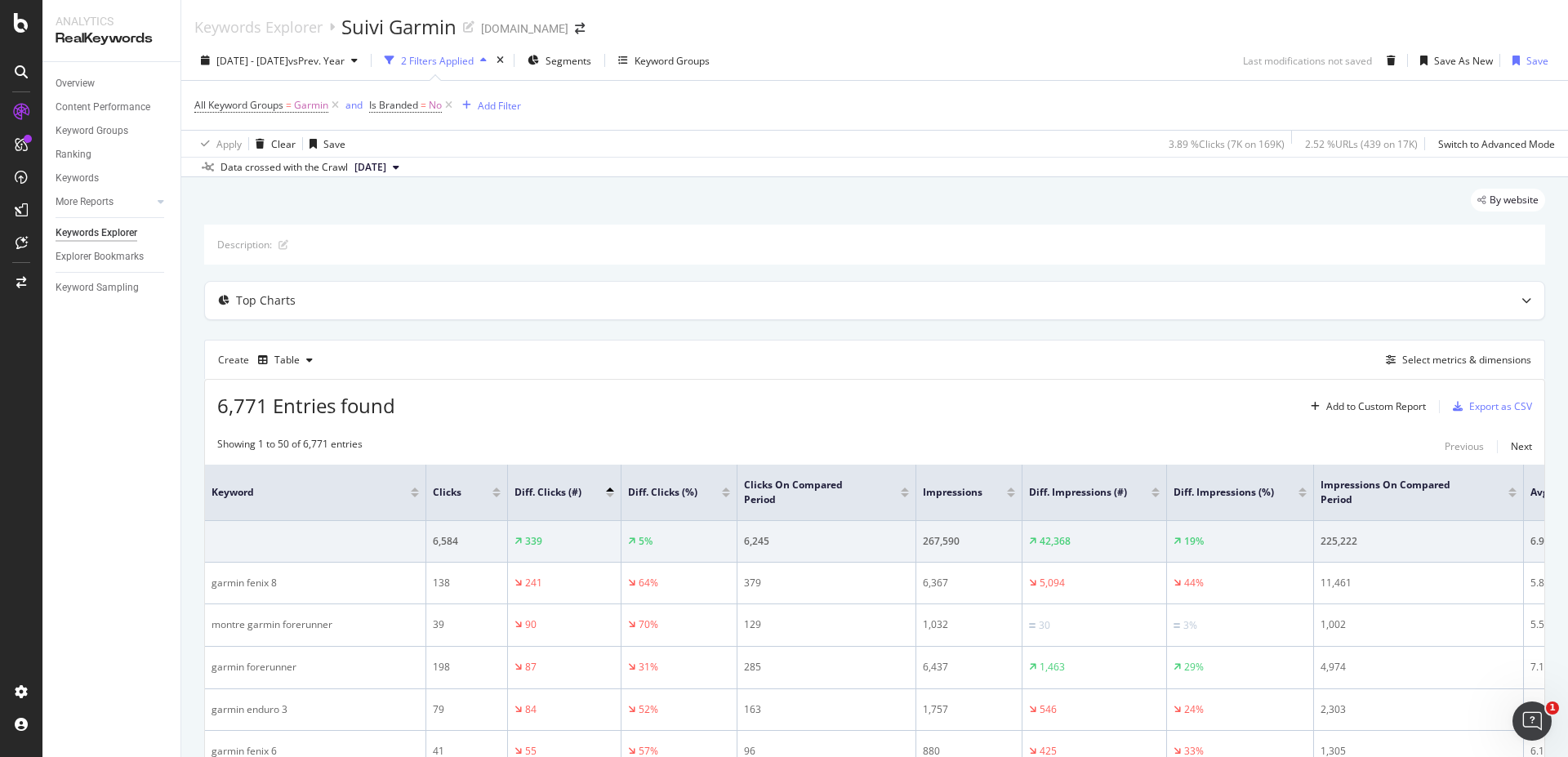
click at [609, 493] on div at bounding box center [610, 495] width 8 height 4
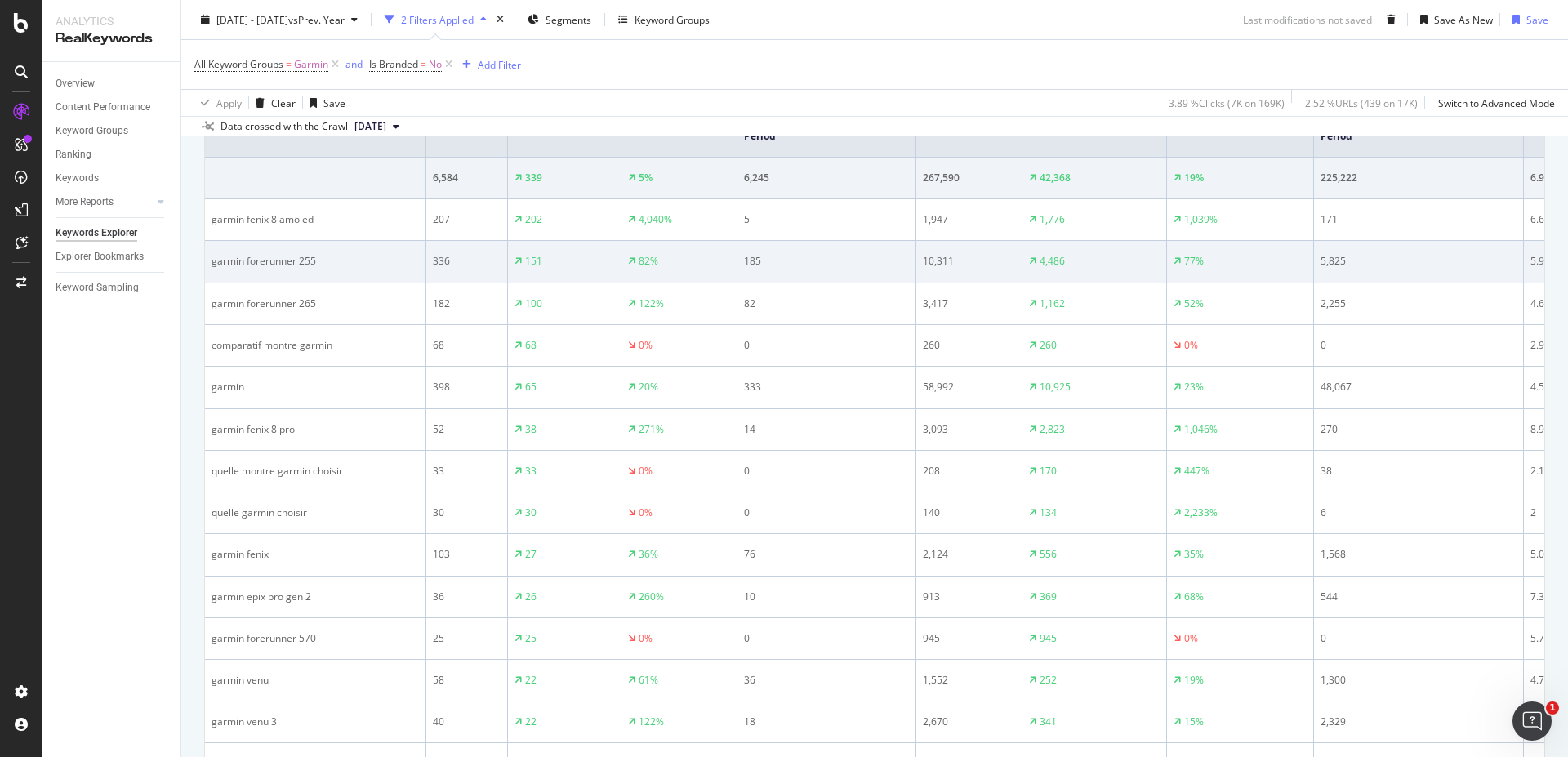
scroll to position [392, 0]
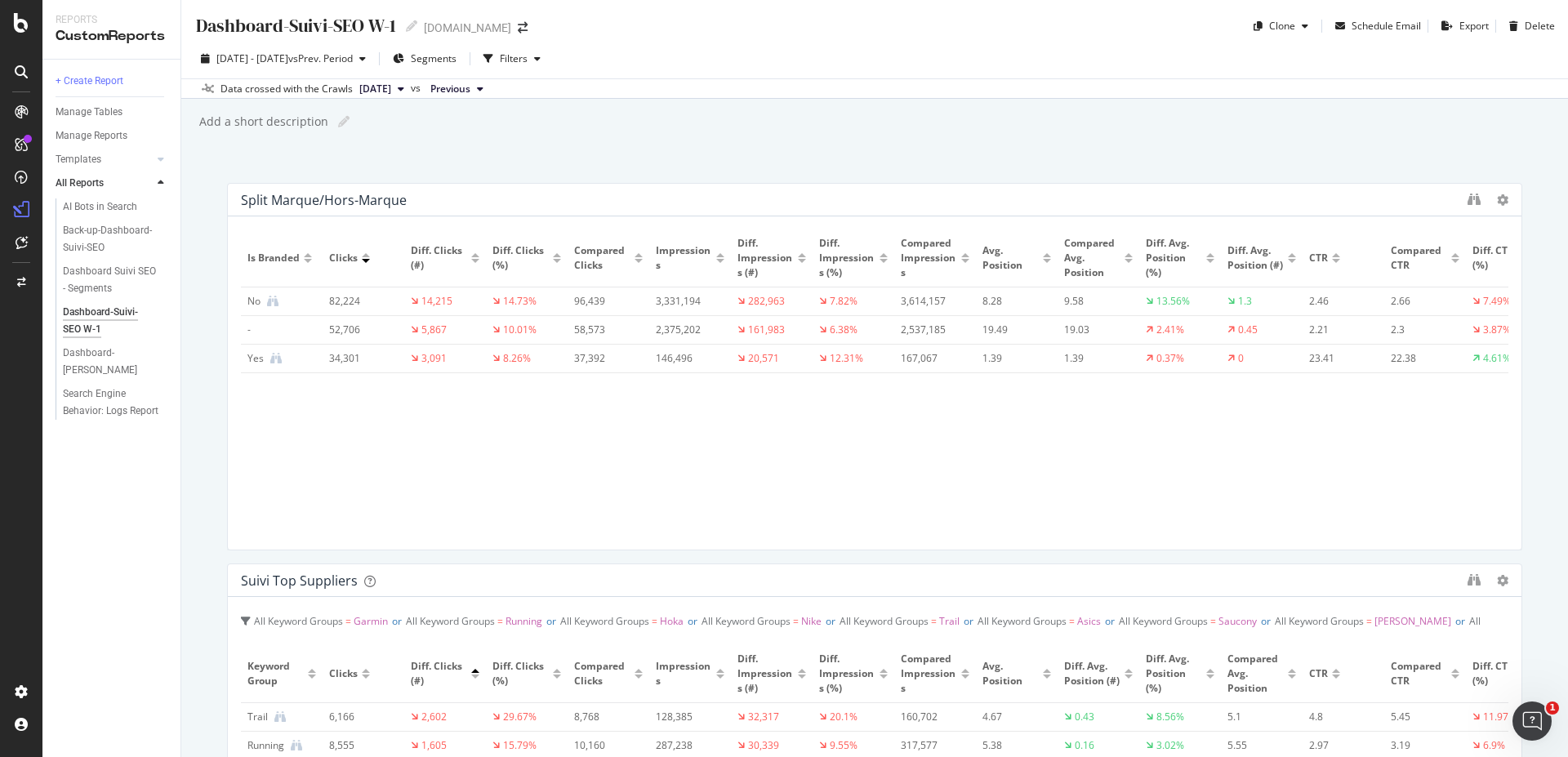
scroll to position [501, 0]
